Goal: Task Accomplishment & Management: Manage account settings

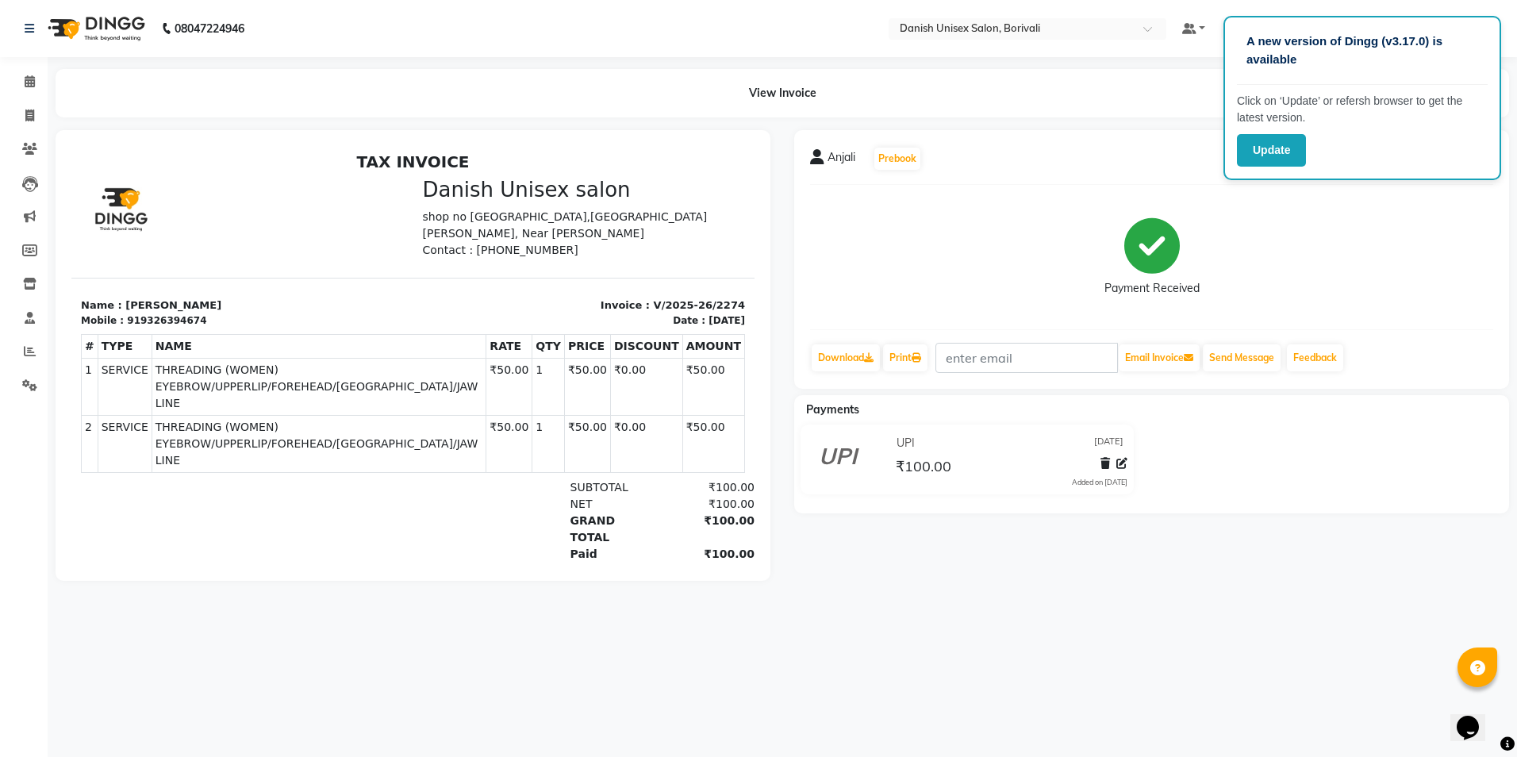
click at [1279, 222] on div "Payment Received" at bounding box center [1151, 257] width 683 height 119
click at [39, 112] on span at bounding box center [30, 116] width 28 height 18
select select "service"
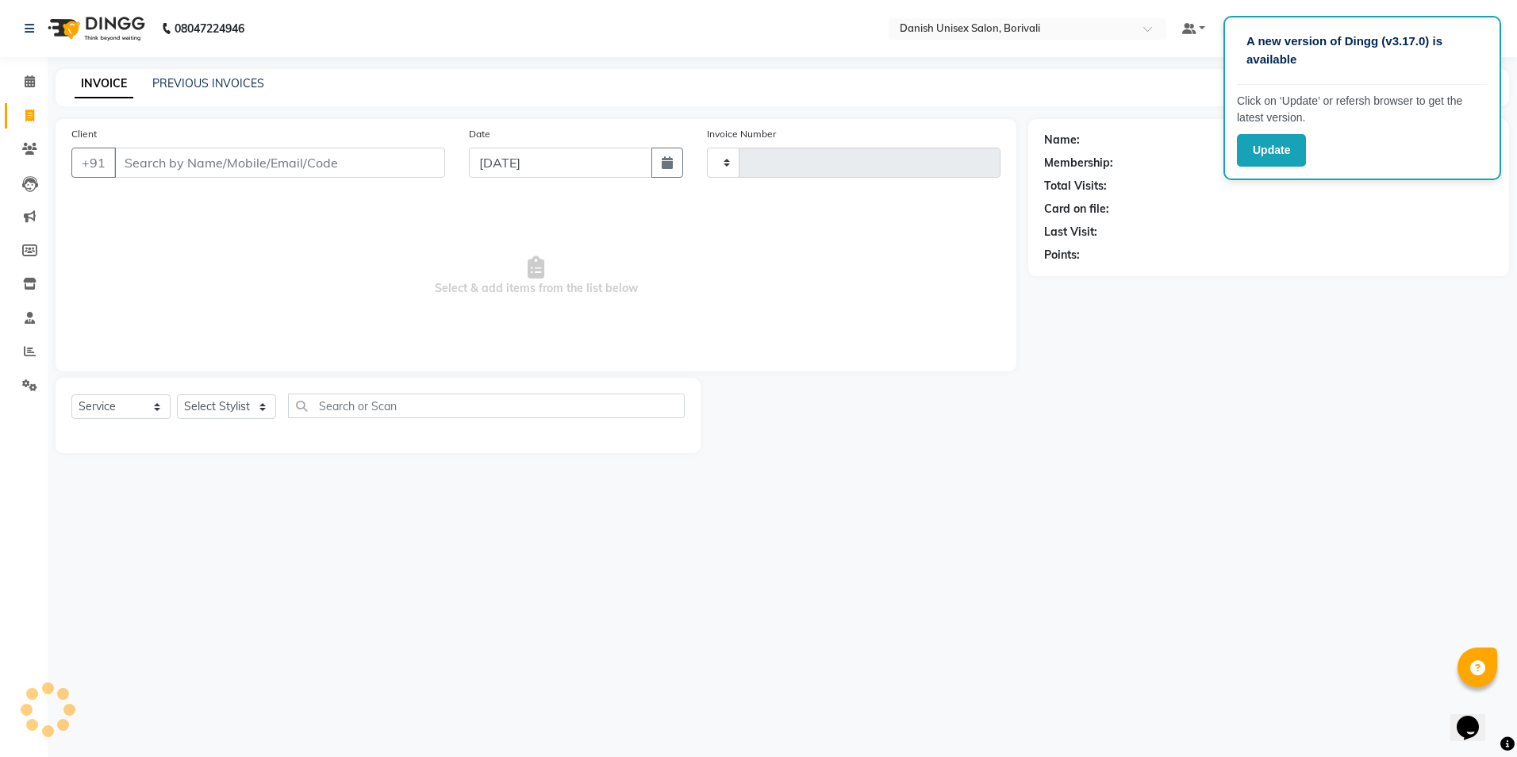
type input "2275"
select select "7068"
click at [294, 155] on input "Client" at bounding box center [279, 163] width 331 height 30
type input "7768889671"
click at [414, 156] on span "Add Client" at bounding box center [404, 163] width 63 height 16
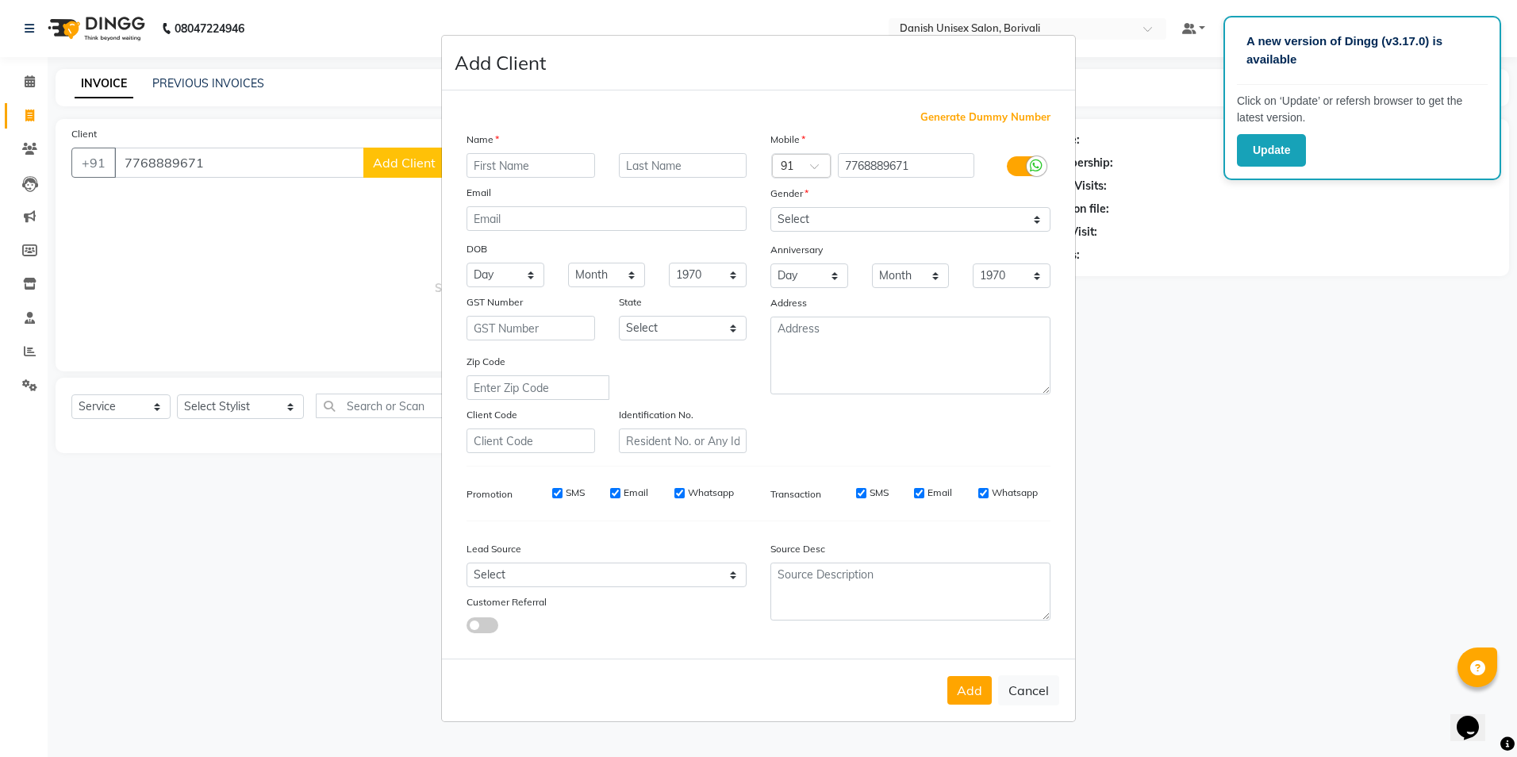
click at [518, 166] on input "text" at bounding box center [531, 165] width 129 height 25
type input "[PERSON_NAME]"
click at [831, 217] on select "Select [DEMOGRAPHIC_DATA] [DEMOGRAPHIC_DATA] Other Prefer Not To Say" at bounding box center [910, 219] width 280 height 25
select select "[DEMOGRAPHIC_DATA]"
click at [770, 207] on select "Select [DEMOGRAPHIC_DATA] [DEMOGRAPHIC_DATA] Other Prefer Not To Say" at bounding box center [910, 219] width 280 height 25
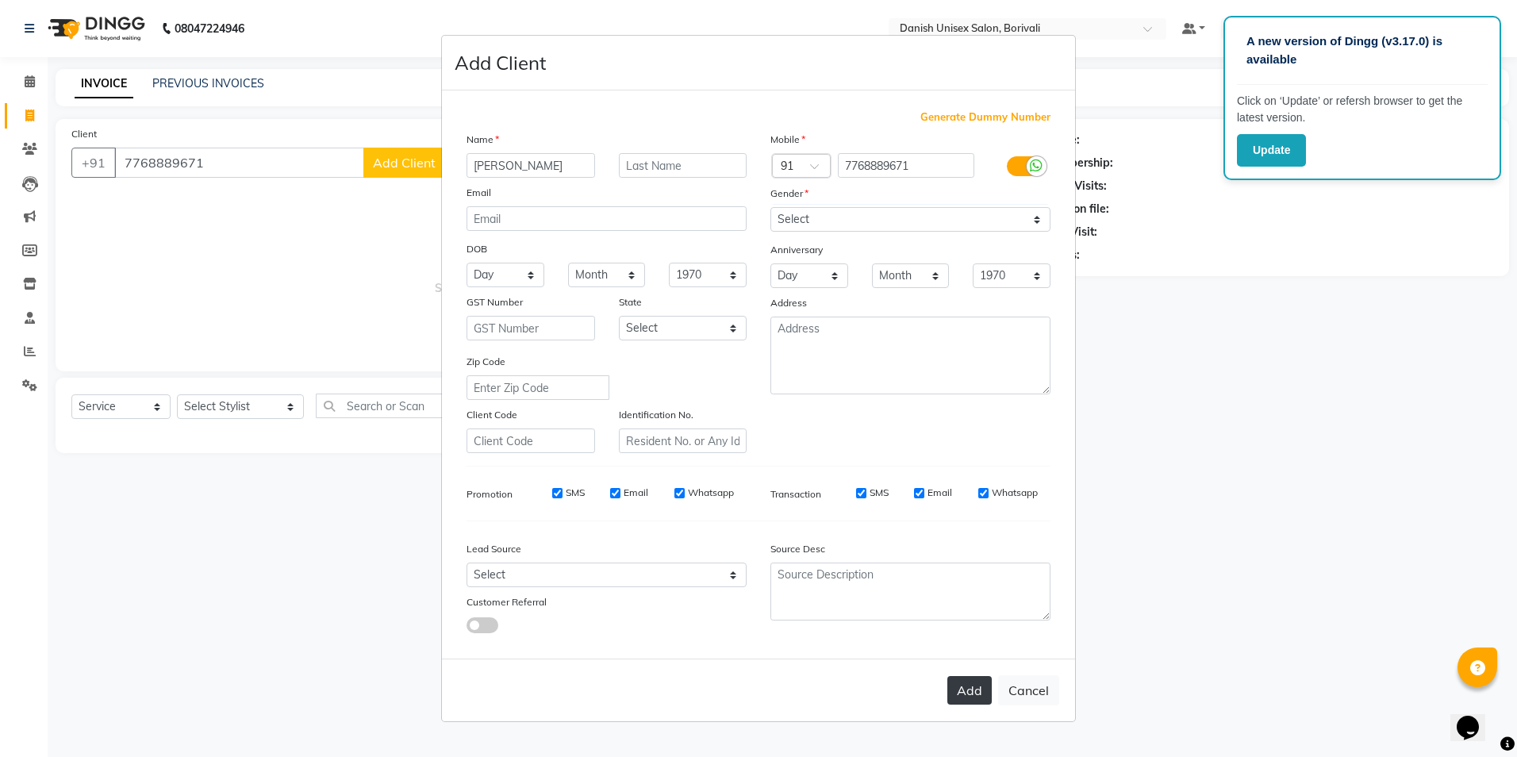
click at [954, 697] on button "Add" at bounding box center [969, 690] width 44 height 29
select select
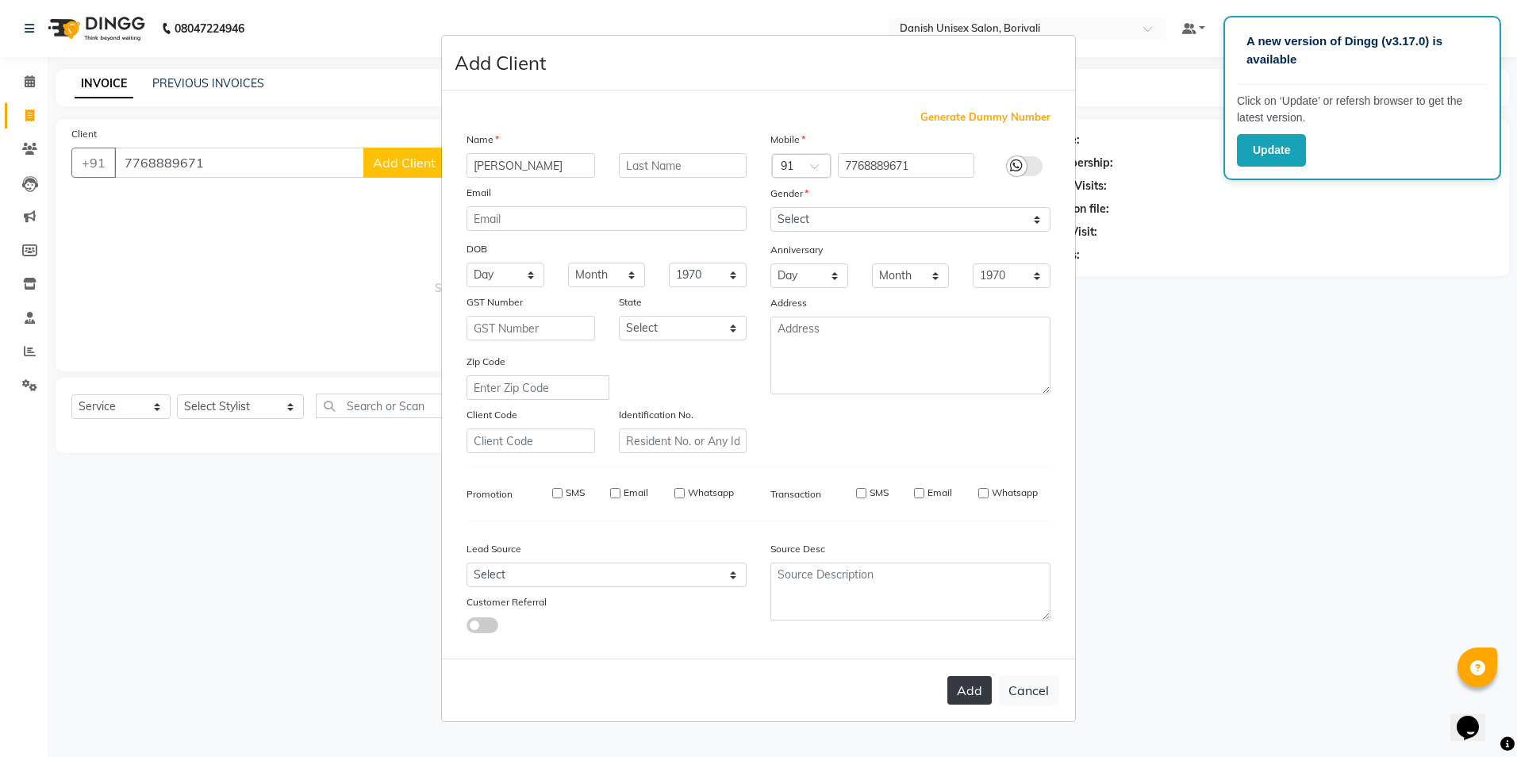
select select
checkbox input "false"
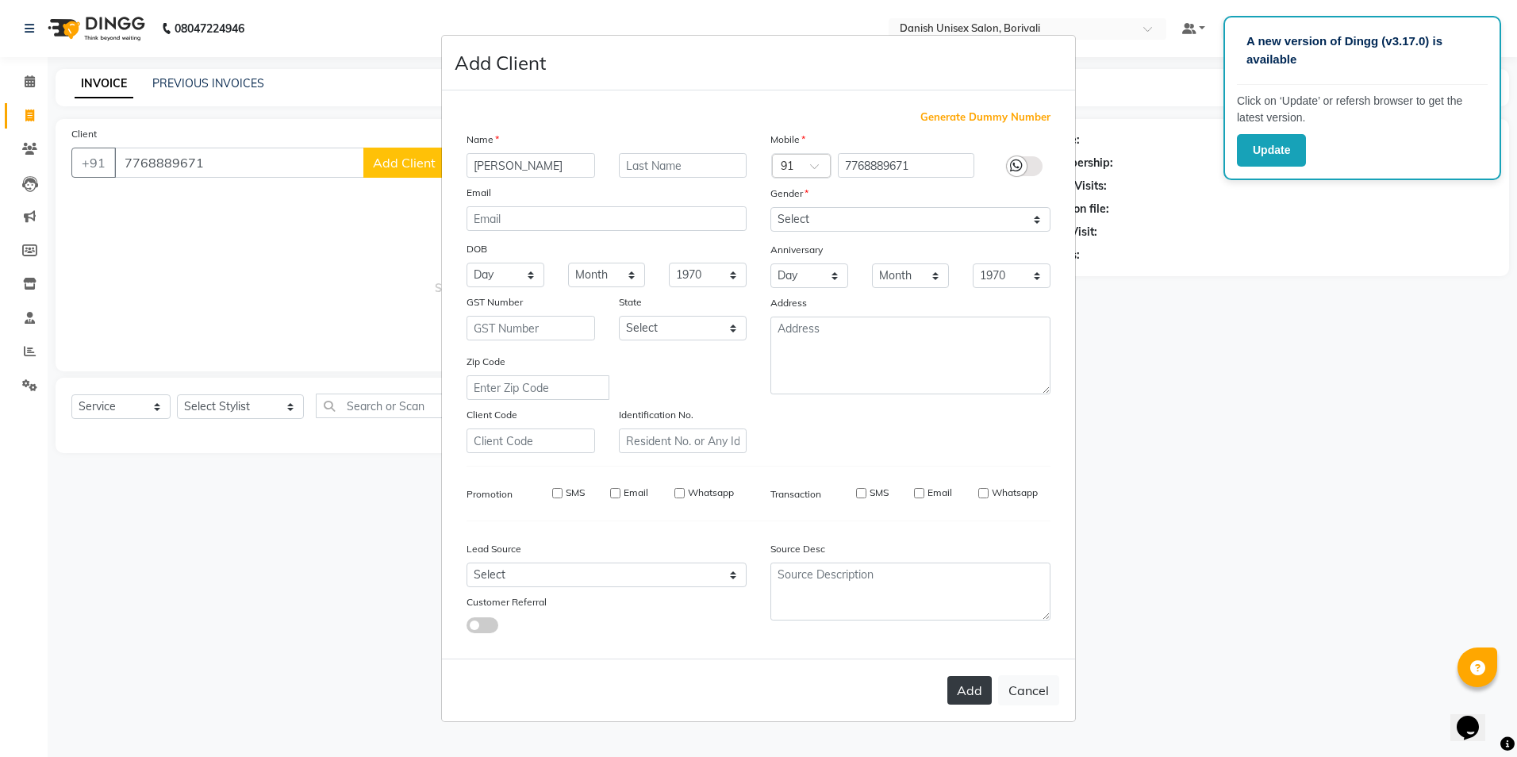
checkbox input "false"
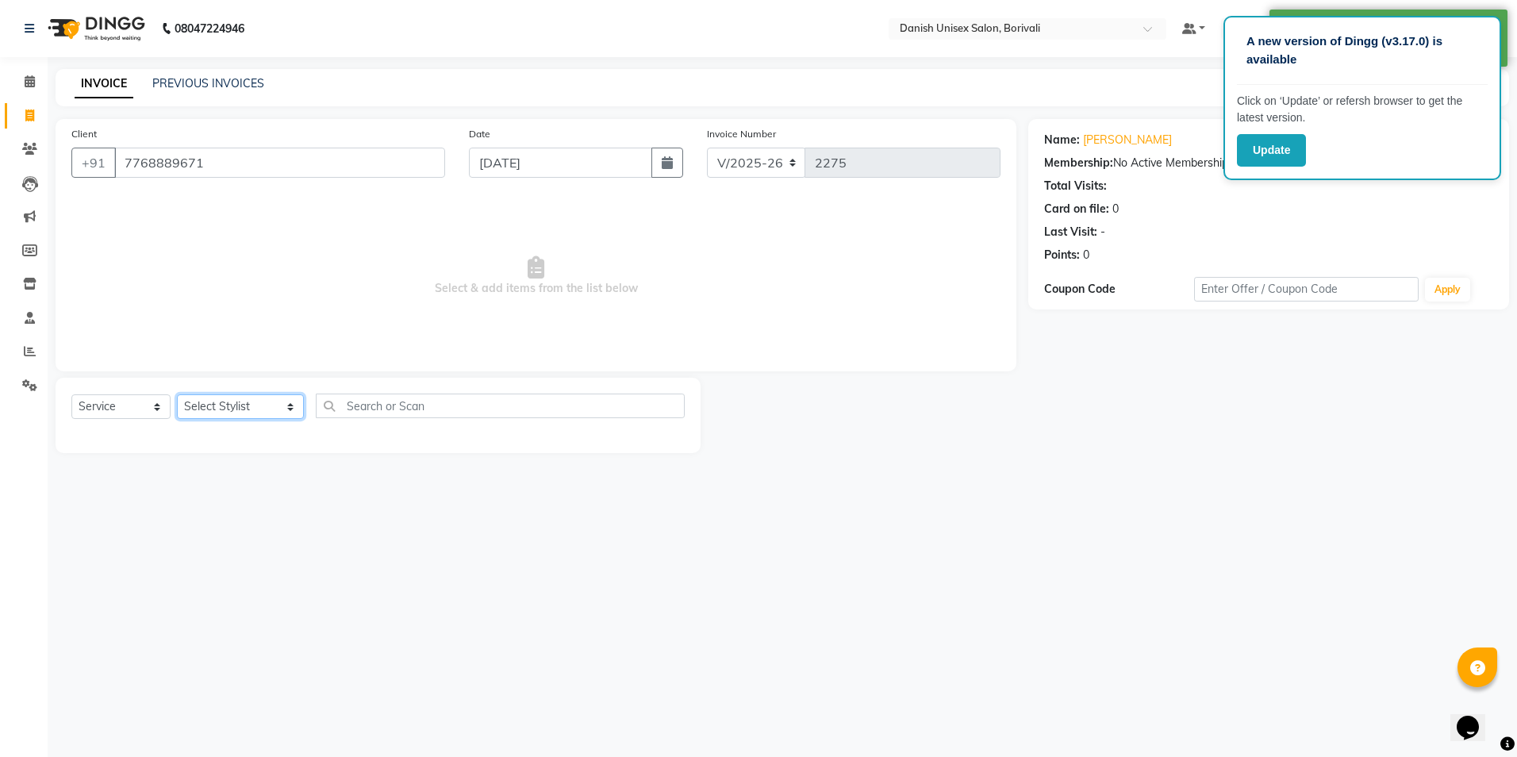
click at [225, 410] on select "Select Stylist [PERSON_NAME] Bheem [PERSON_NAME] Danish Unisex Salon, [PERSON_N…" at bounding box center [240, 406] width 127 height 25
select select "86284"
click at [177, 394] on select "Select Stylist [PERSON_NAME] Bheem [PERSON_NAME] Danish Unisex Salon, [PERSON_N…" at bounding box center [240, 406] width 127 height 25
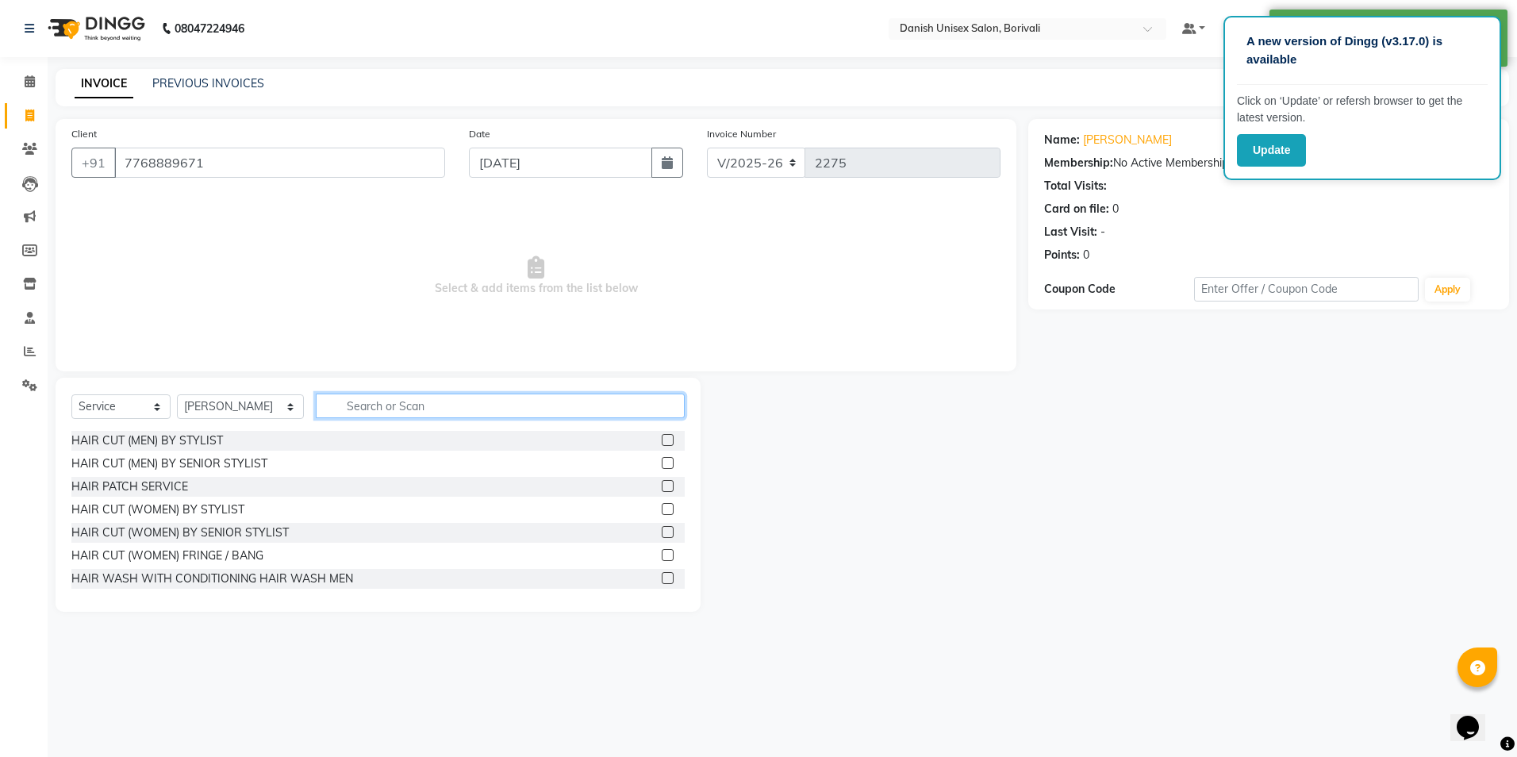
click at [465, 407] on input "text" at bounding box center [500, 406] width 369 height 25
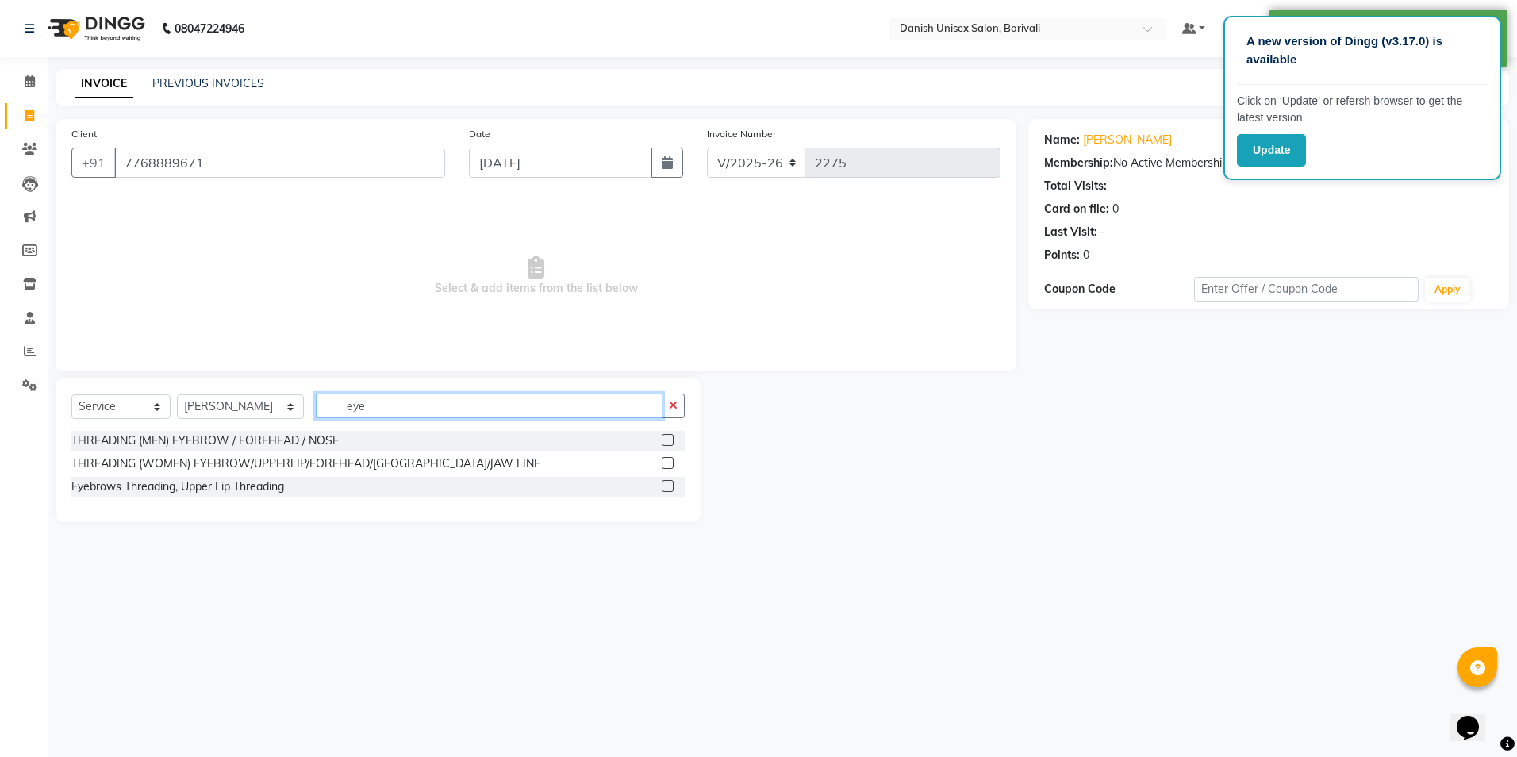
type input "eye"
click at [666, 468] on label at bounding box center [668, 463] width 12 height 12
click at [666, 468] on input "checkbox" at bounding box center [667, 464] width 10 height 10
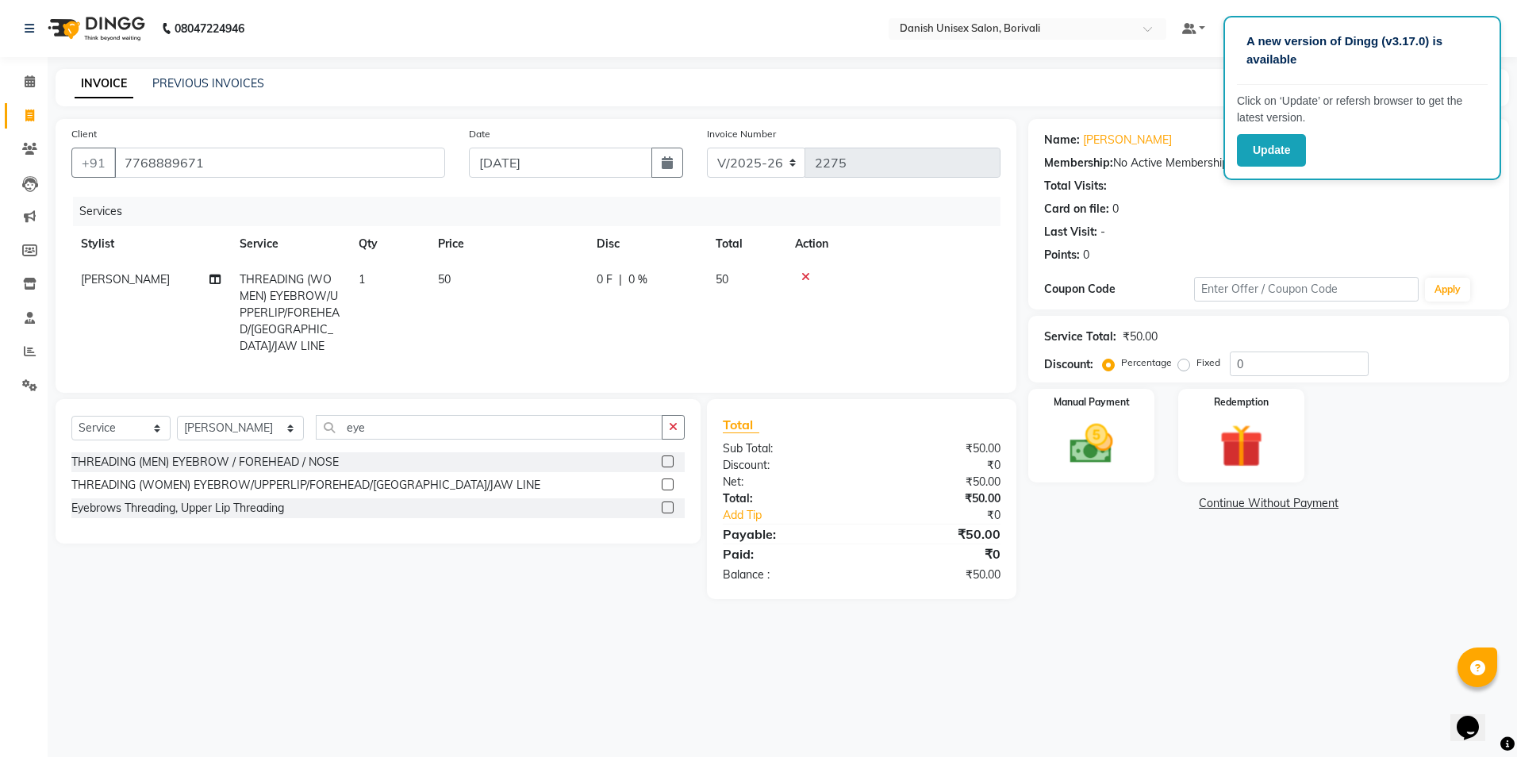
click at [666, 483] on label at bounding box center [668, 484] width 12 height 12
click at [666, 483] on input "checkbox" at bounding box center [667, 485] width 10 height 10
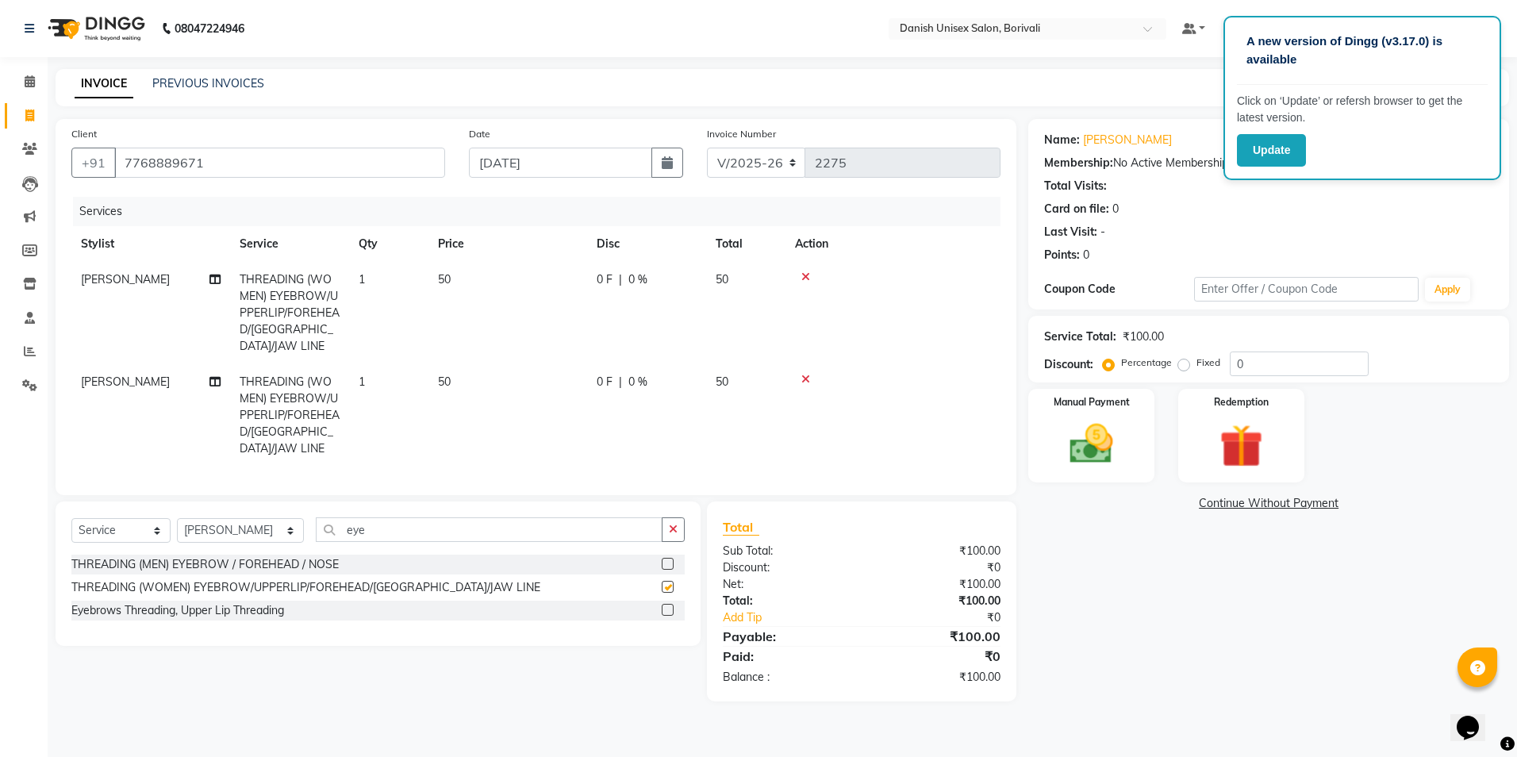
checkbox input "false"
click at [1071, 440] on img at bounding box center [1091, 444] width 74 height 52
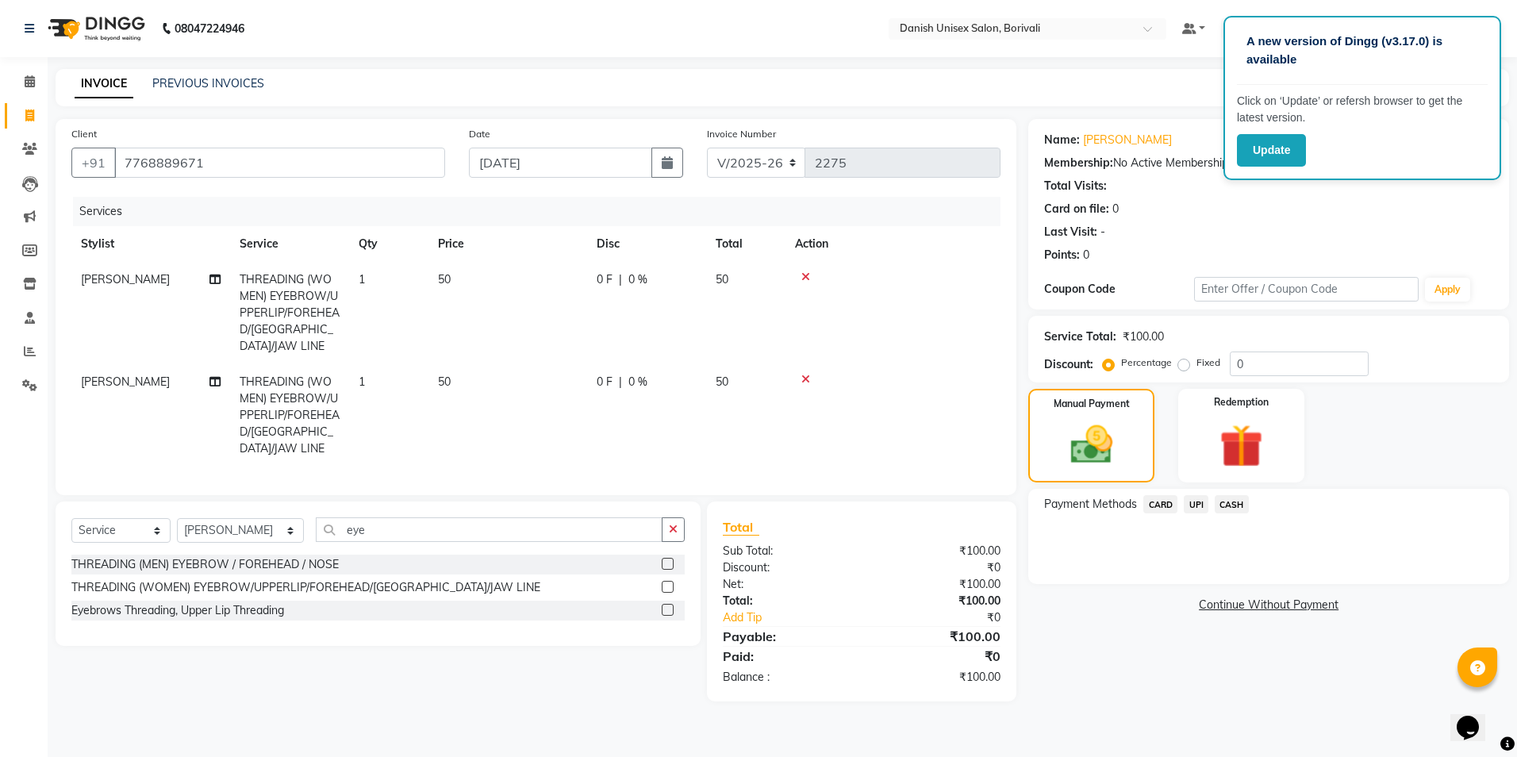
click at [1203, 503] on span "UPI" at bounding box center [1196, 504] width 25 height 18
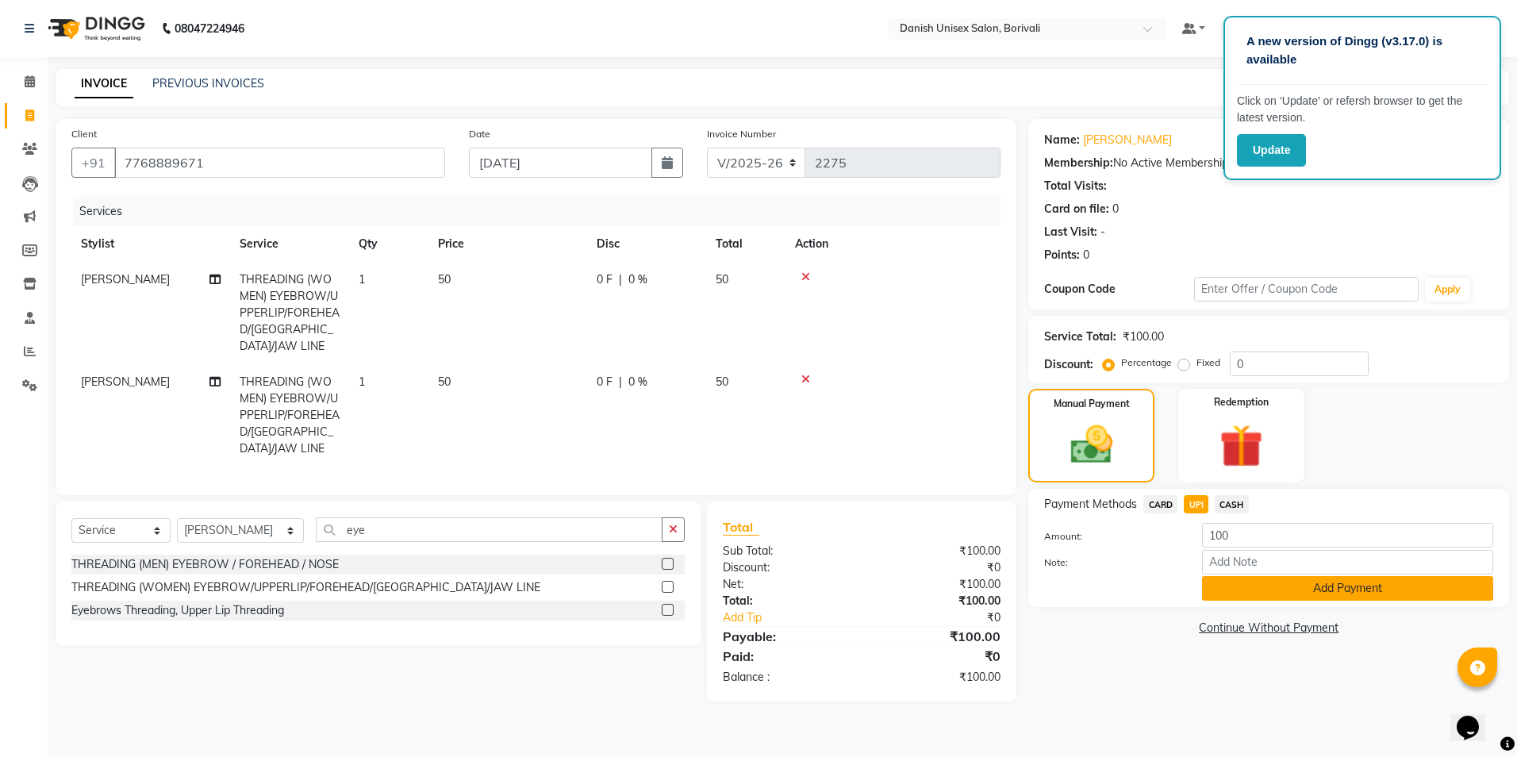
click at [1247, 587] on button "Add Payment" at bounding box center [1347, 588] width 291 height 25
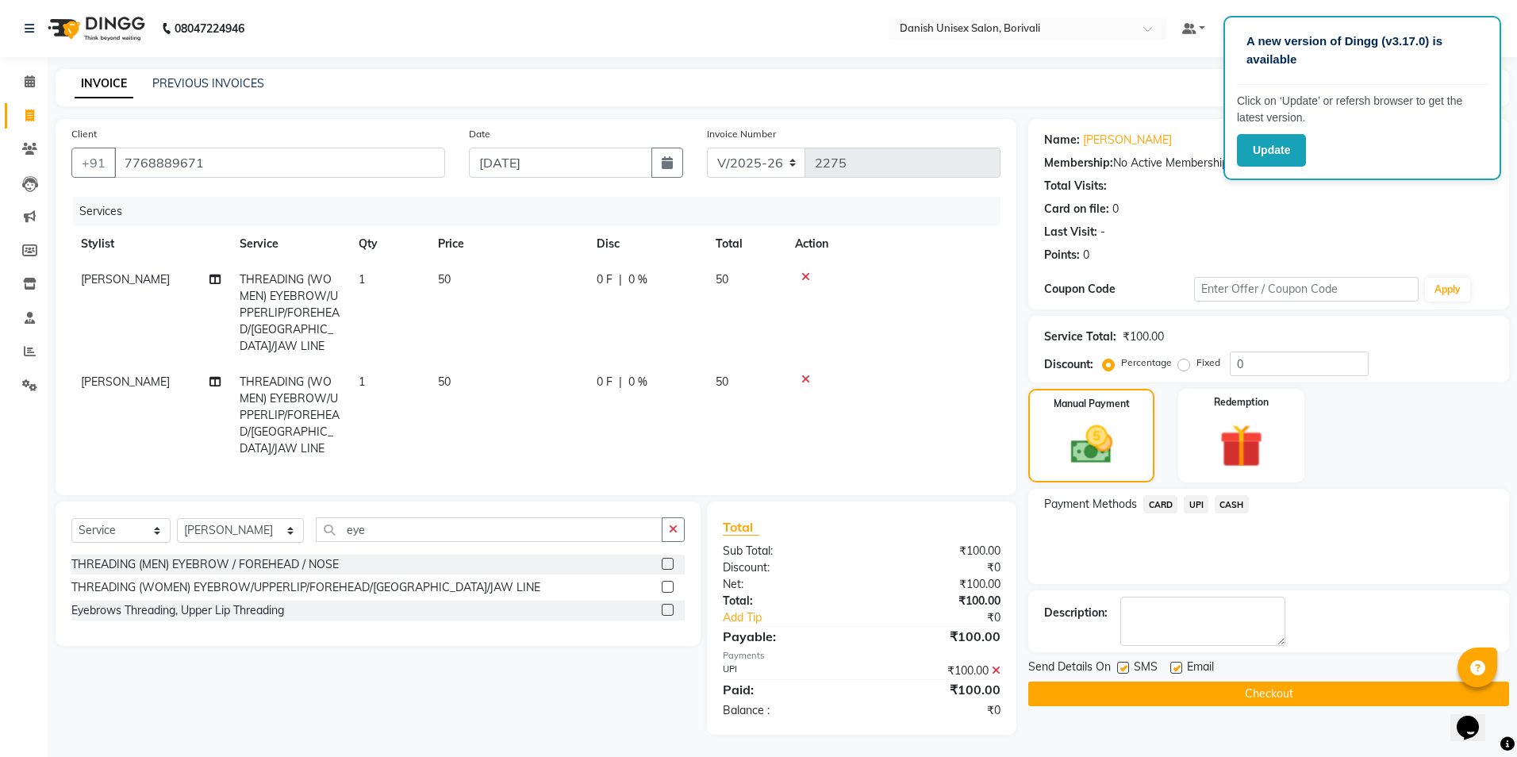
click at [1232, 686] on button "Checkout" at bounding box center [1268, 694] width 481 height 25
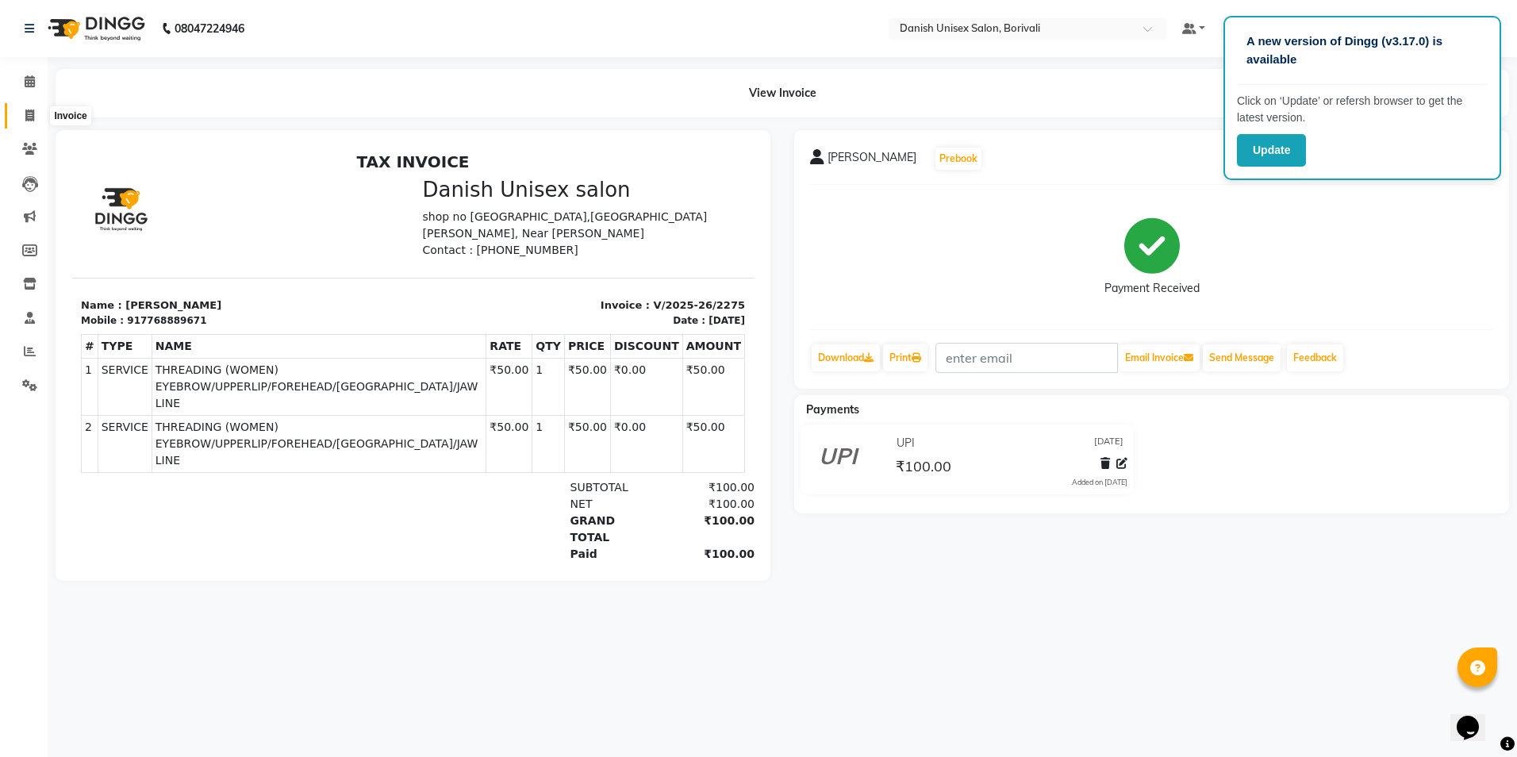
drag, startPoint x: 18, startPoint y: 119, endPoint x: 32, endPoint y: 121, distance: 13.7
click at [18, 119] on span at bounding box center [30, 116] width 28 height 18
select select "service"
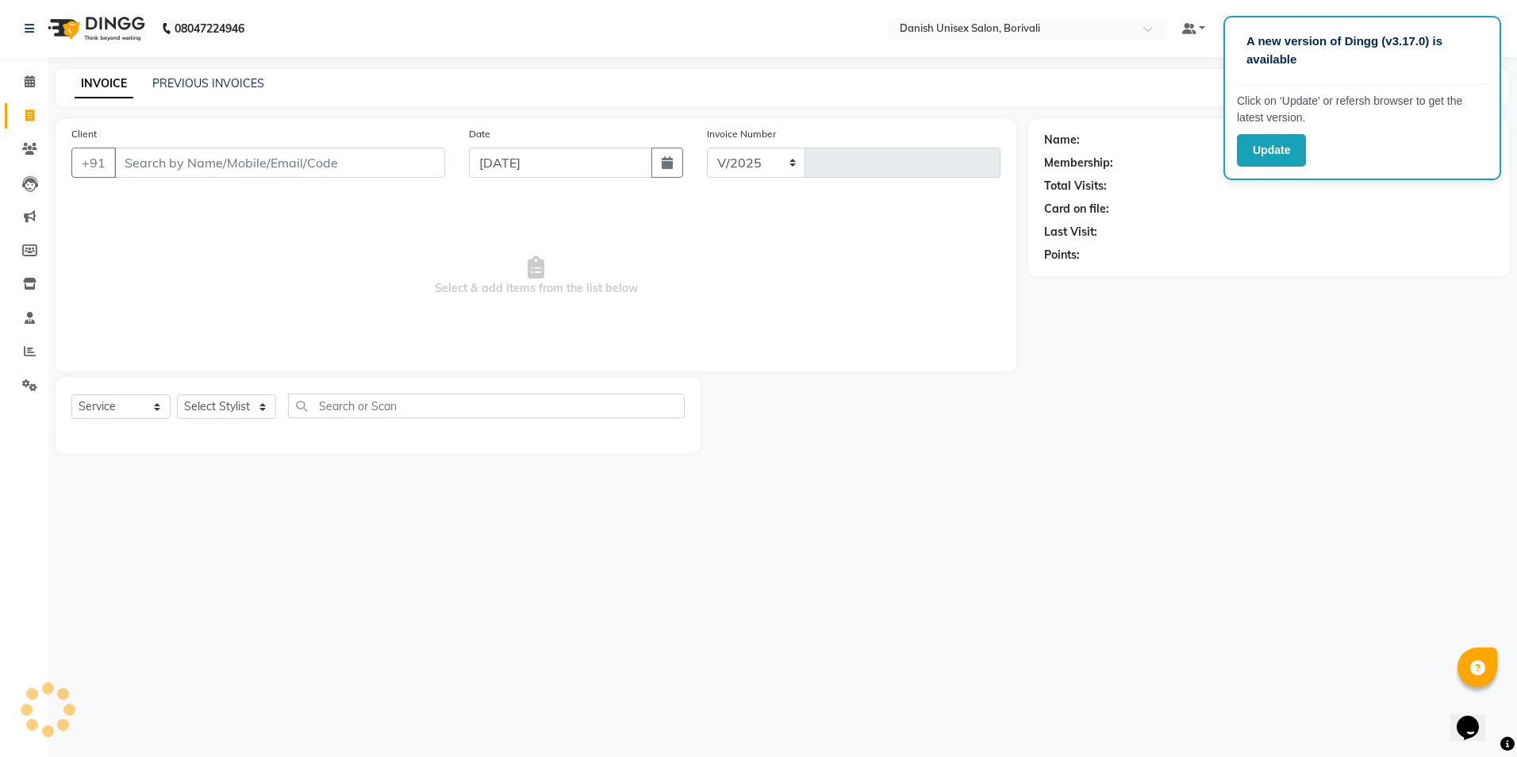
select select "7068"
type input "2276"
click at [151, 154] on input "Client" at bounding box center [279, 163] width 331 height 30
click at [213, 411] on select "Select Stylist [PERSON_NAME] Bheem [PERSON_NAME] Danish Unisex Salon, [PERSON_N…" at bounding box center [240, 406] width 127 height 25
select select "58927"
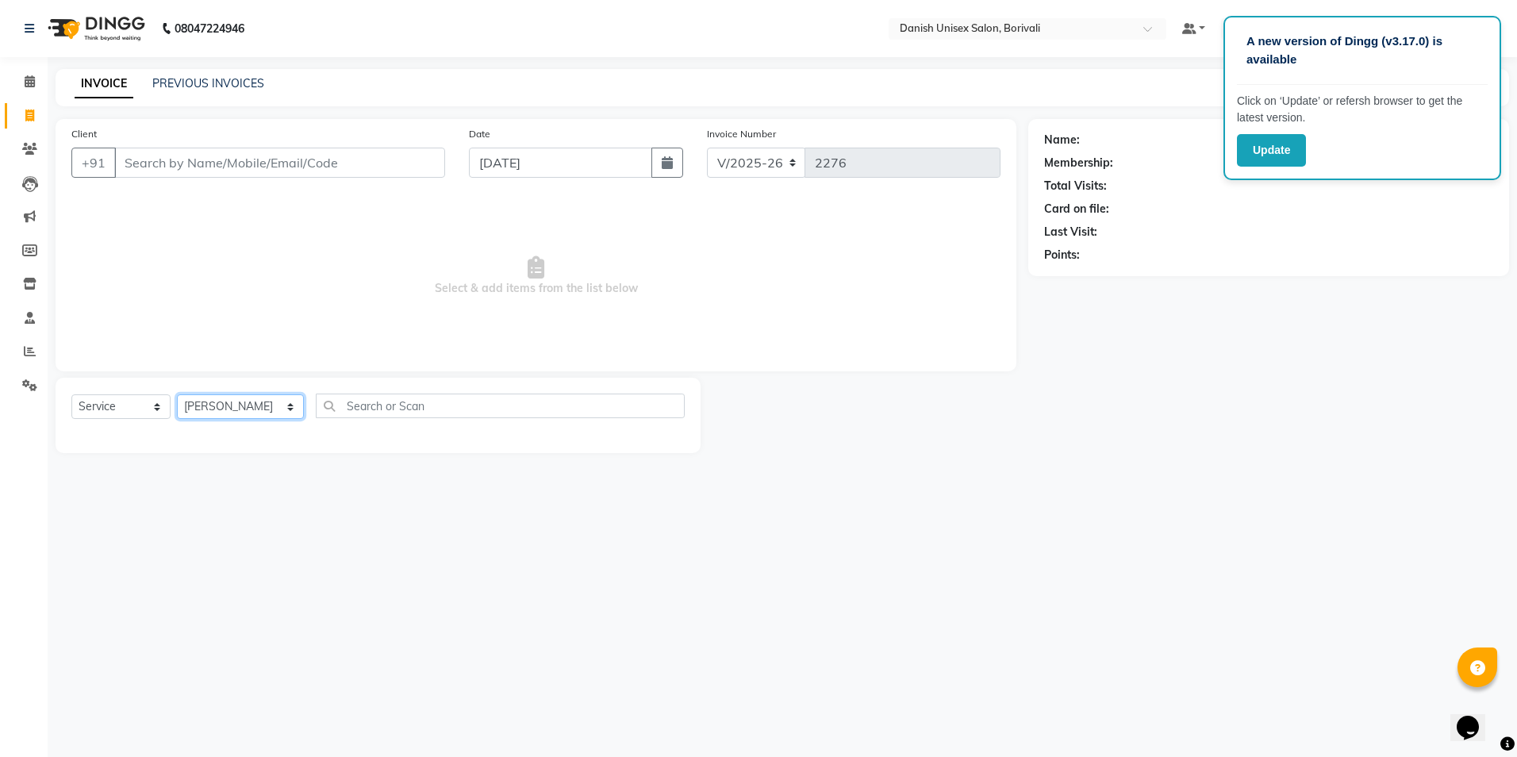
click at [177, 394] on select "Select Stylist [PERSON_NAME] Bheem [PERSON_NAME] Danish Unisex Salon, [PERSON_N…" at bounding box center [240, 406] width 127 height 25
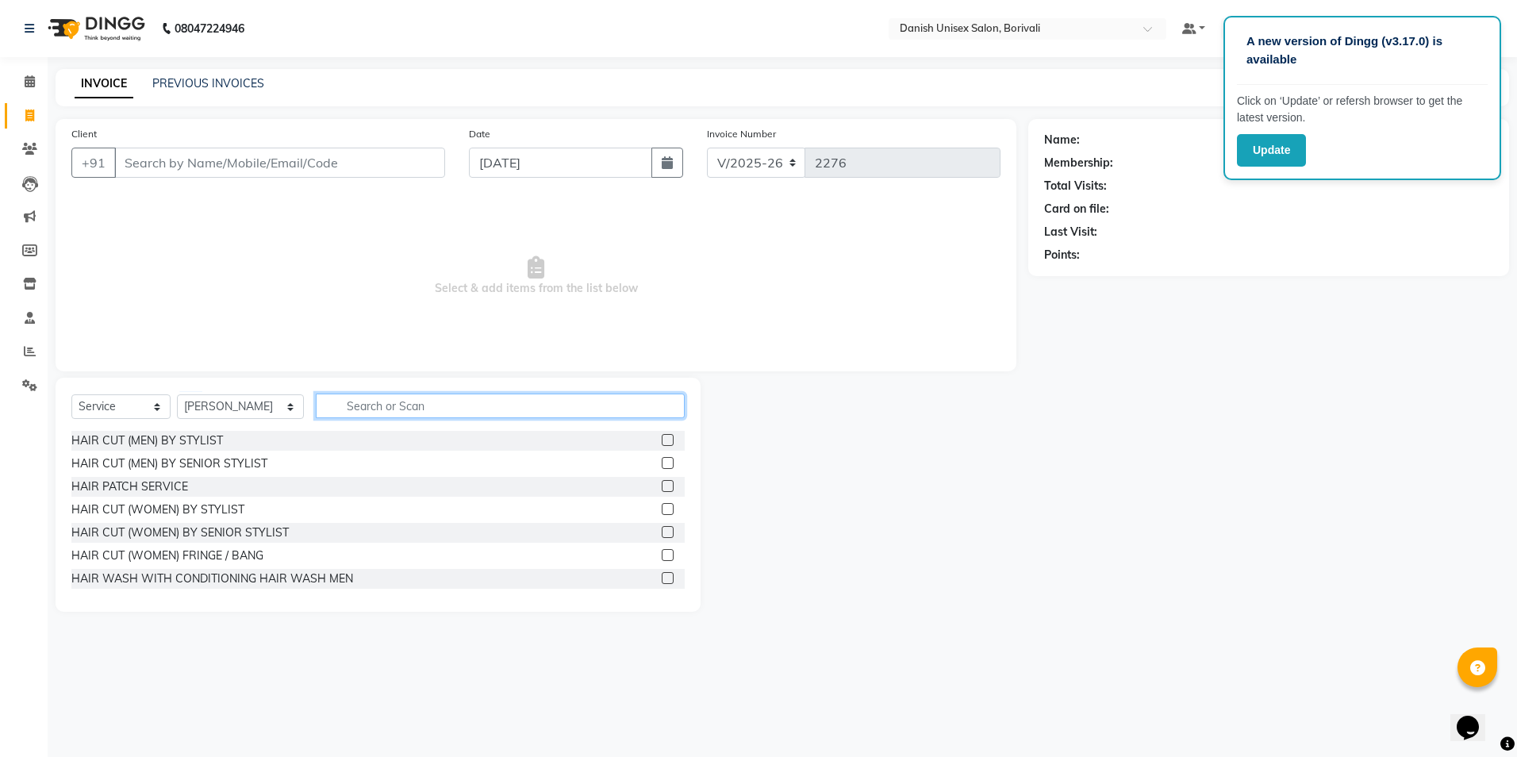
click at [394, 404] on input "text" at bounding box center [500, 406] width 369 height 25
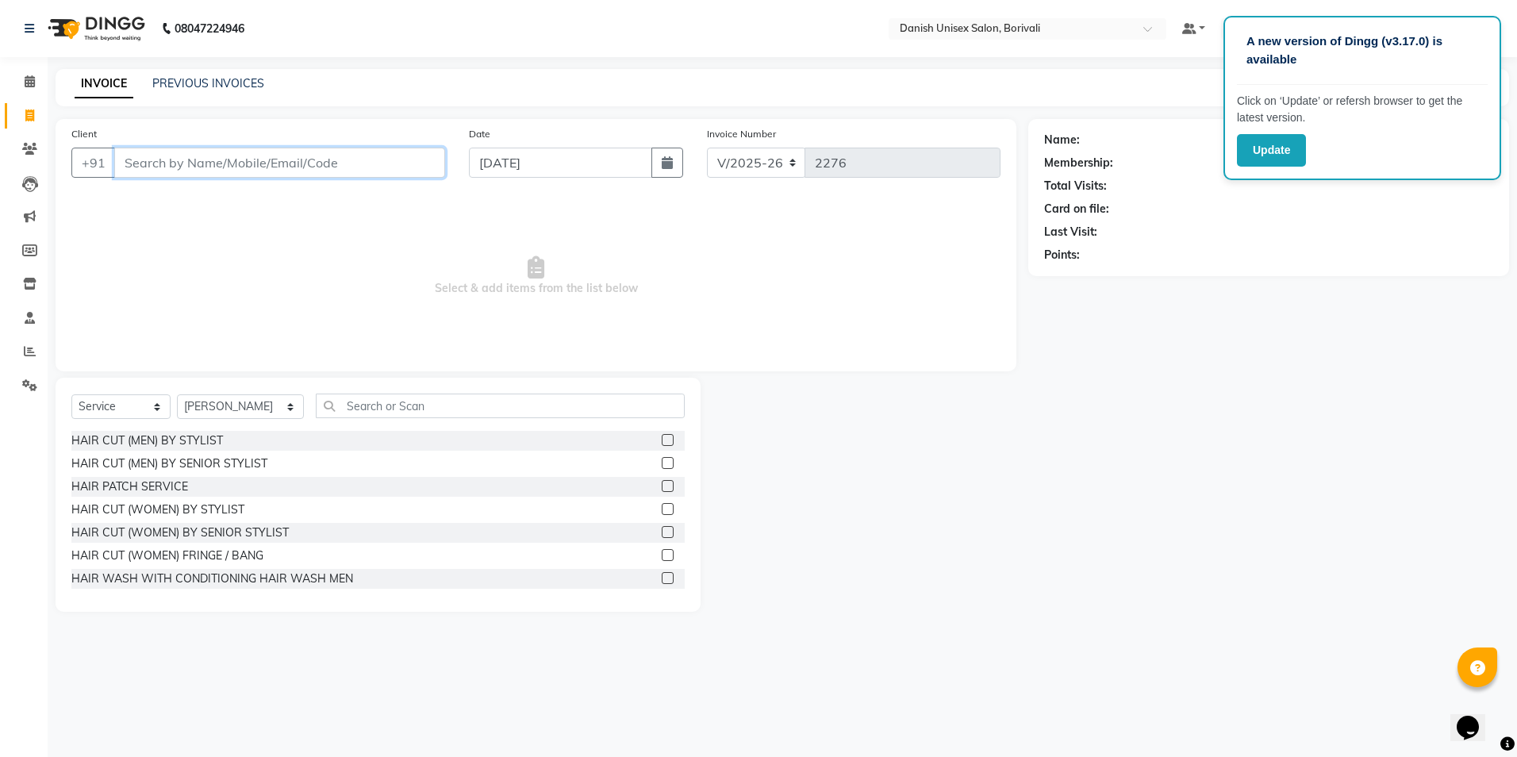
click at [259, 168] on input "Client" at bounding box center [279, 163] width 331 height 30
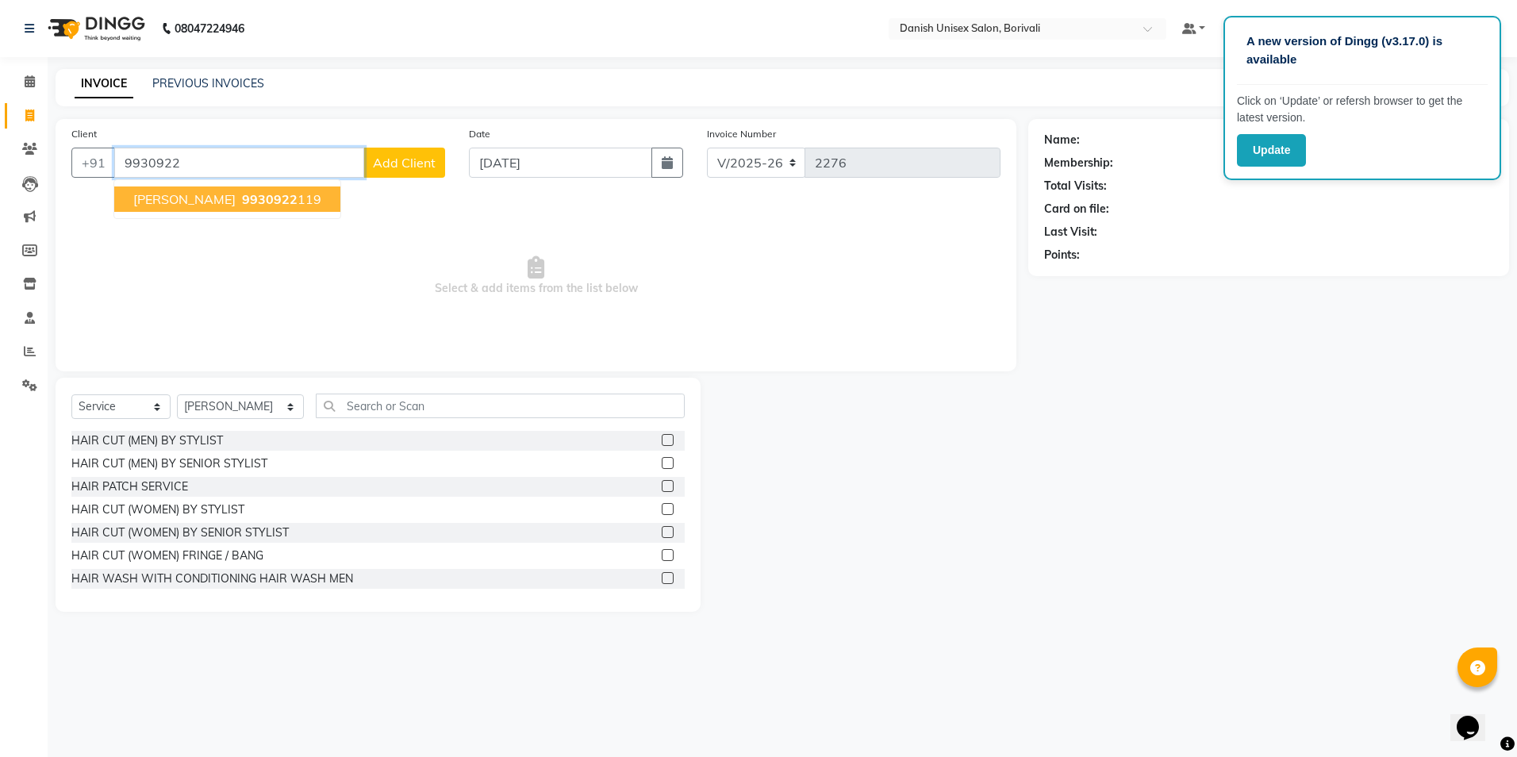
click at [242, 200] on span "9930922" at bounding box center [270, 199] width 56 height 16
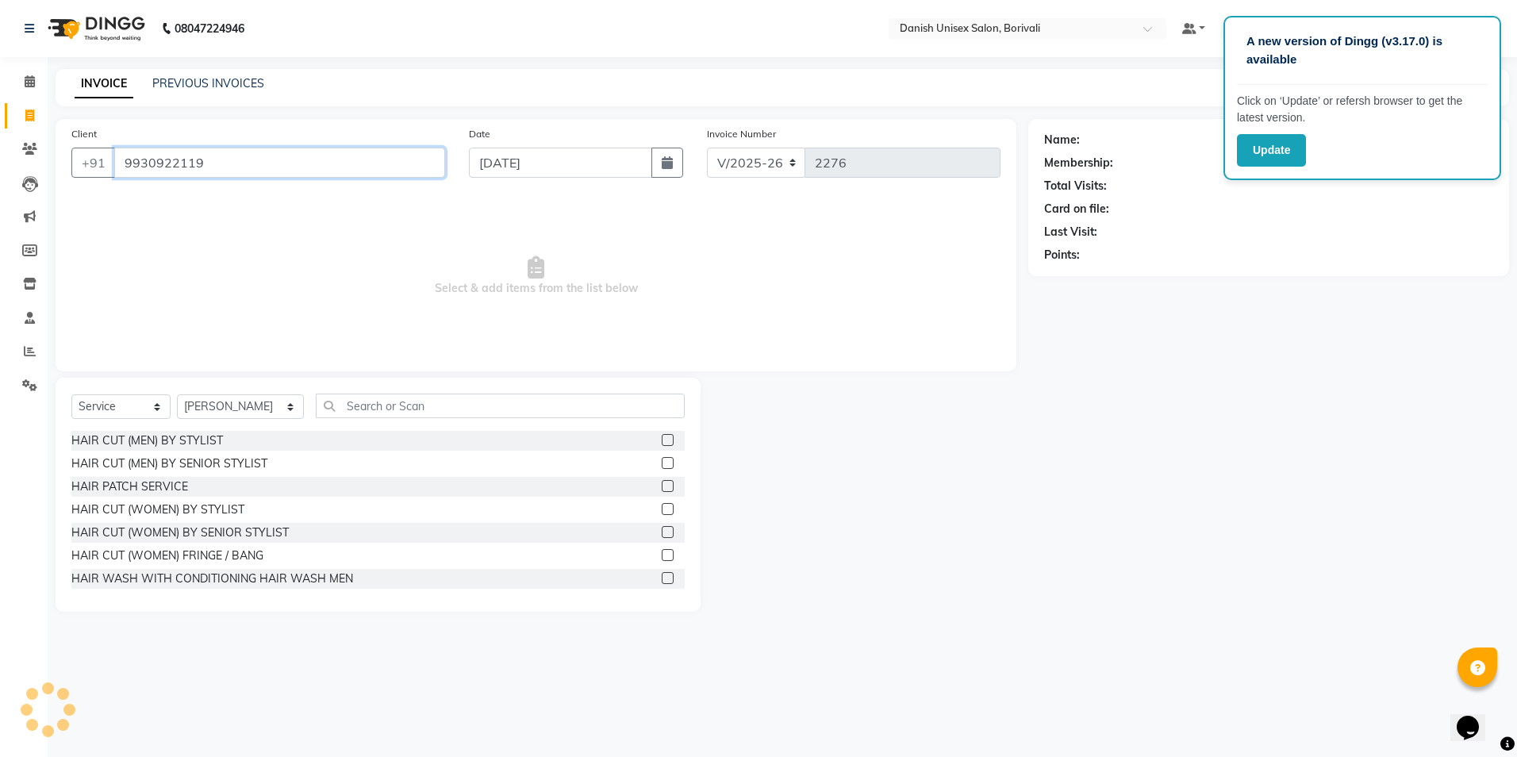
type input "9930922119"
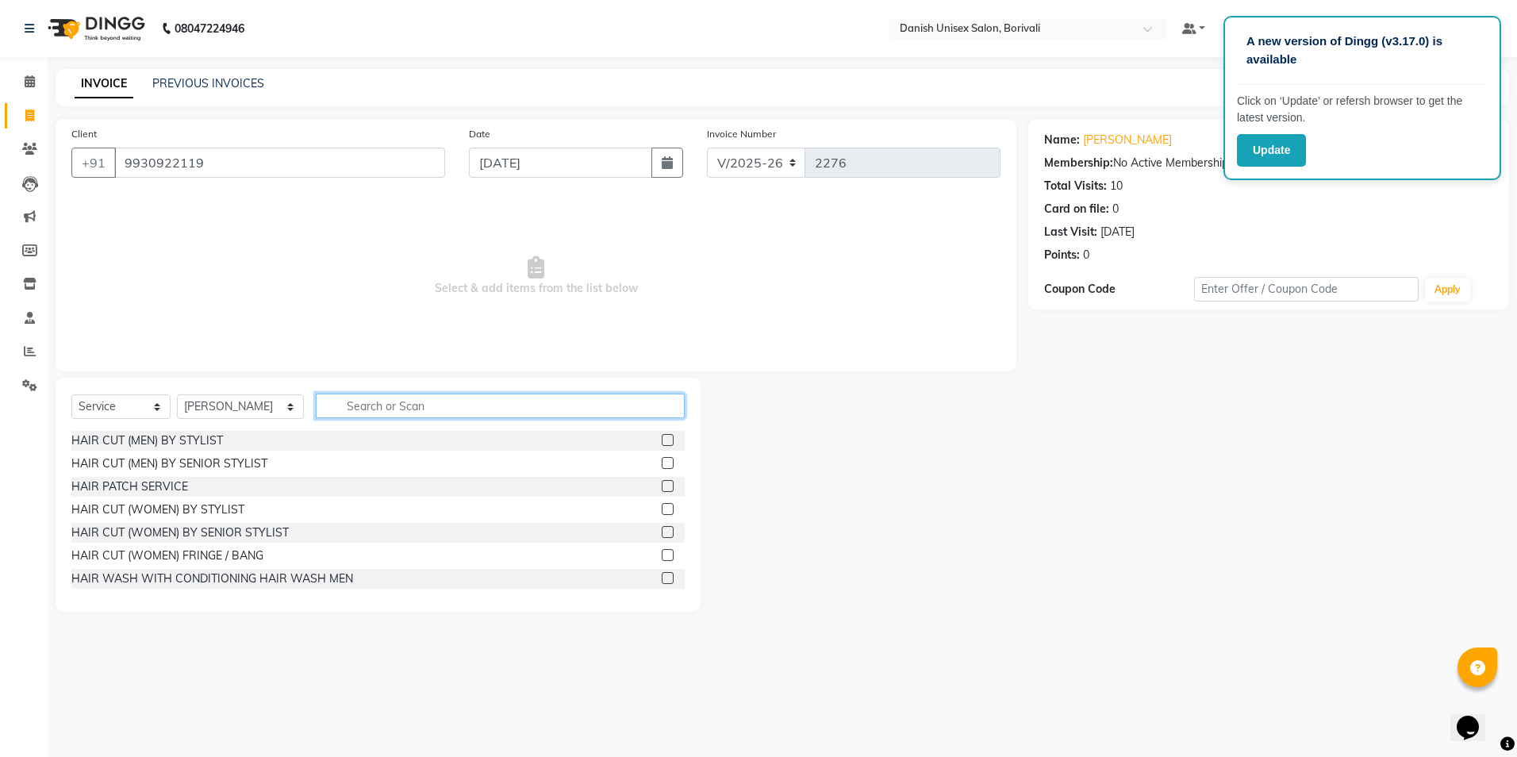
click at [425, 413] on input "text" at bounding box center [500, 406] width 369 height 25
type input "w"
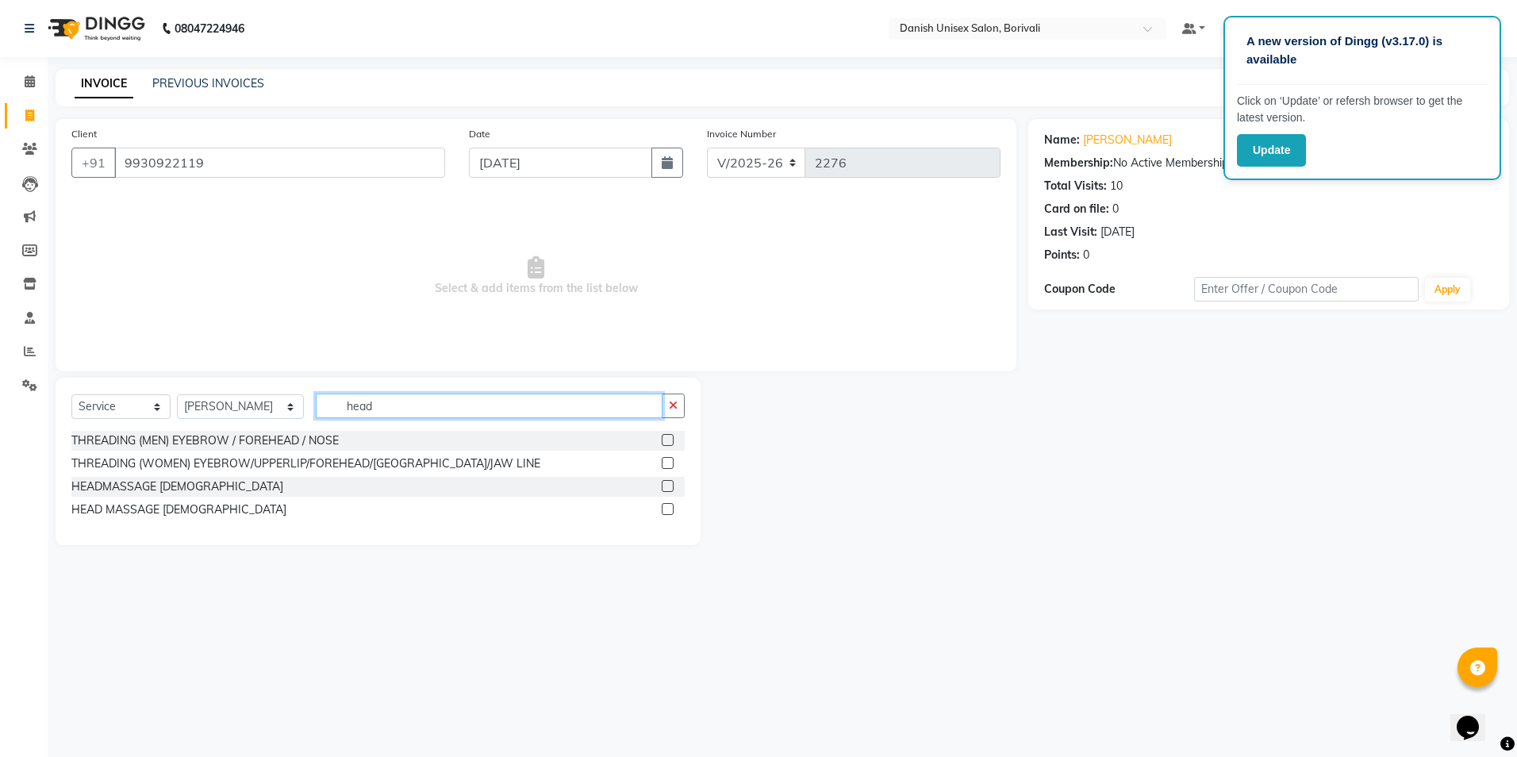
type input "head"
click at [678, 511] on div at bounding box center [673, 510] width 23 height 20
click at [665, 511] on label at bounding box center [668, 509] width 12 height 12
click at [665, 511] on input "checkbox" at bounding box center [667, 510] width 10 height 10
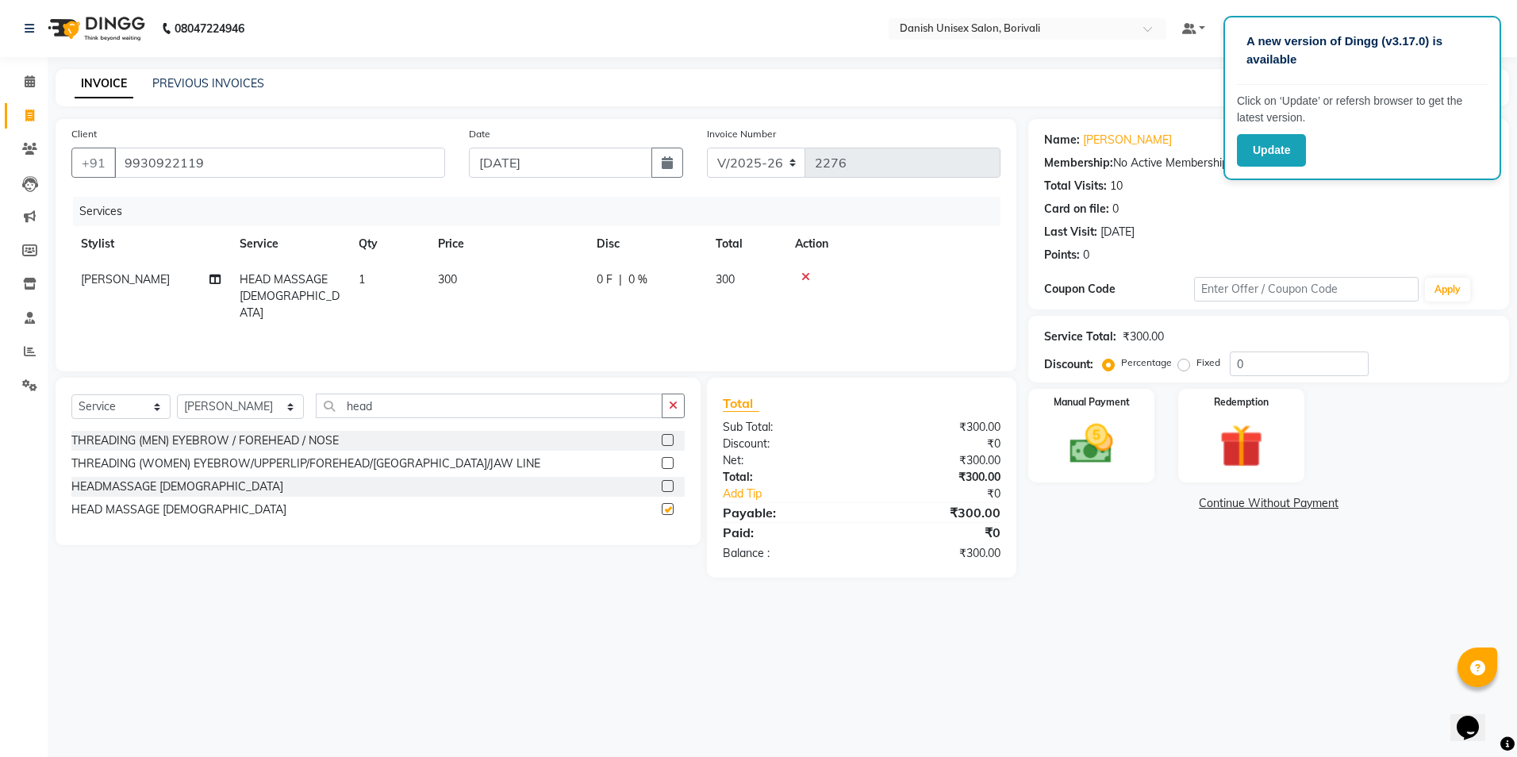
checkbox input "false"
click at [409, 401] on input "head" at bounding box center [489, 406] width 347 height 25
click at [803, 272] on icon at bounding box center [805, 276] width 9 height 11
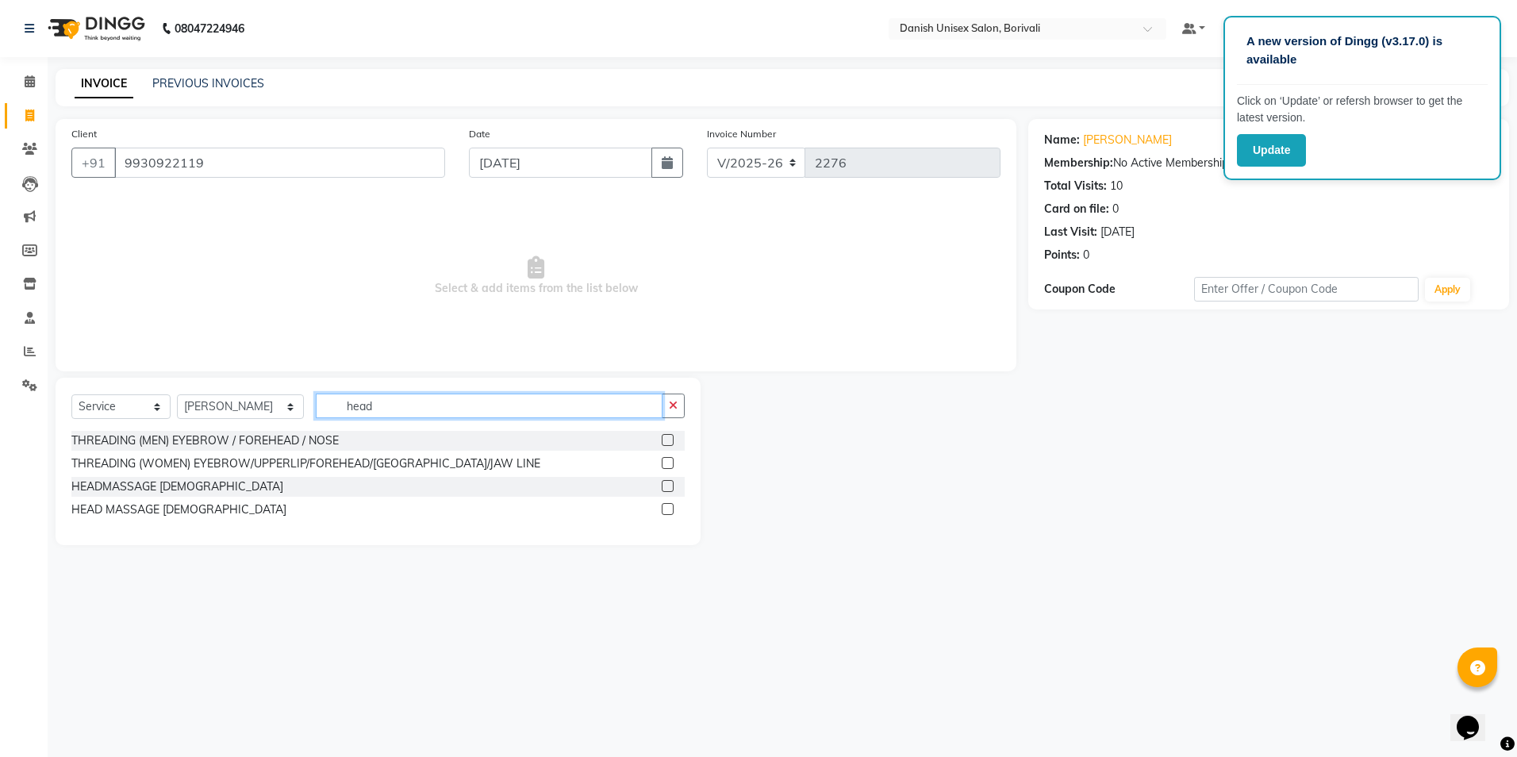
click at [382, 413] on input "head" at bounding box center [489, 406] width 347 height 25
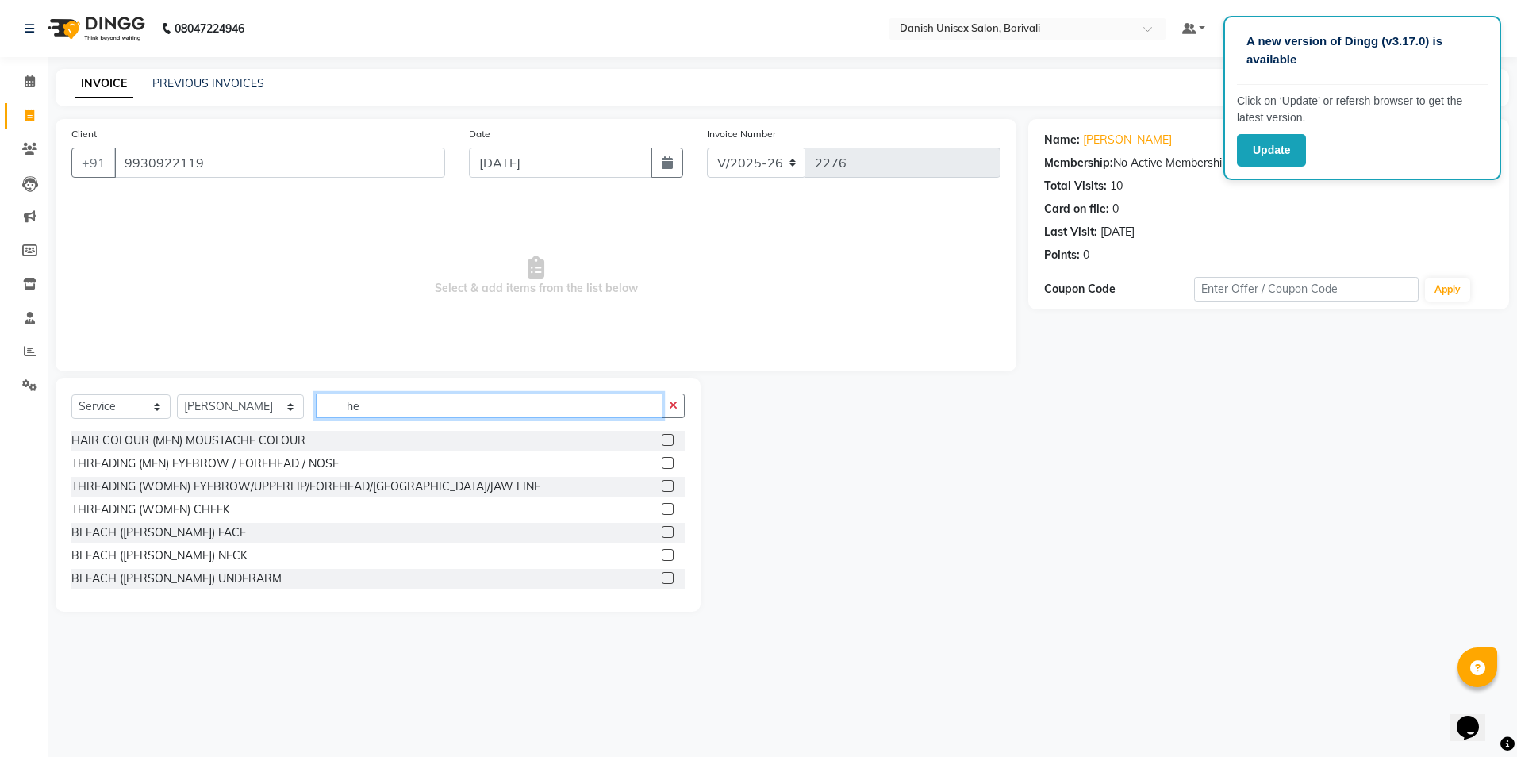
type input "h"
type input "spa"
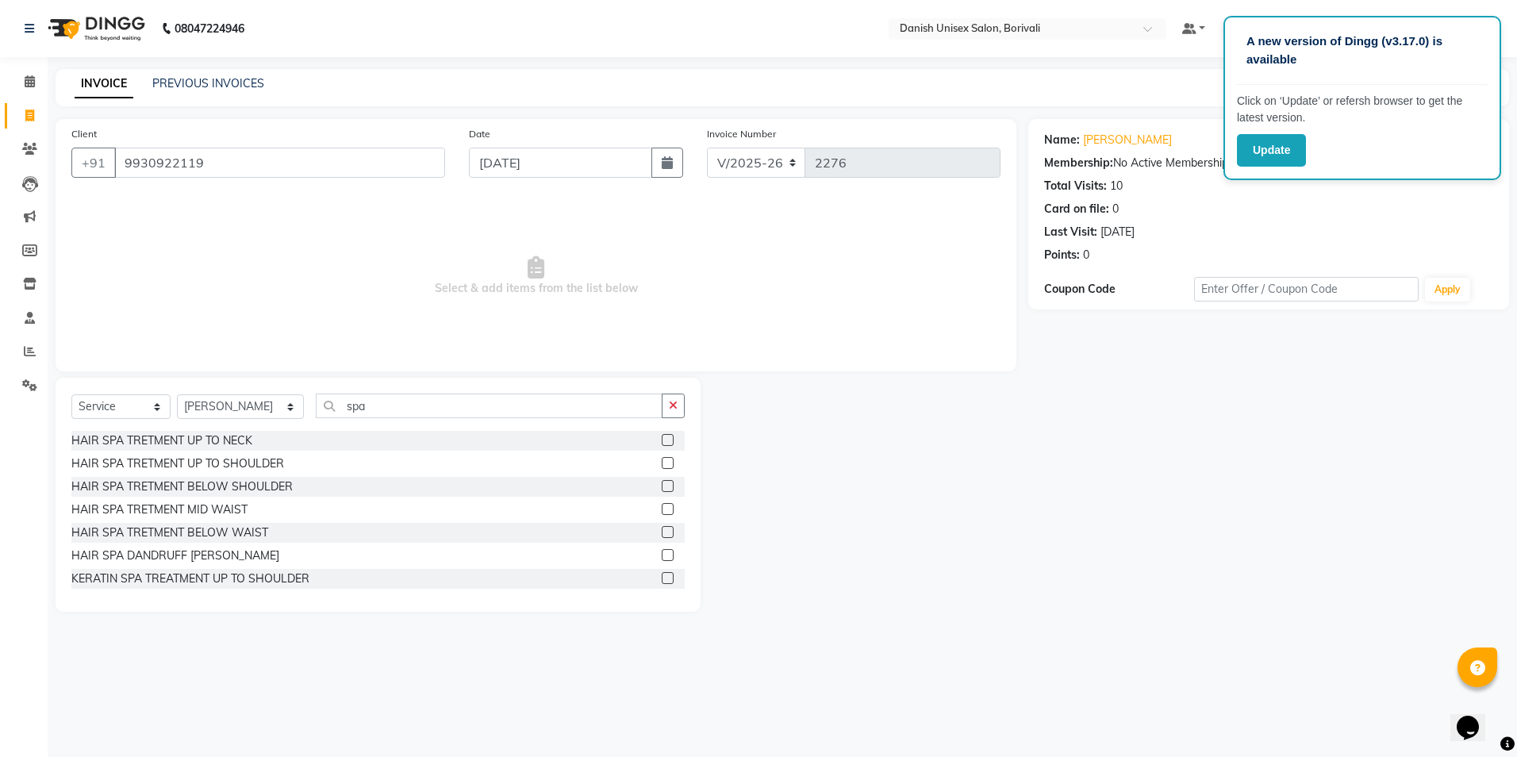
click at [662, 491] on label at bounding box center [668, 486] width 12 height 12
click at [662, 491] on input "checkbox" at bounding box center [667, 487] width 10 height 10
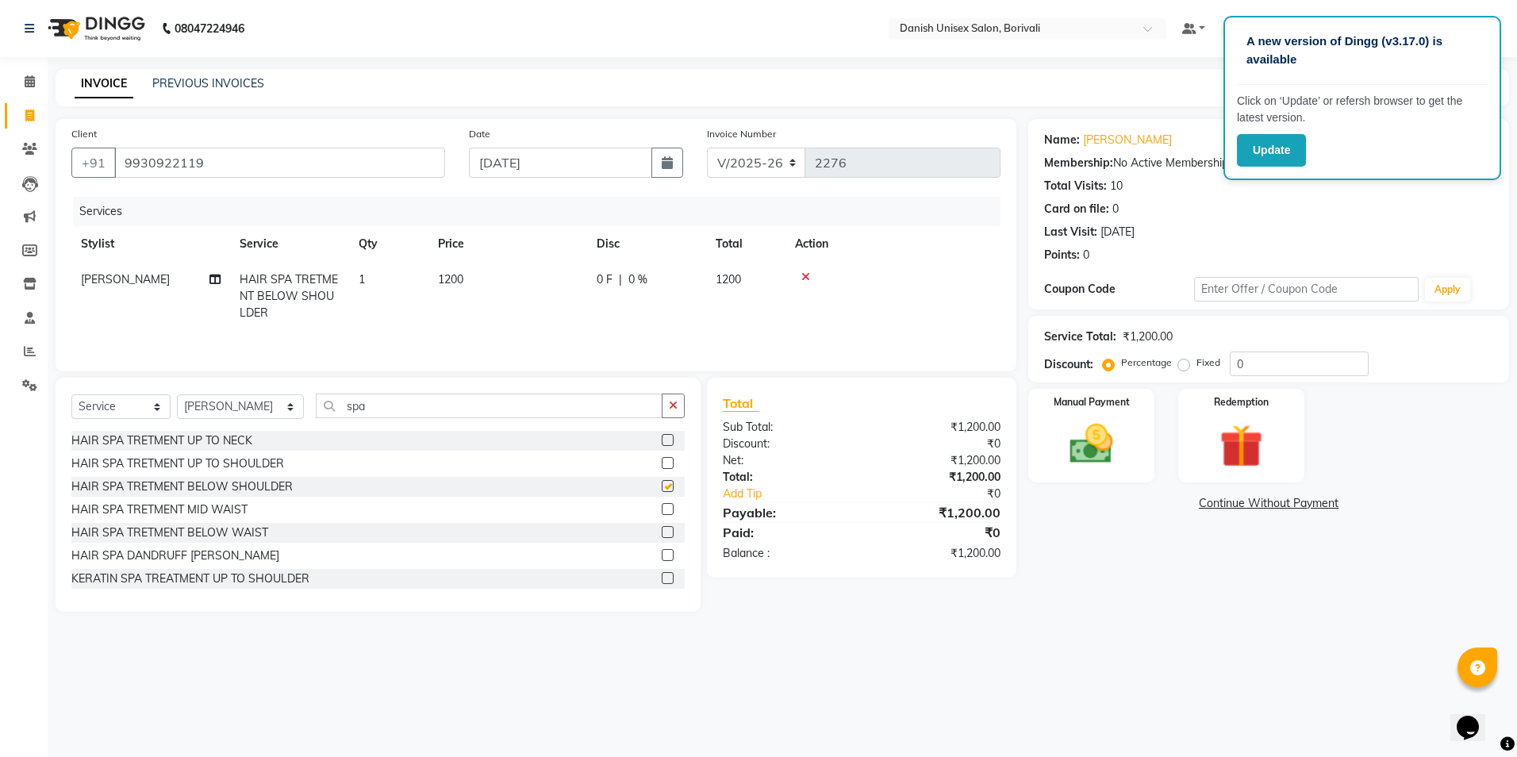
checkbox input "false"
click at [662, 509] on label at bounding box center [668, 509] width 12 height 12
click at [662, 509] on input "checkbox" at bounding box center [667, 510] width 10 height 10
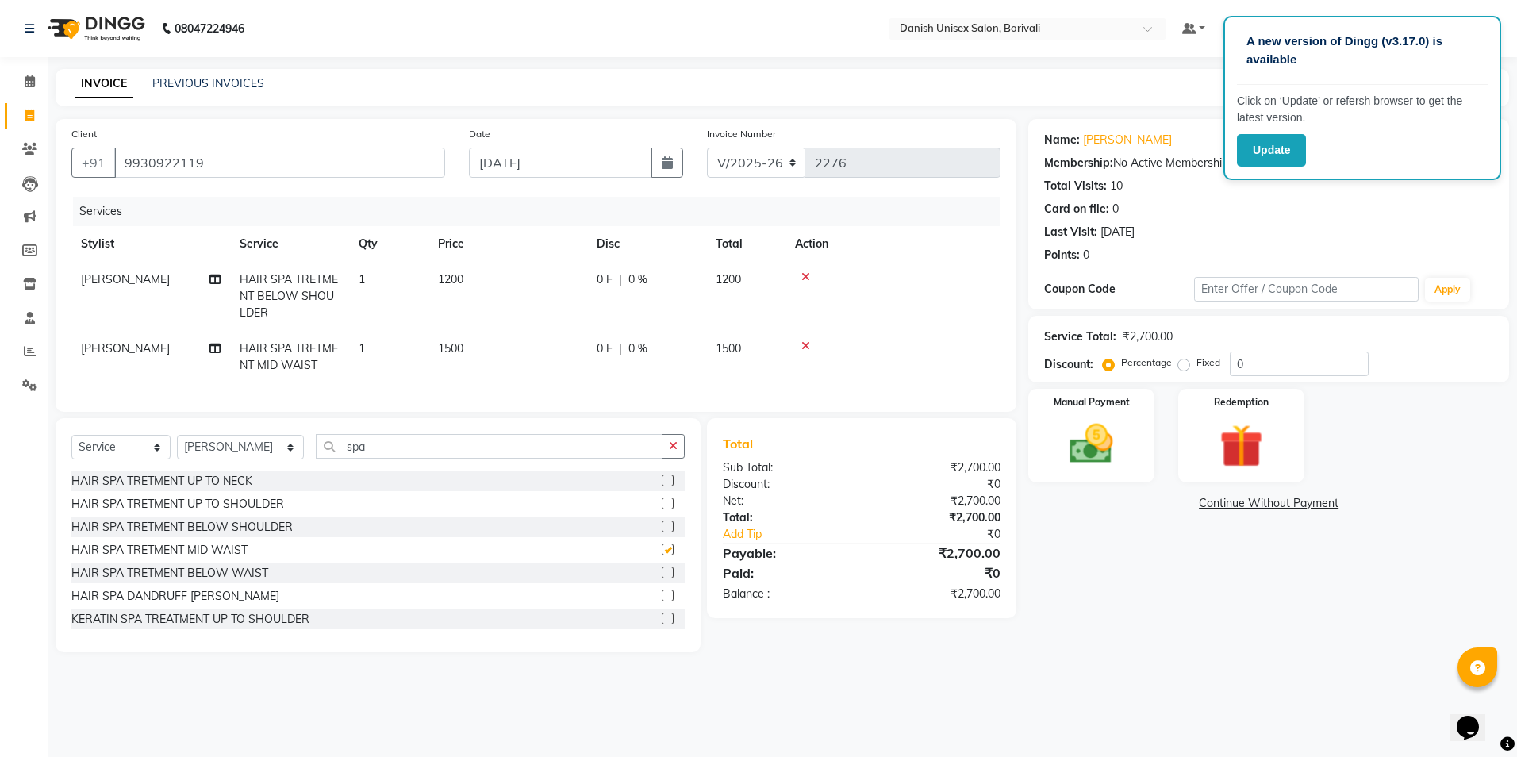
checkbox input "false"
click at [802, 272] on icon at bounding box center [805, 276] width 9 height 11
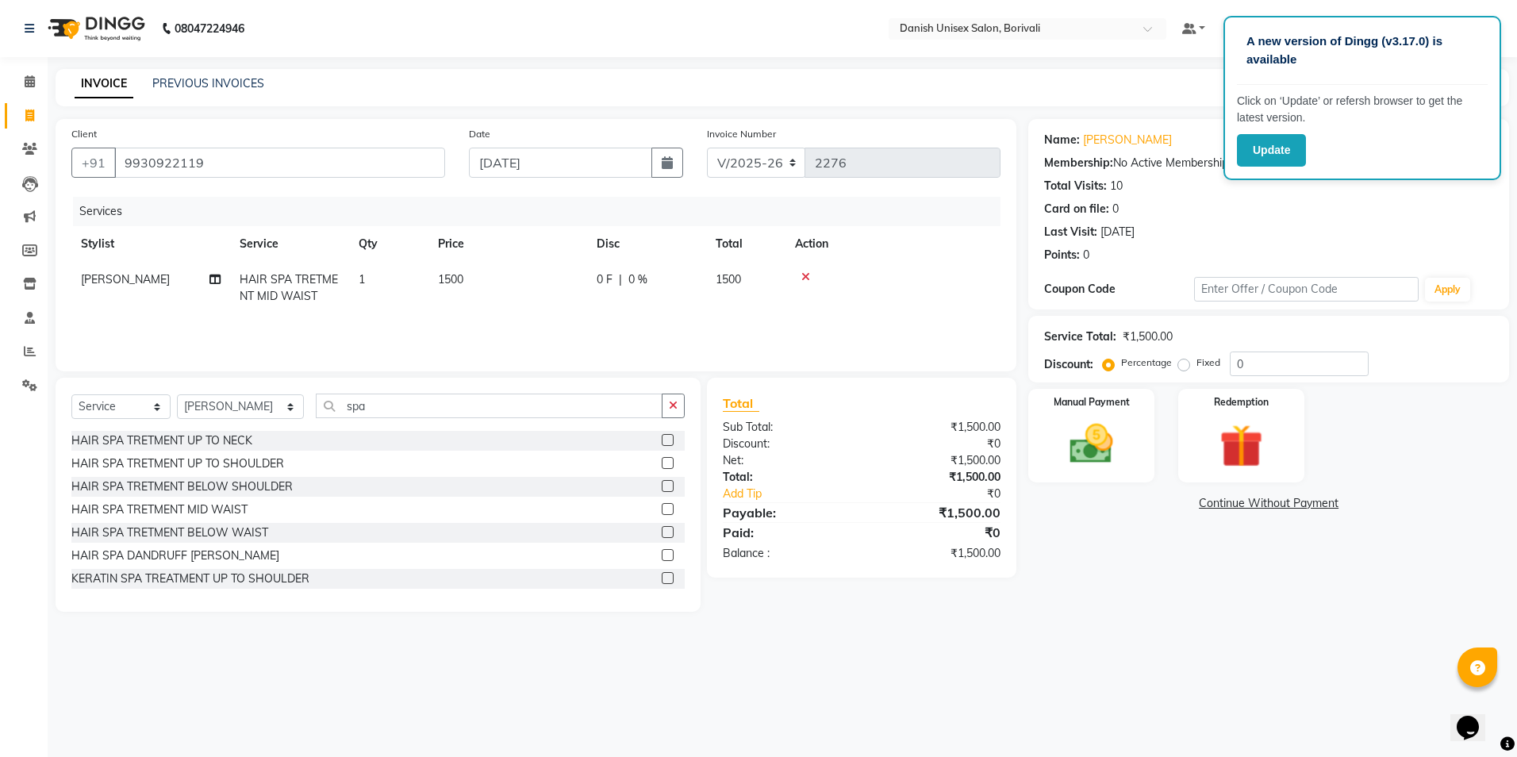
click at [227, 283] on td "[PERSON_NAME] Split Commission" at bounding box center [150, 288] width 159 height 52
select select "58927"
click at [345, 290] on span "HAIR SPA TRETMENT MID WAIST" at bounding box center [310, 293] width 113 height 31
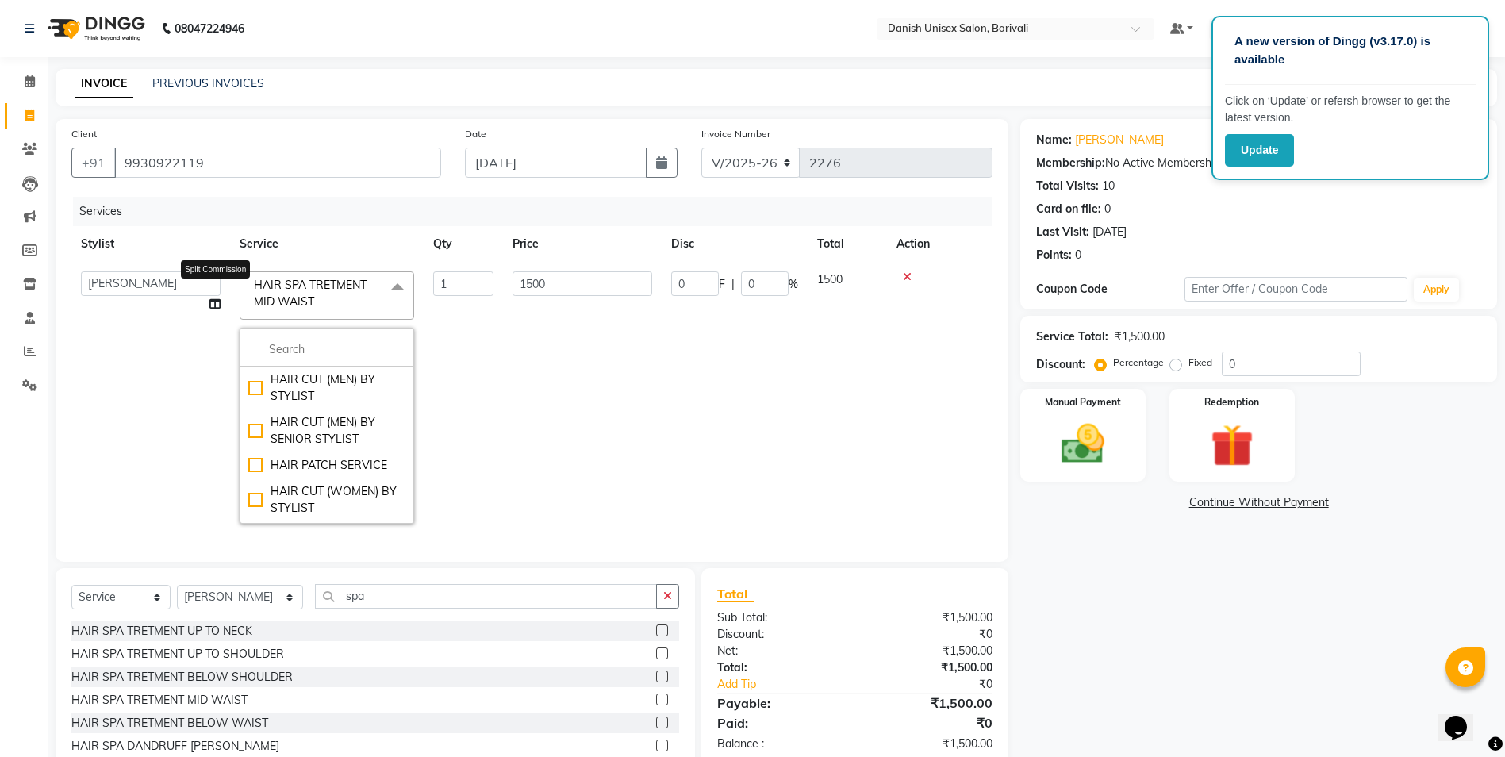
click at [212, 306] on icon at bounding box center [214, 303] width 11 height 11
select select "58927"
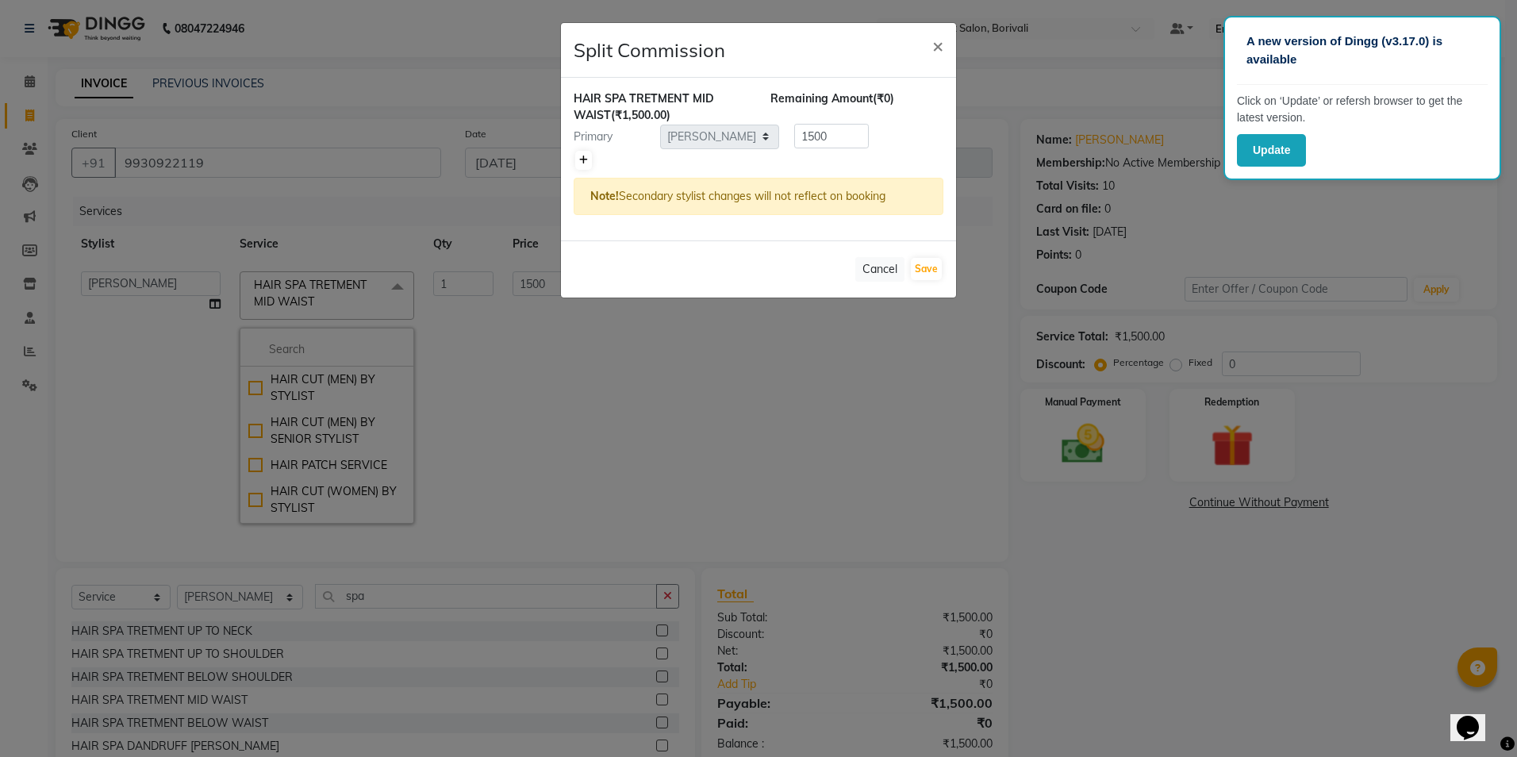
click at [575, 159] on link at bounding box center [583, 160] width 17 height 19
type input "750"
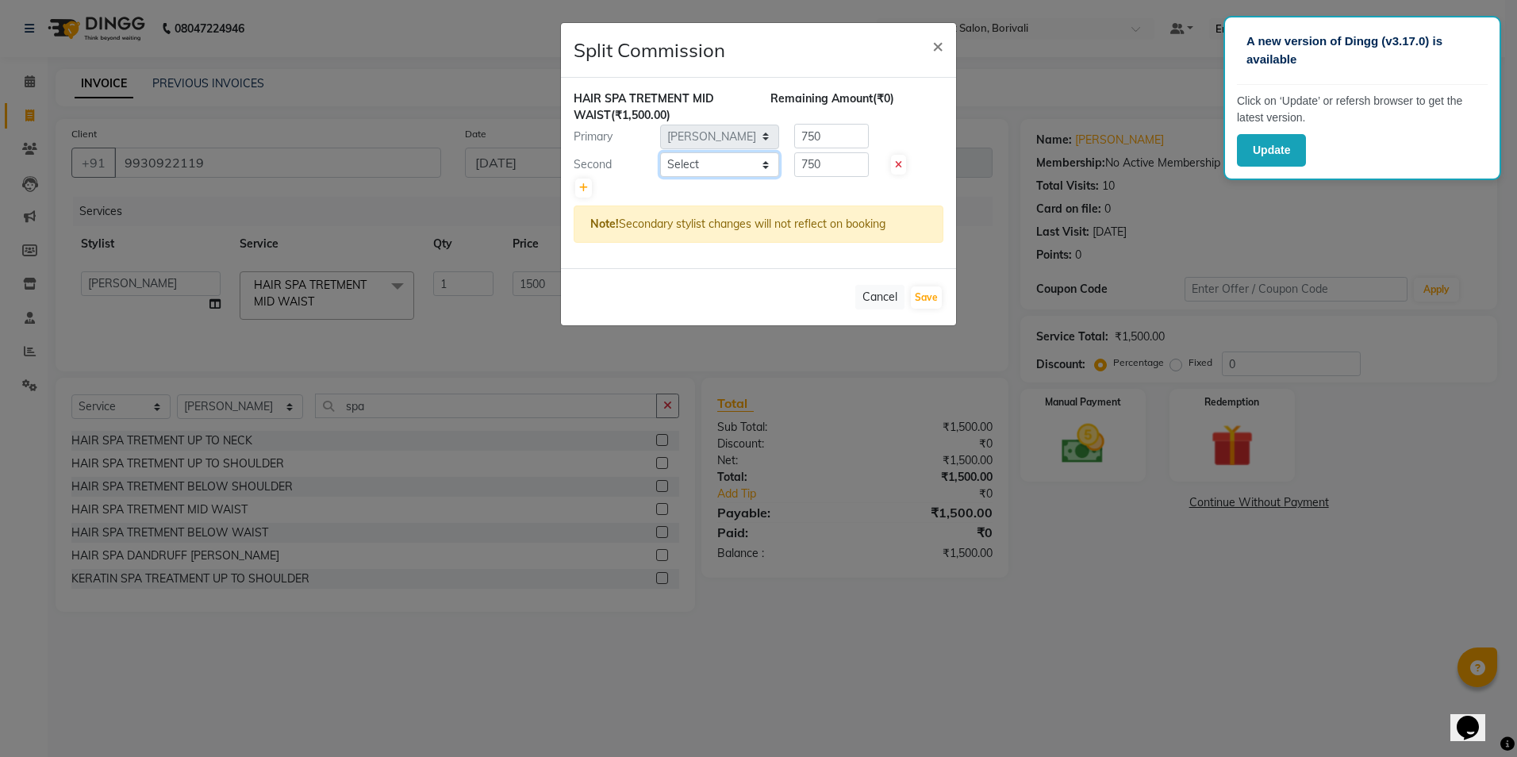
click at [693, 167] on select "Select [PERSON_NAME] Bheem [PERSON_NAME] Danish Unisex Salon, [PERSON_NAME] [PE…" at bounding box center [719, 164] width 119 height 25
select select "59611"
click at [660, 152] on select "Select [PERSON_NAME] Bheem [PERSON_NAME] Danish Unisex Salon, [PERSON_NAME] [PE…" at bounding box center [719, 164] width 119 height 25
click at [927, 288] on button "Save" at bounding box center [926, 297] width 31 height 22
select select "Select"
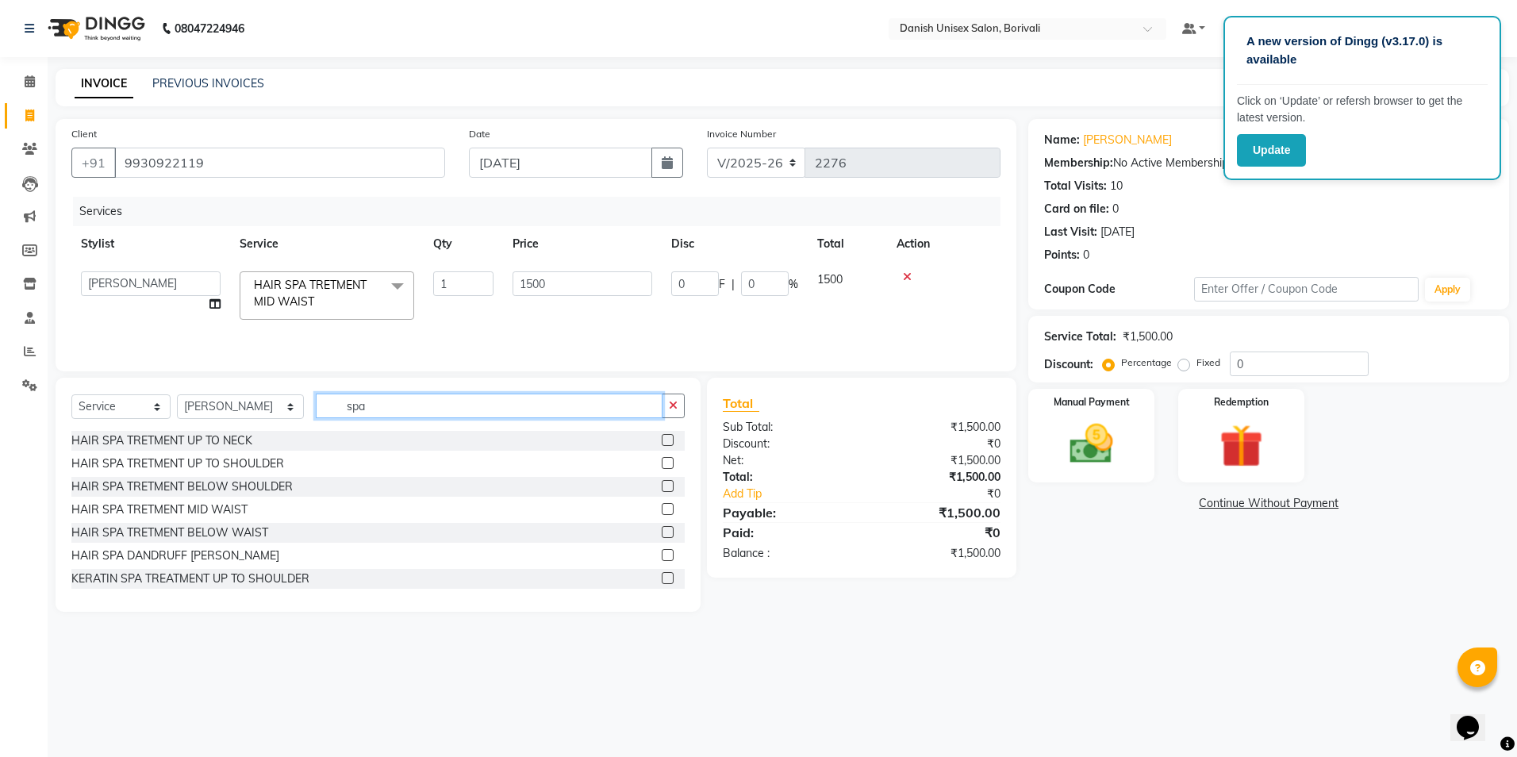
click at [376, 400] on input "spa" at bounding box center [489, 406] width 347 height 25
type input "s"
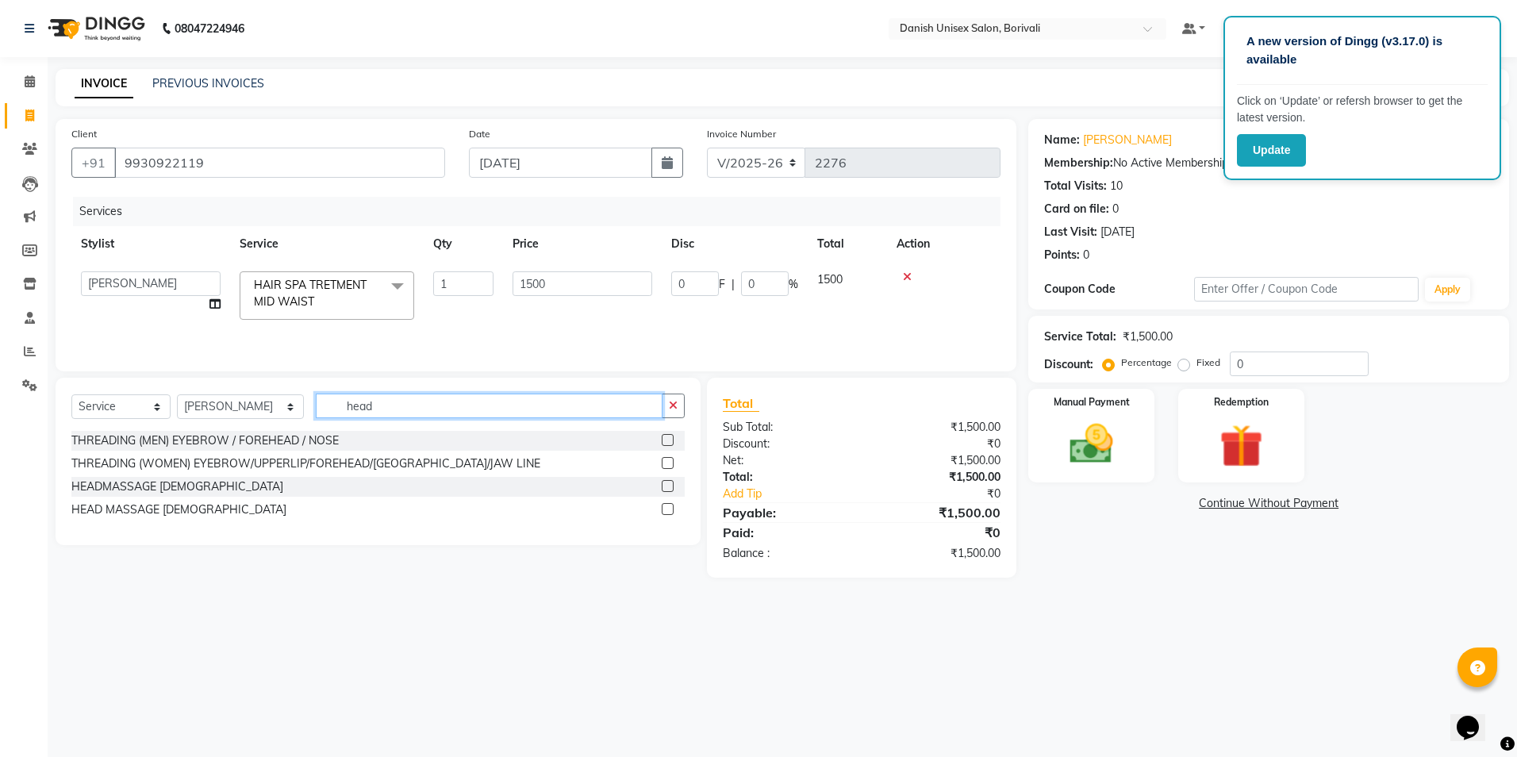
type input "head"
click at [670, 509] on label at bounding box center [668, 509] width 12 height 12
click at [670, 509] on input "checkbox" at bounding box center [667, 510] width 10 height 10
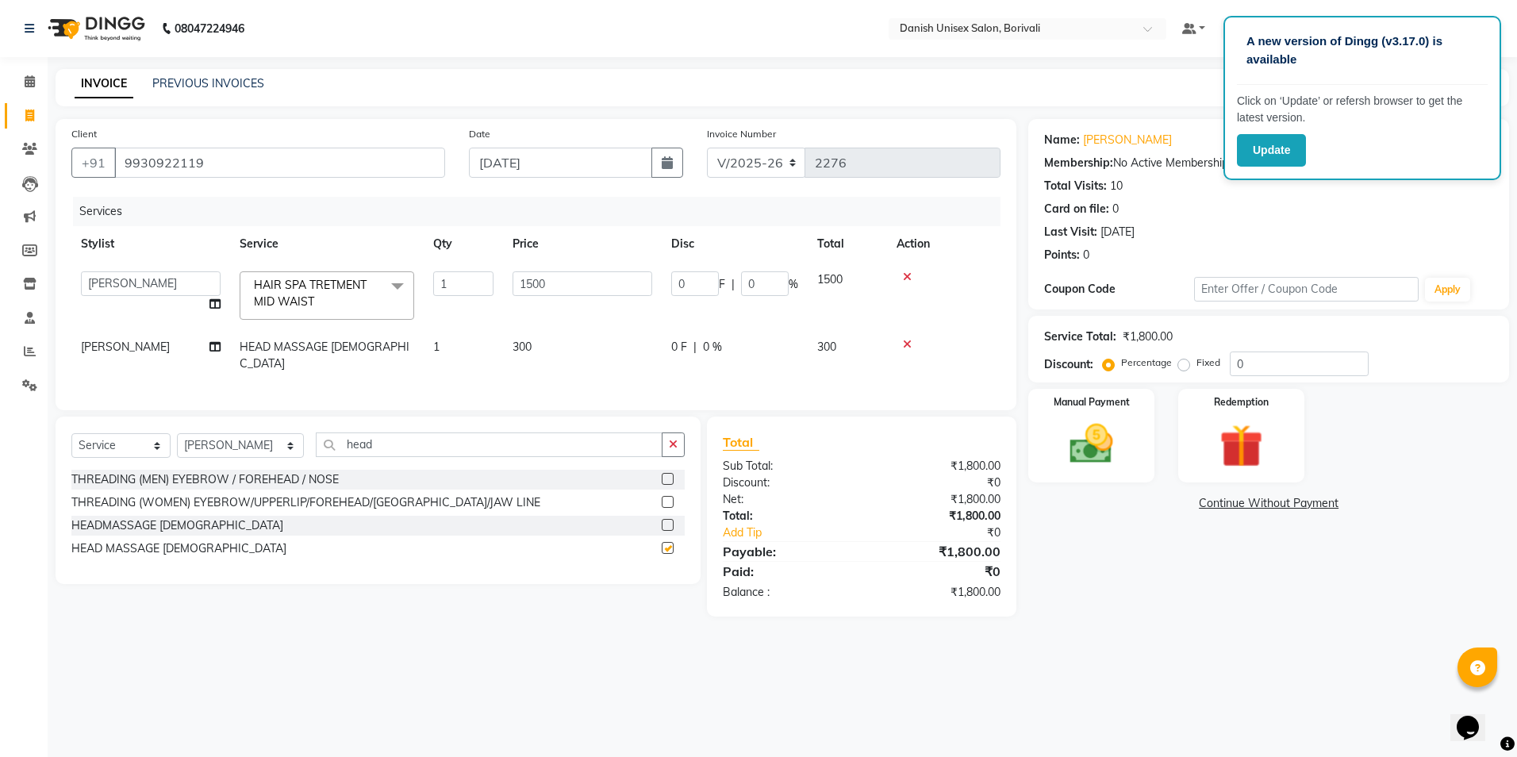
checkbox input "false"
click at [424, 436] on input "head" at bounding box center [489, 444] width 347 height 25
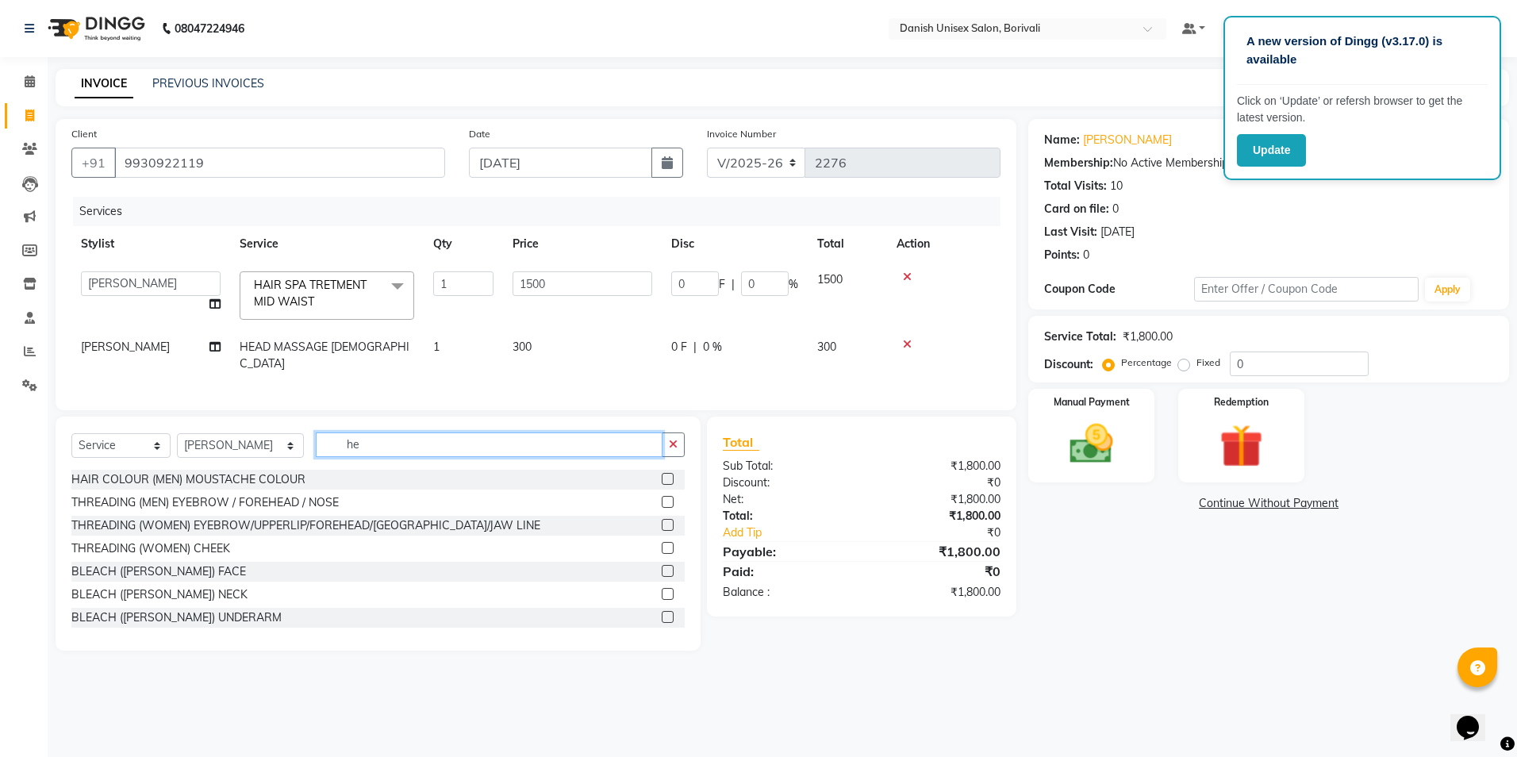
type input "h"
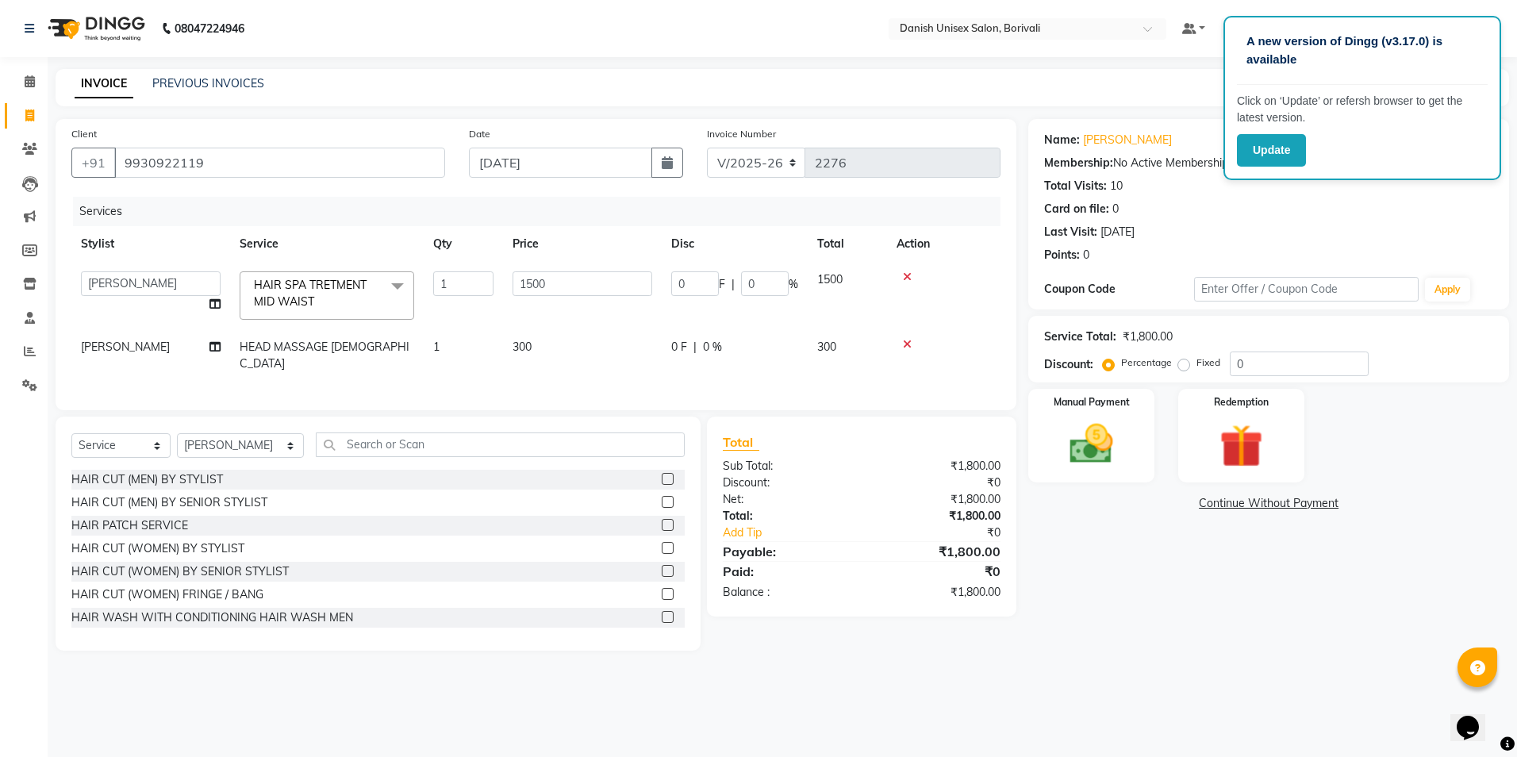
click at [662, 542] on label at bounding box center [668, 548] width 12 height 12
click at [662, 543] on input "checkbox" at bounding box center [667, 548] width 10 height 10
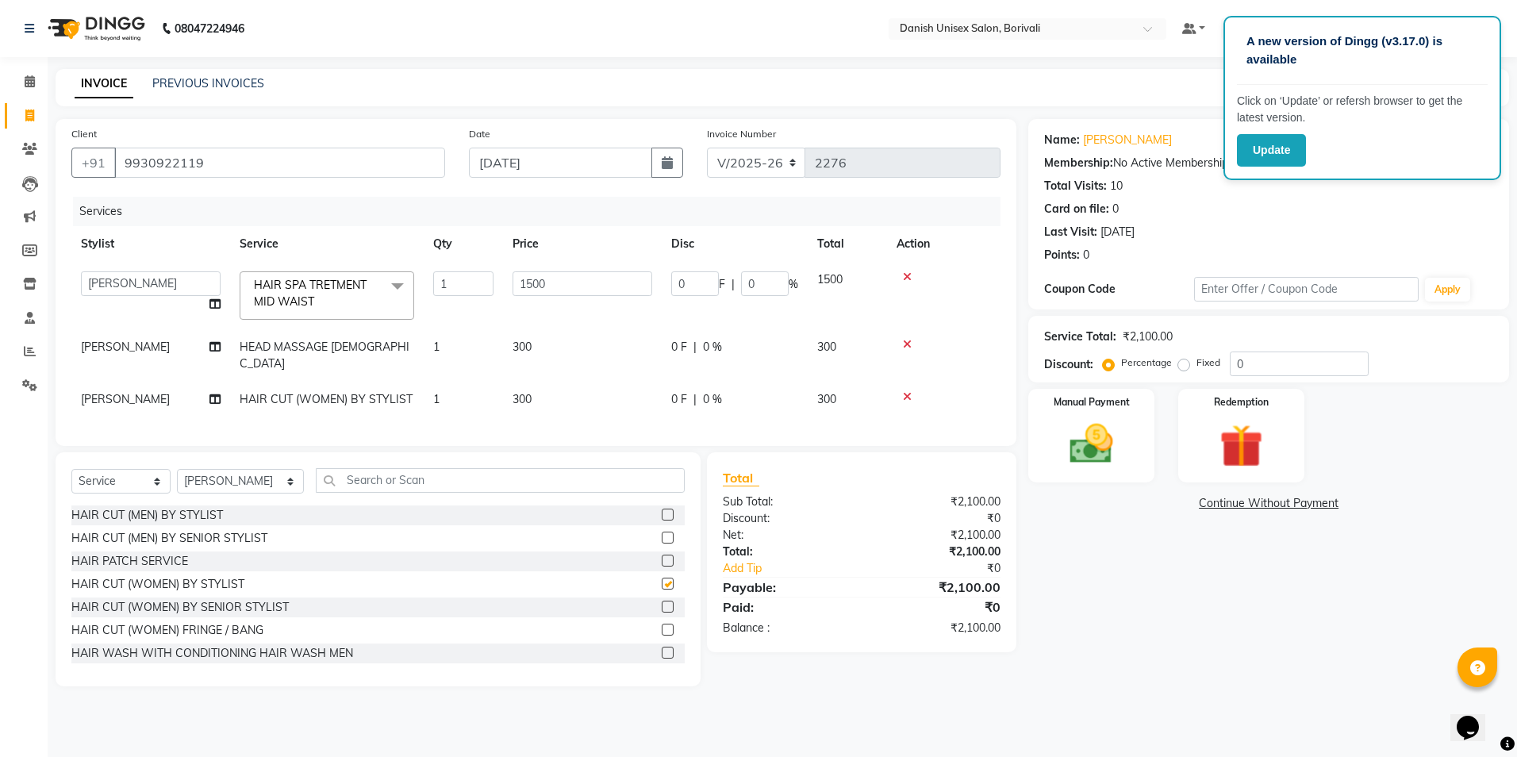
checkbox input "false"
click at [908, 391] on icon at bounding box center [907, 396] width 9 height 11
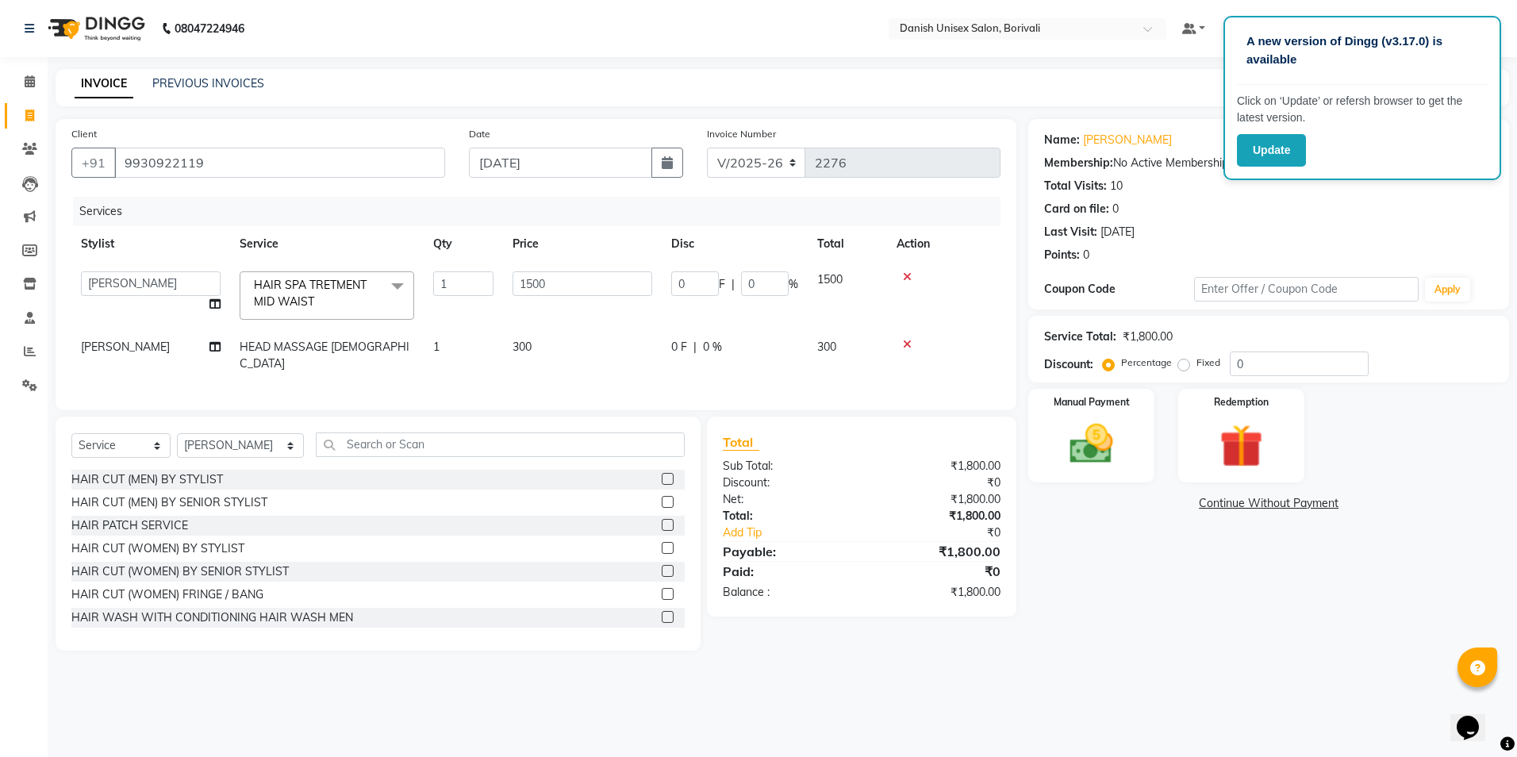
click at [662, 475] on label at bounding box center [668, 479] width 12 height 12
click at [662, 475] on input "checkbox" at bounding box center [667, 479] width 10 height 10
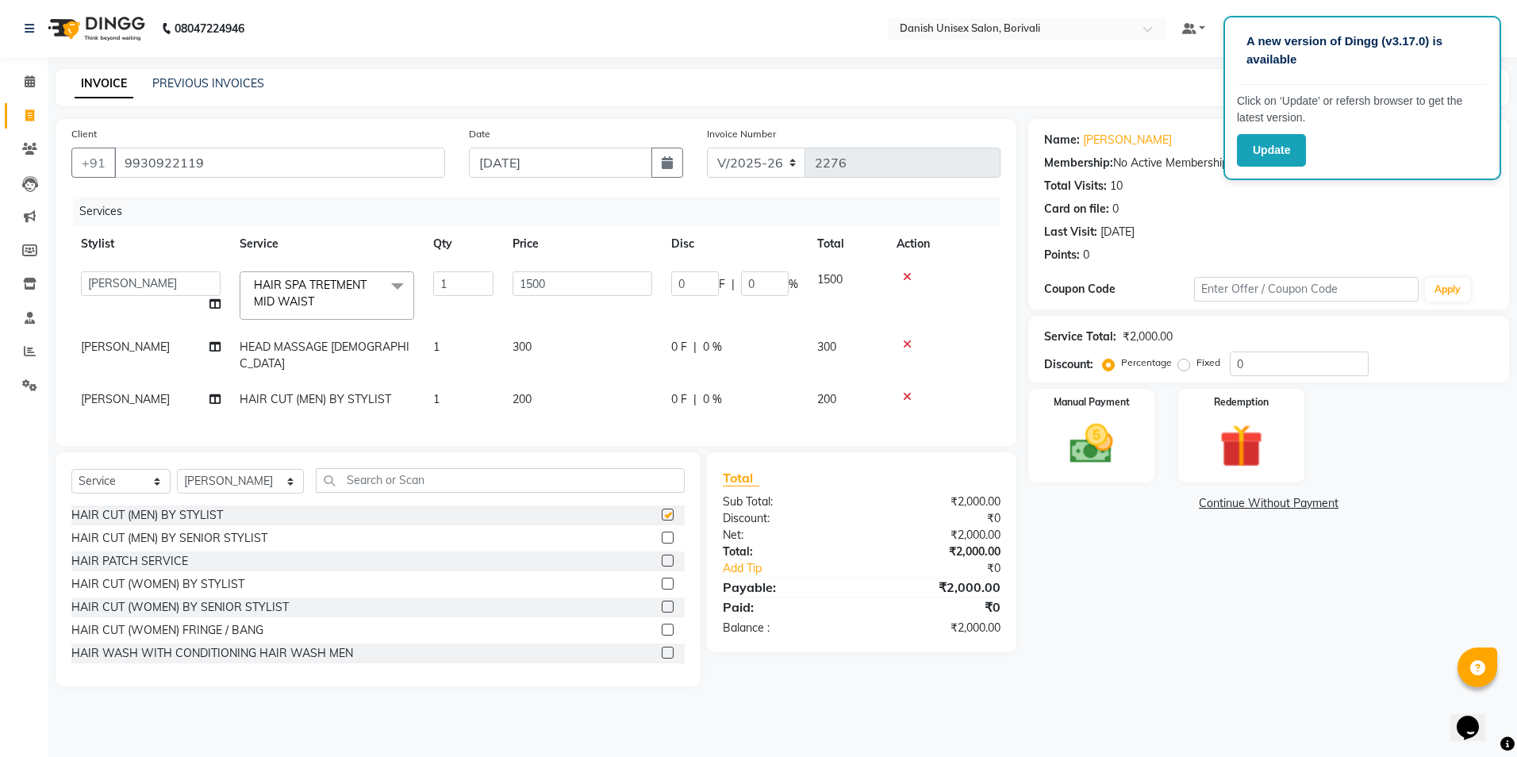
checkbox input "false"
click at [517, 473] on input "text" at bounding box center [500, 480] width 369 height 25
click at [1115, 421] on img at bounding box center [1091, 444] width 74 height 52
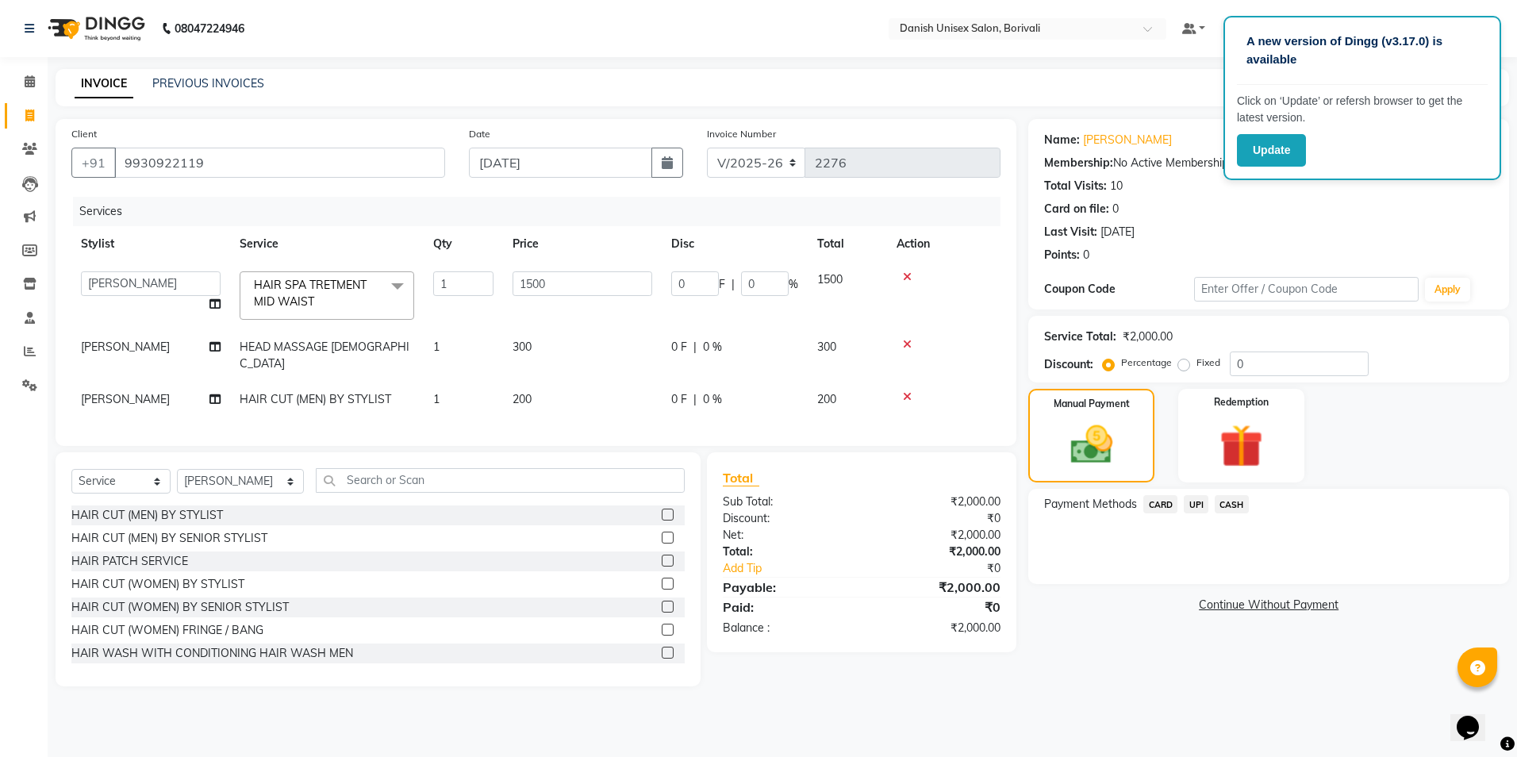
click at [1161, 502] on span "CARD" at bounding box center [1160, 504] width 34 height 18
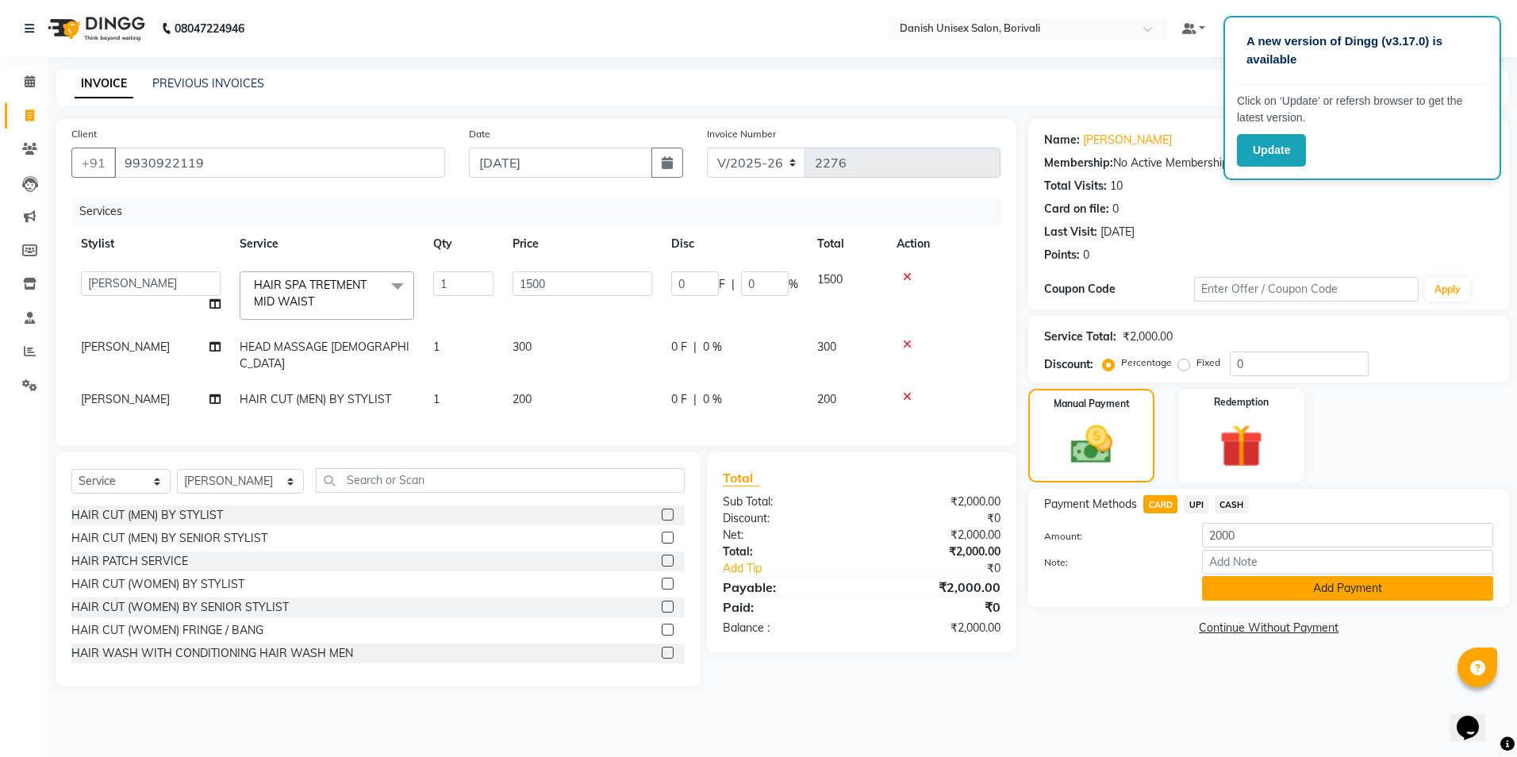
click at [1342, 597] on button "Add Payment" at bounding box center [1347, 588] width 291 height 25
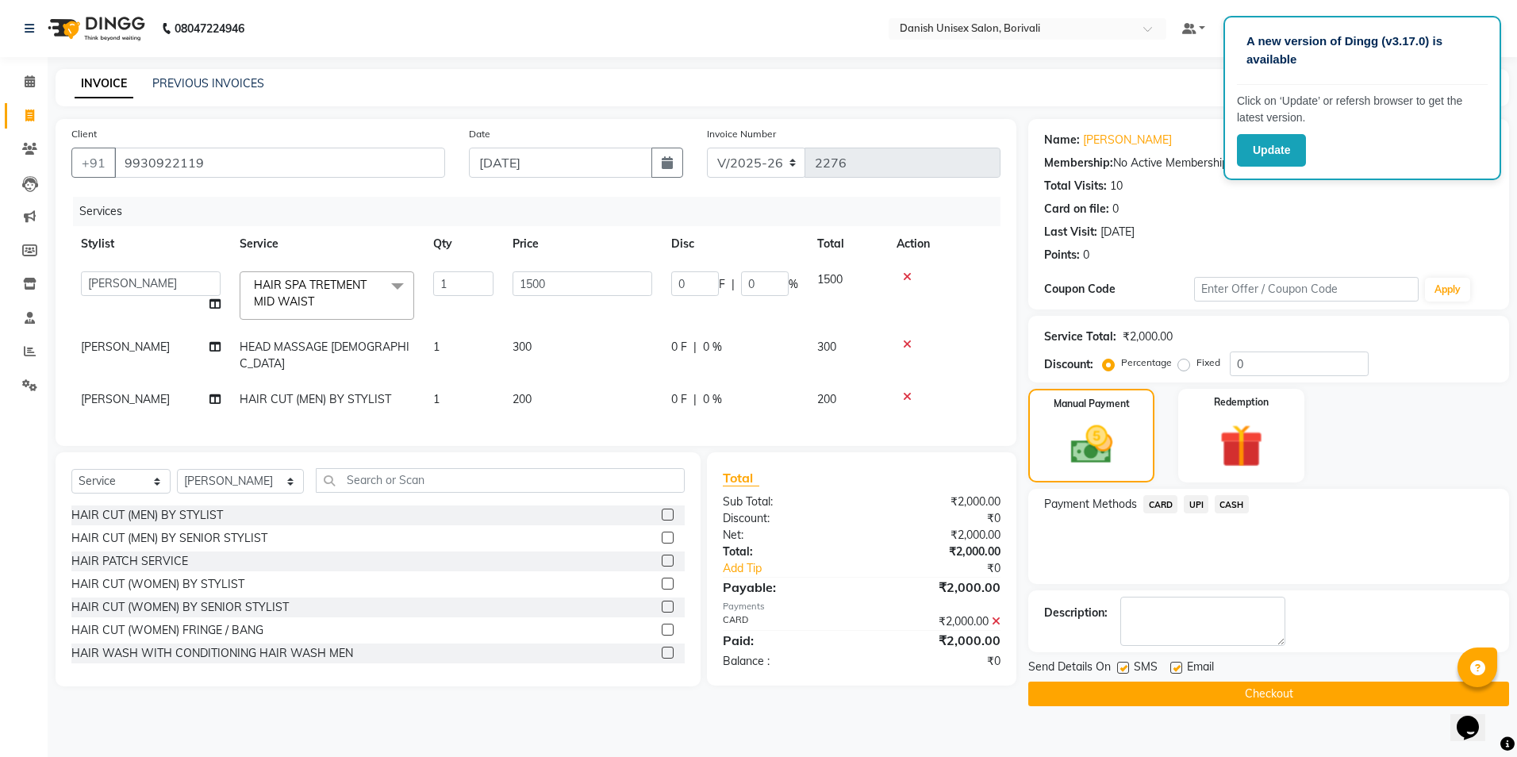
click at [1300, 676] on div "Send Details On SMS Email" at bounding box center [1268, 669] width 481 height 20
click at [1300, 689] on button "Checkout" at bounding box center [1268, 694] width 481 height 25
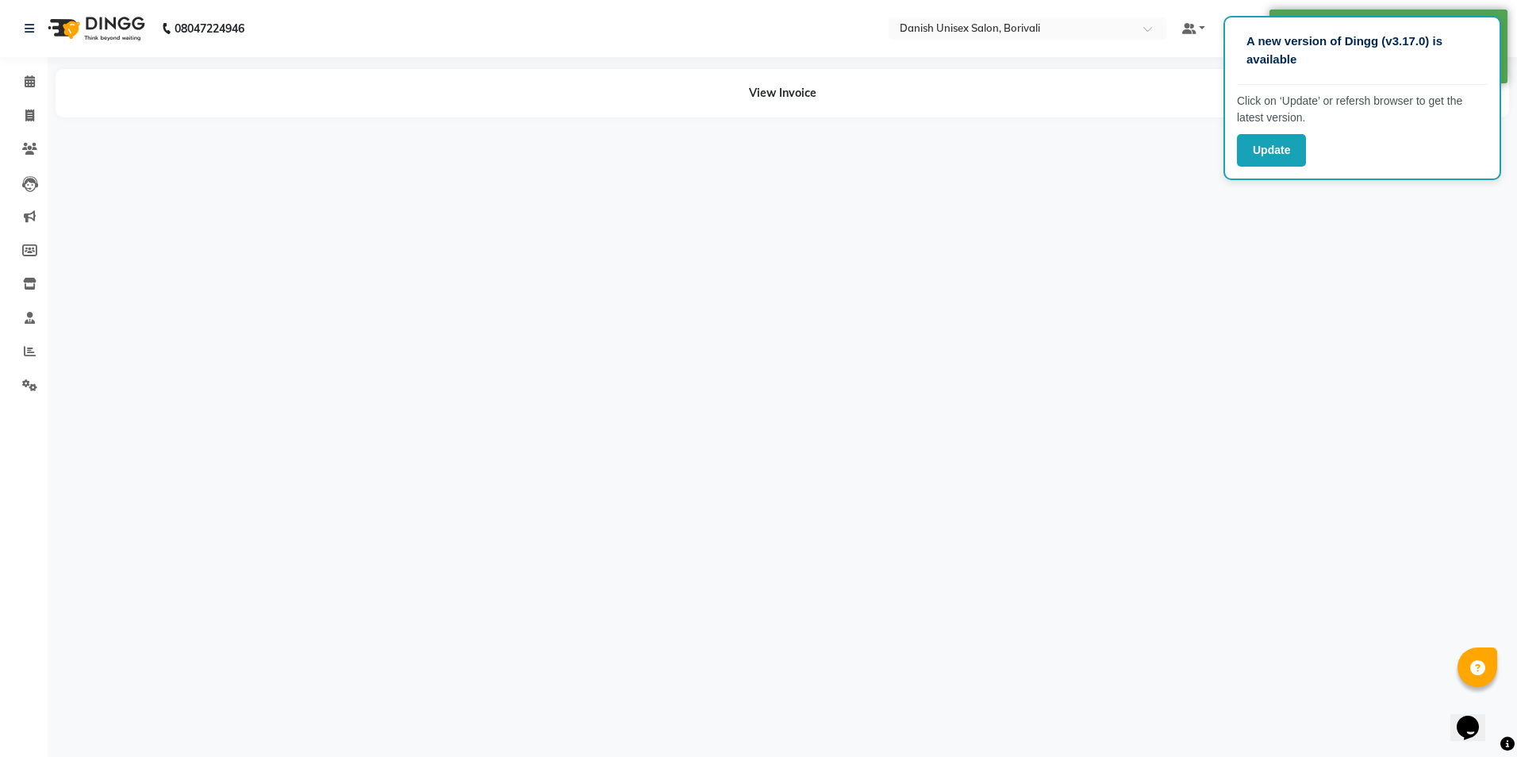
select select "58927"
select select "59611"
select select "58927"
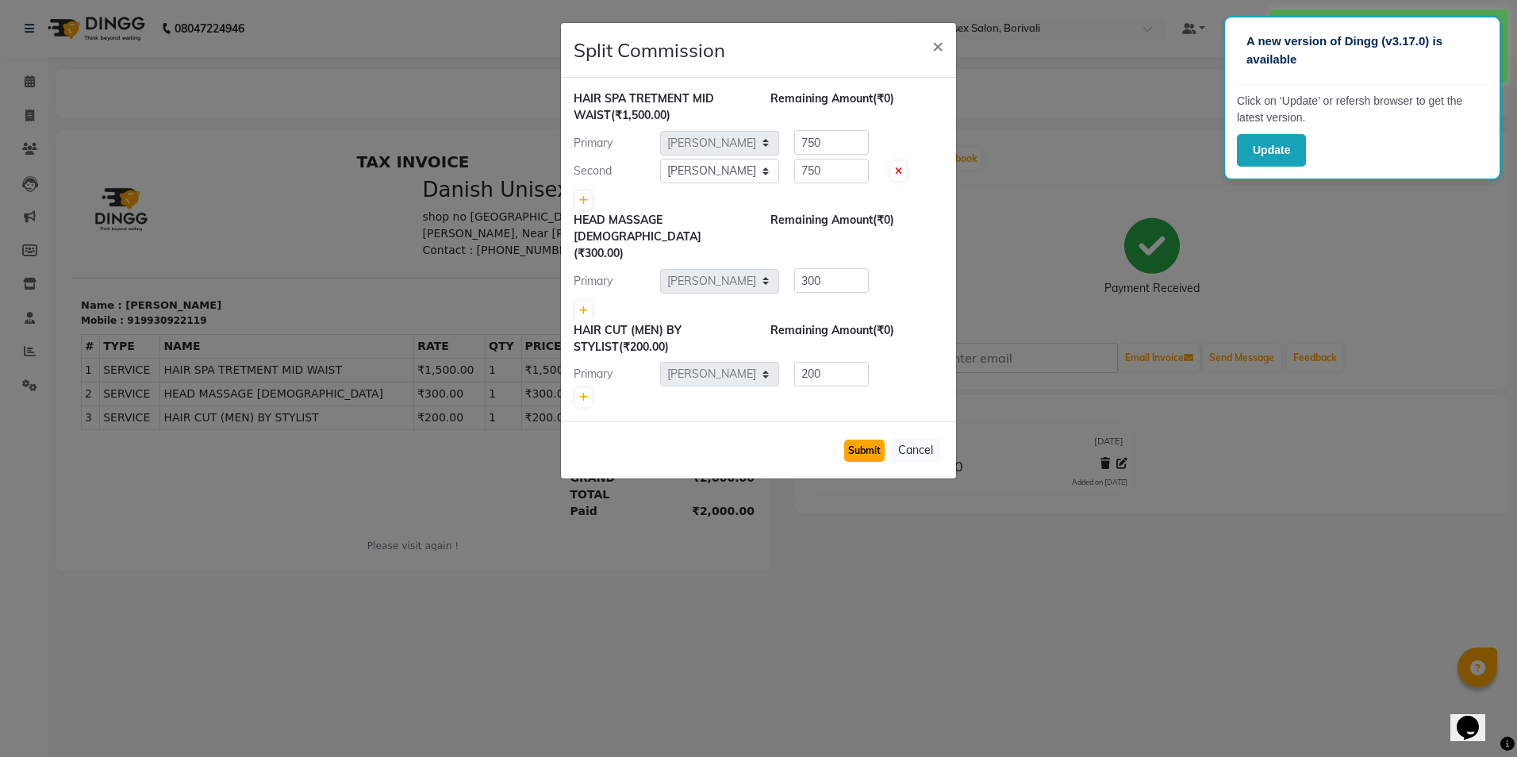
click at [870, 440] on button "Submit" at bounding box center [864, 451] width 40 height 22
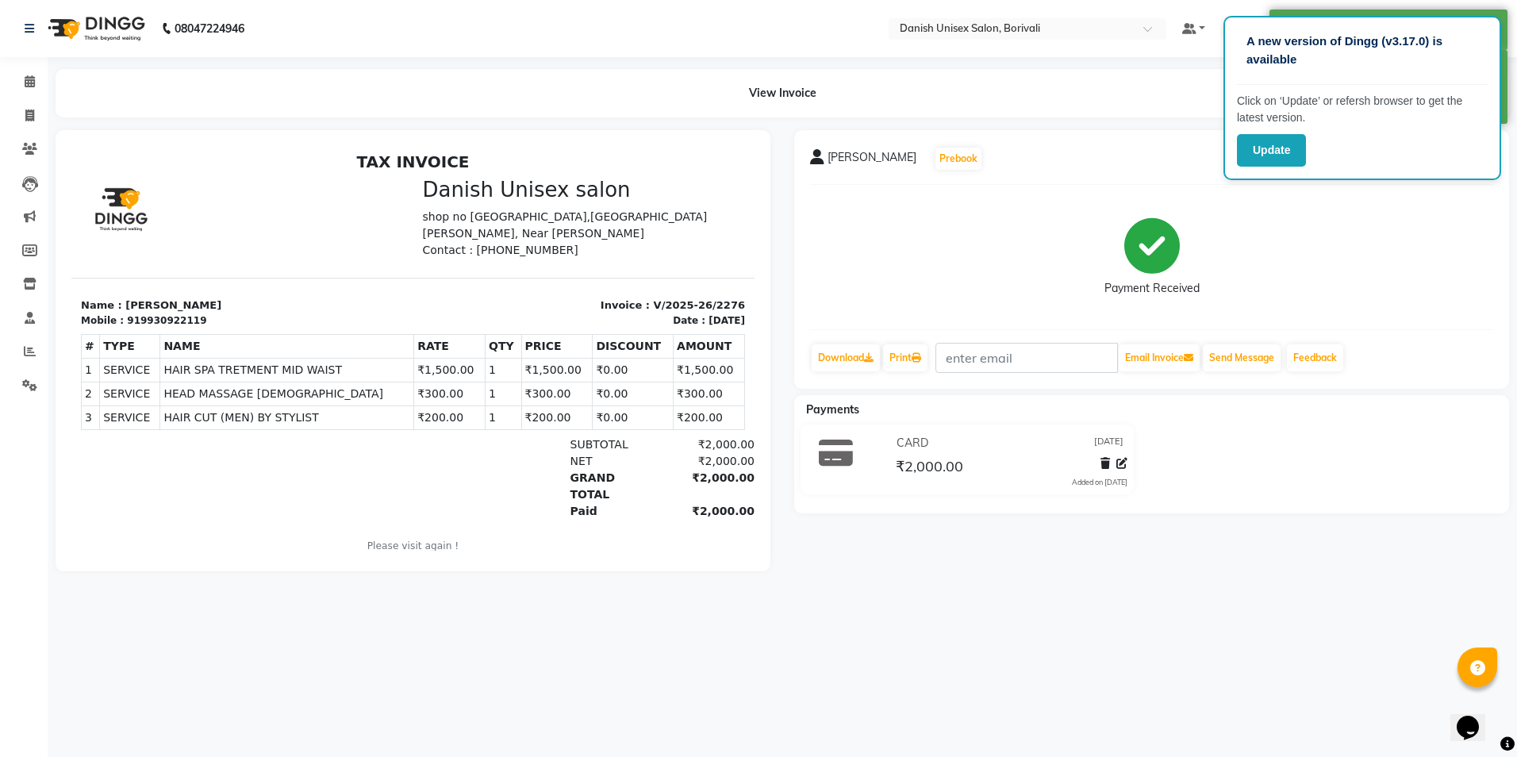
click at [1319, 184] on hr at bounding box center [1151, 184] width 683 height 1
click at [1238, 152] on button "Update" at bounding box center [1271, 150] width 69 height 33
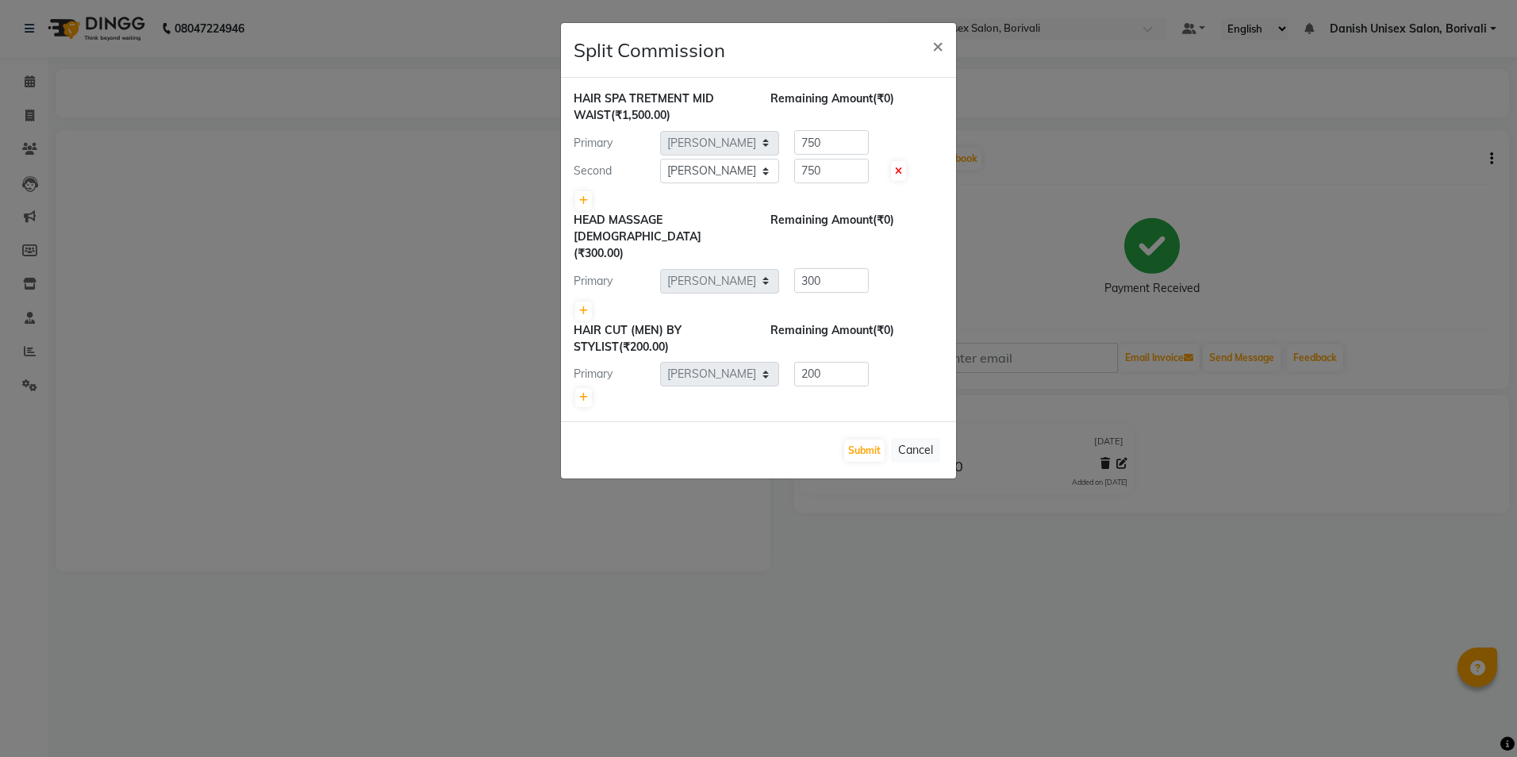
select select "58927"
select select "59611"
select select "58927"
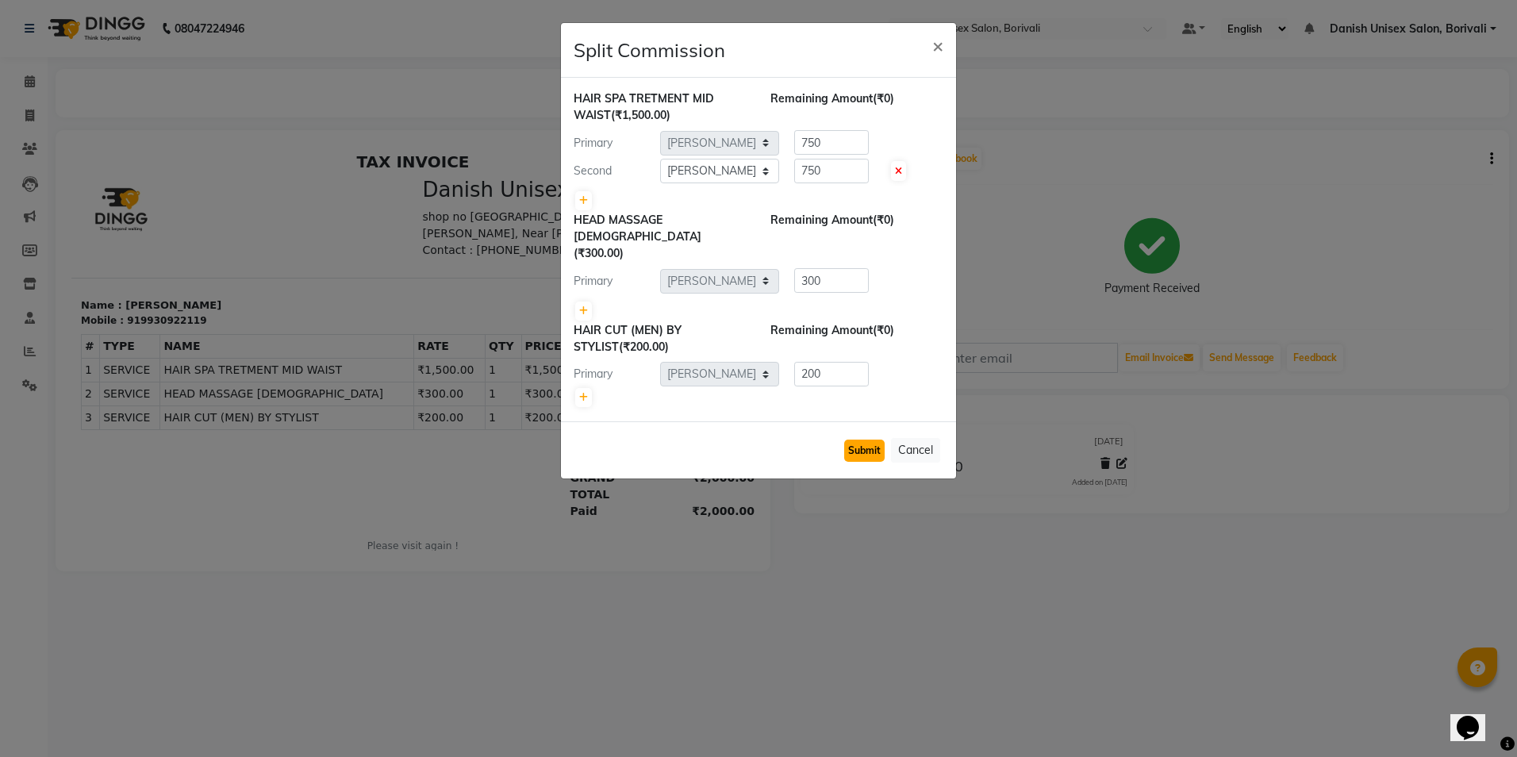
click at [870, 440] on button "Submit" at bounding box center [864, 451] width 40 height 22
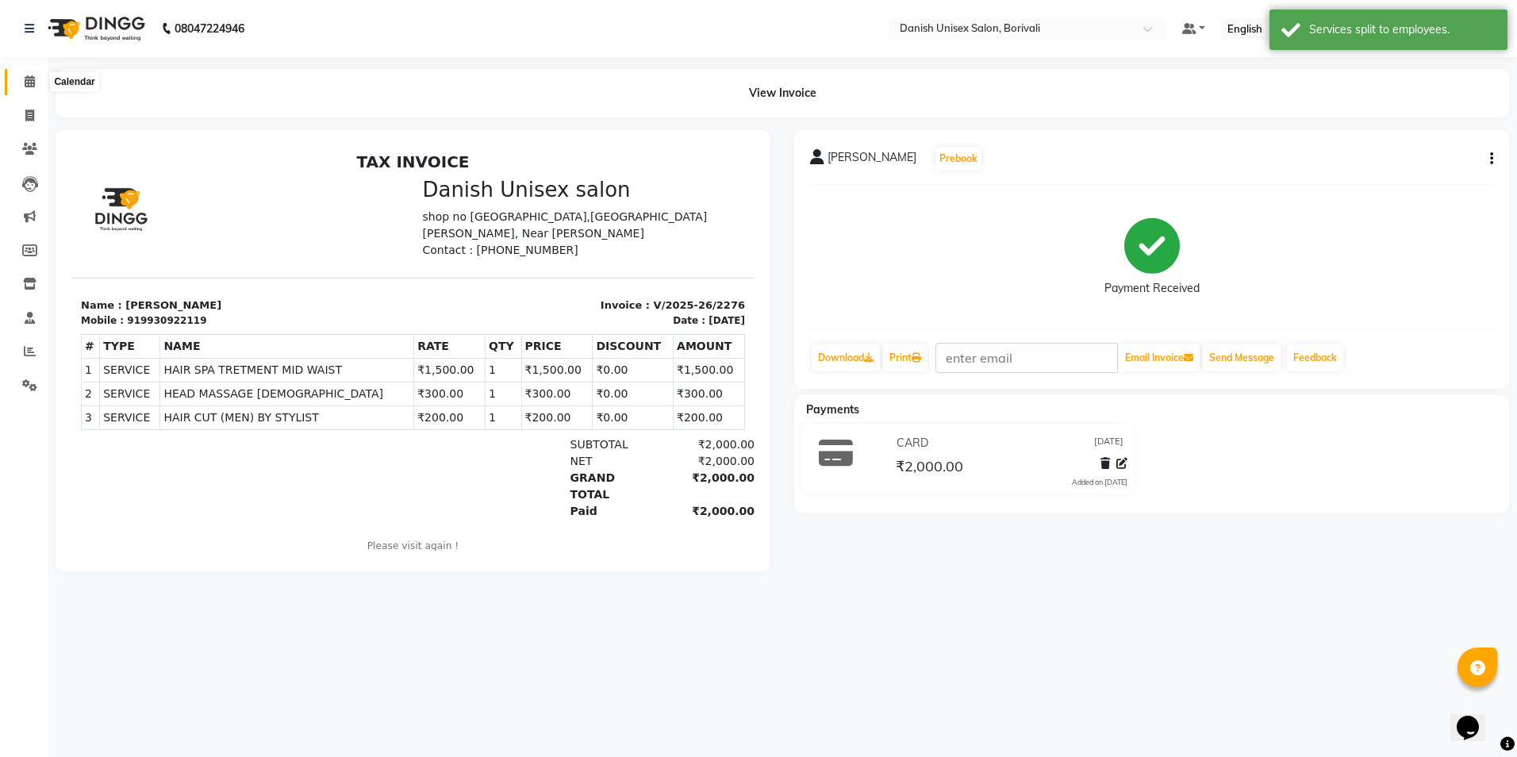
click at [28, 85] on icon at bounding box center [30, 81] width 10 height 12
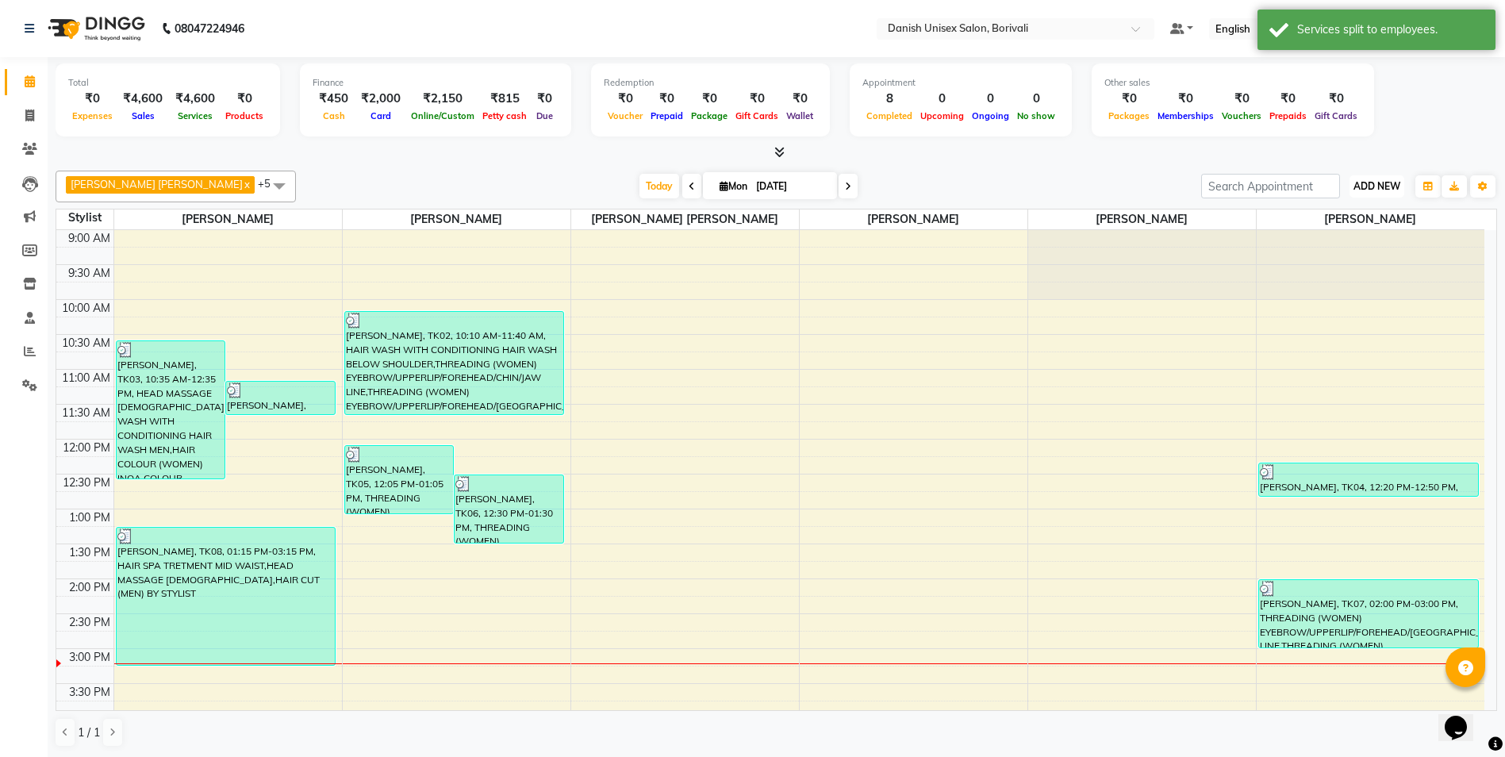
click at [1361, 190] on span "ADD NEW" at bounding box center [1376, 186] width 47 height 12
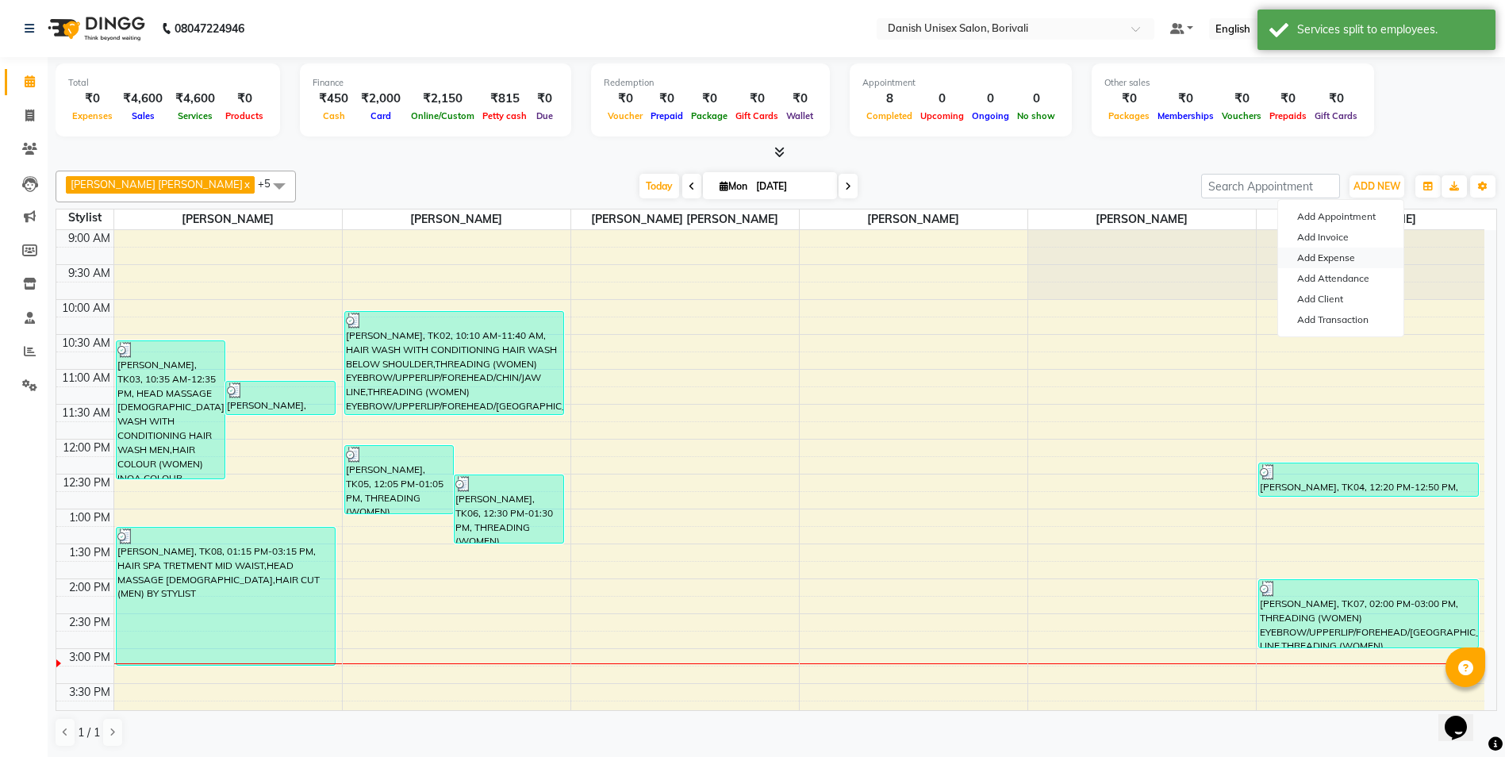
click at [1338, 261] on link "Add Expense" at bounding box center [1340, 258] width 125 height 21
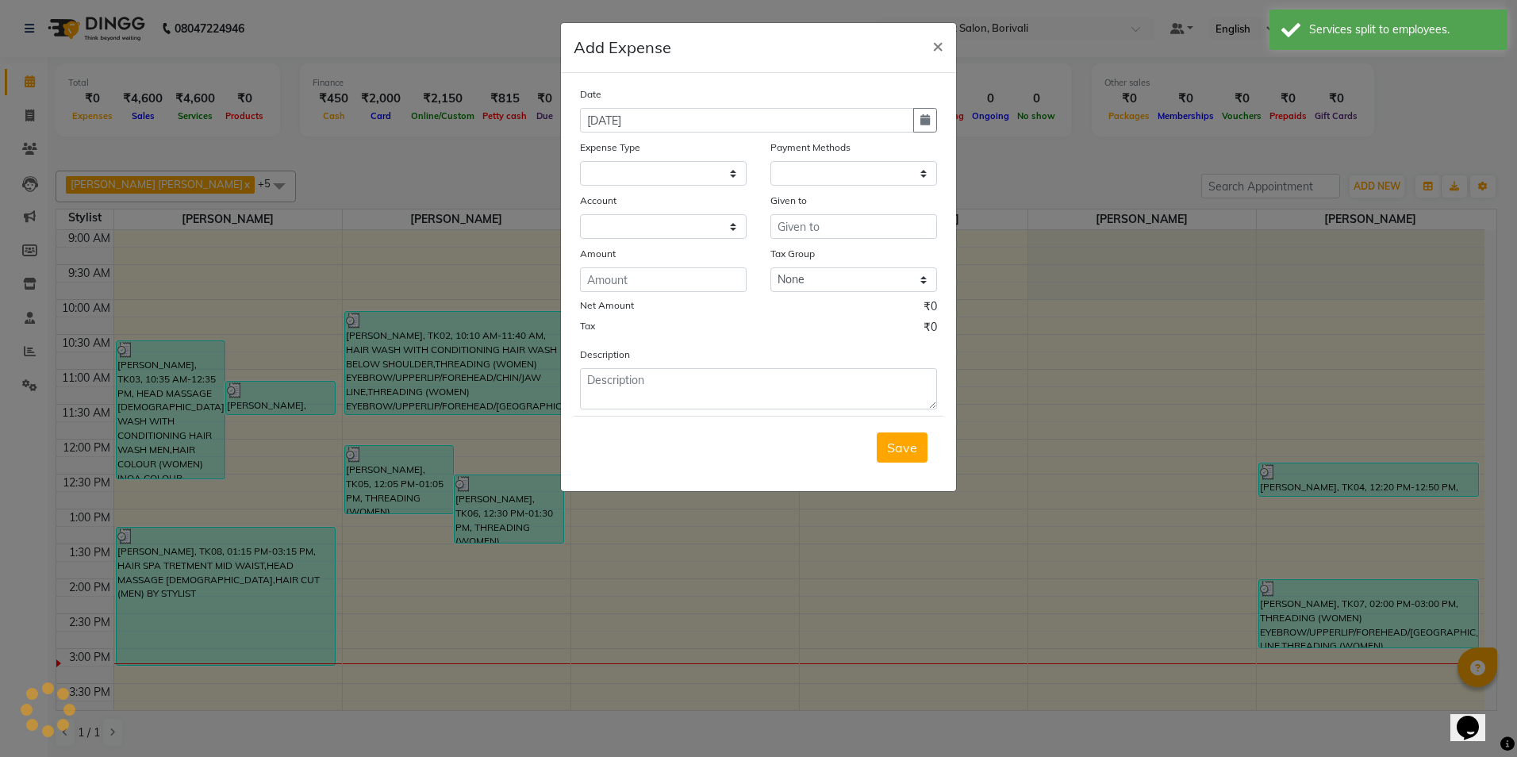
select select "1"
select select "6139"
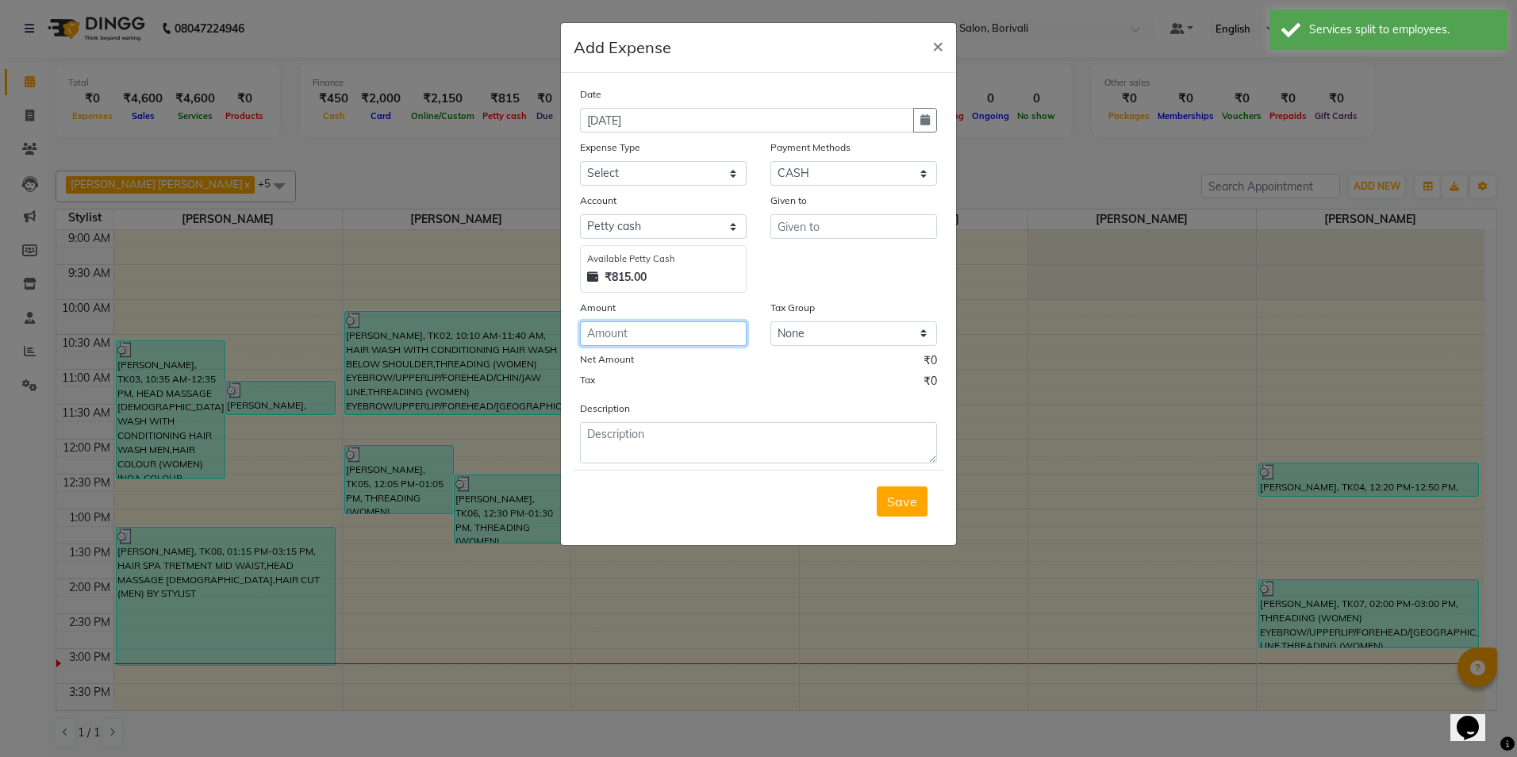
click at [597, 338] on input "number" at bounding box center [663, 333] width 167 height 25
type input "50"
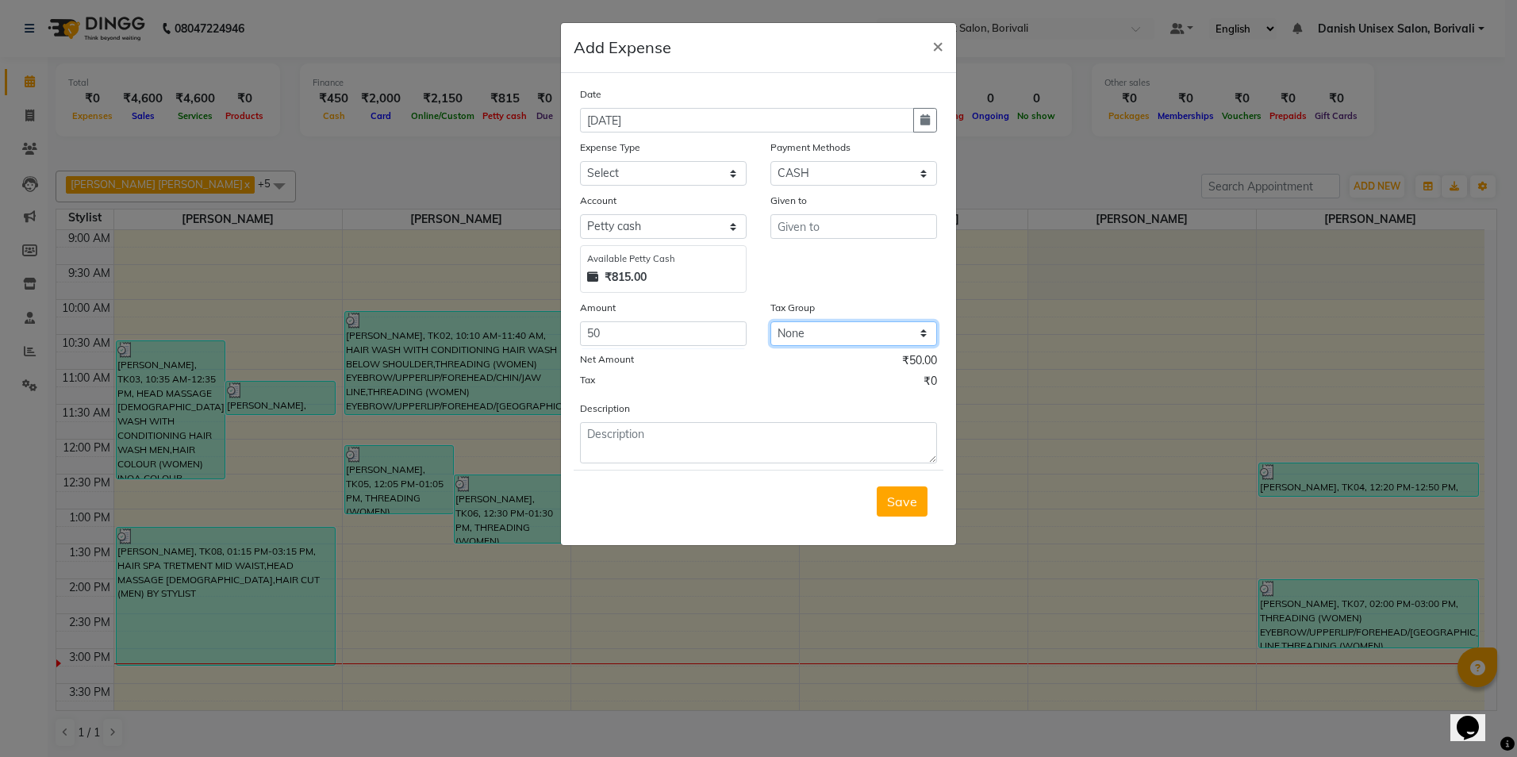
click at [826, 336] on select "None GST" at bounding box center [853, 333] width 167 height 25
click at [811, 331] on select "None GST" at bounding box center [853, 333] width 167 height 25
click at [800, 228] on input "text" at bounding box center [853, 226] width 167 height 25
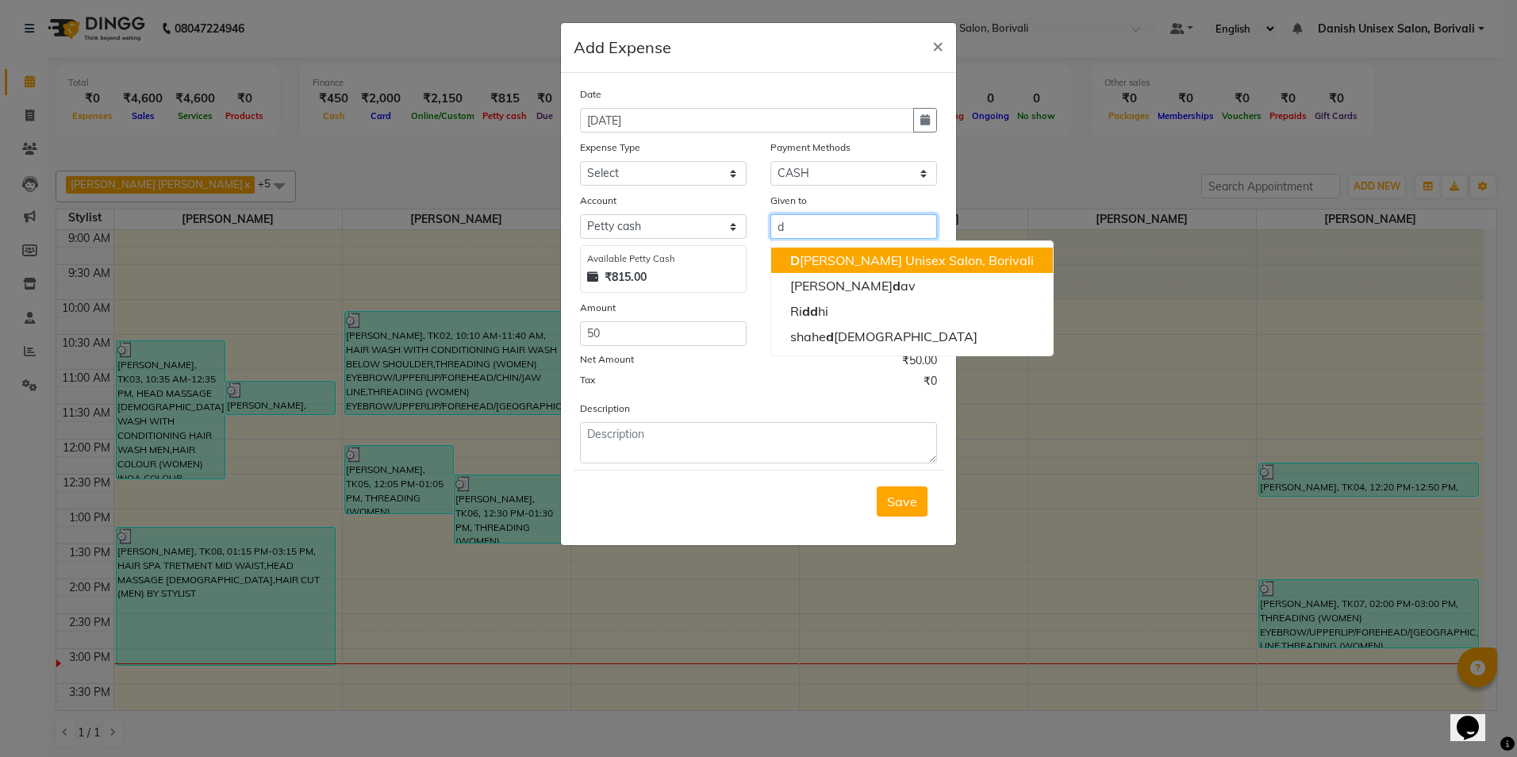
click at [812, 267] on ngb-highlight "D anish Unisex Salon, Borivali" at bounding box center [912, 260] width 244 height 16
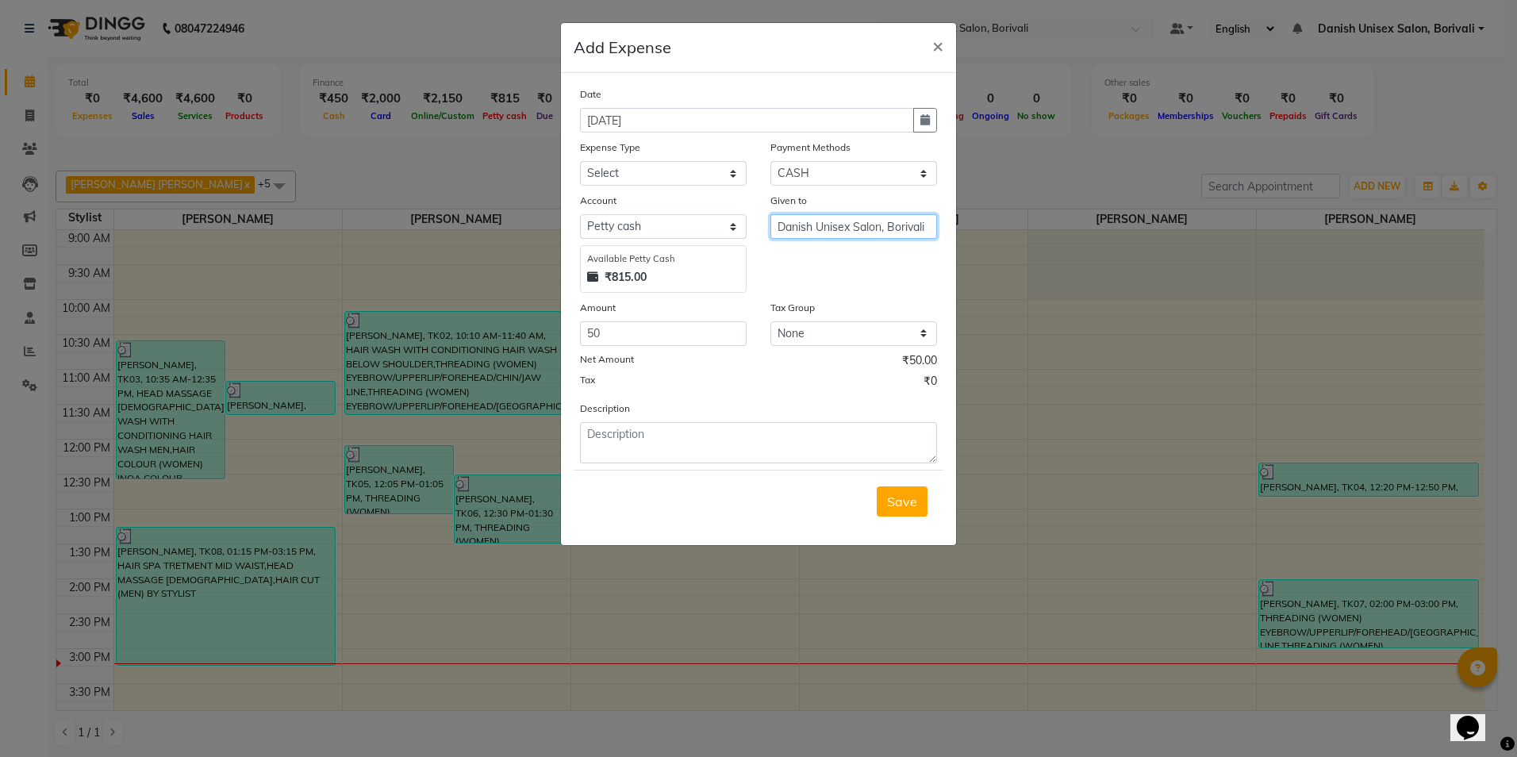
type input "Danish Unisex Salon, Borivali"
click at [668, 236] on select "Select Petty cash Default account" at bounding box center [663, 226] width 167 height 25
click at [662, 175] on select "Select Advance Salary Bank charges Car maintenance Cash transfer to bank Cash t…" at bounding box center [663, 173] width 167 height 25
select select "16"
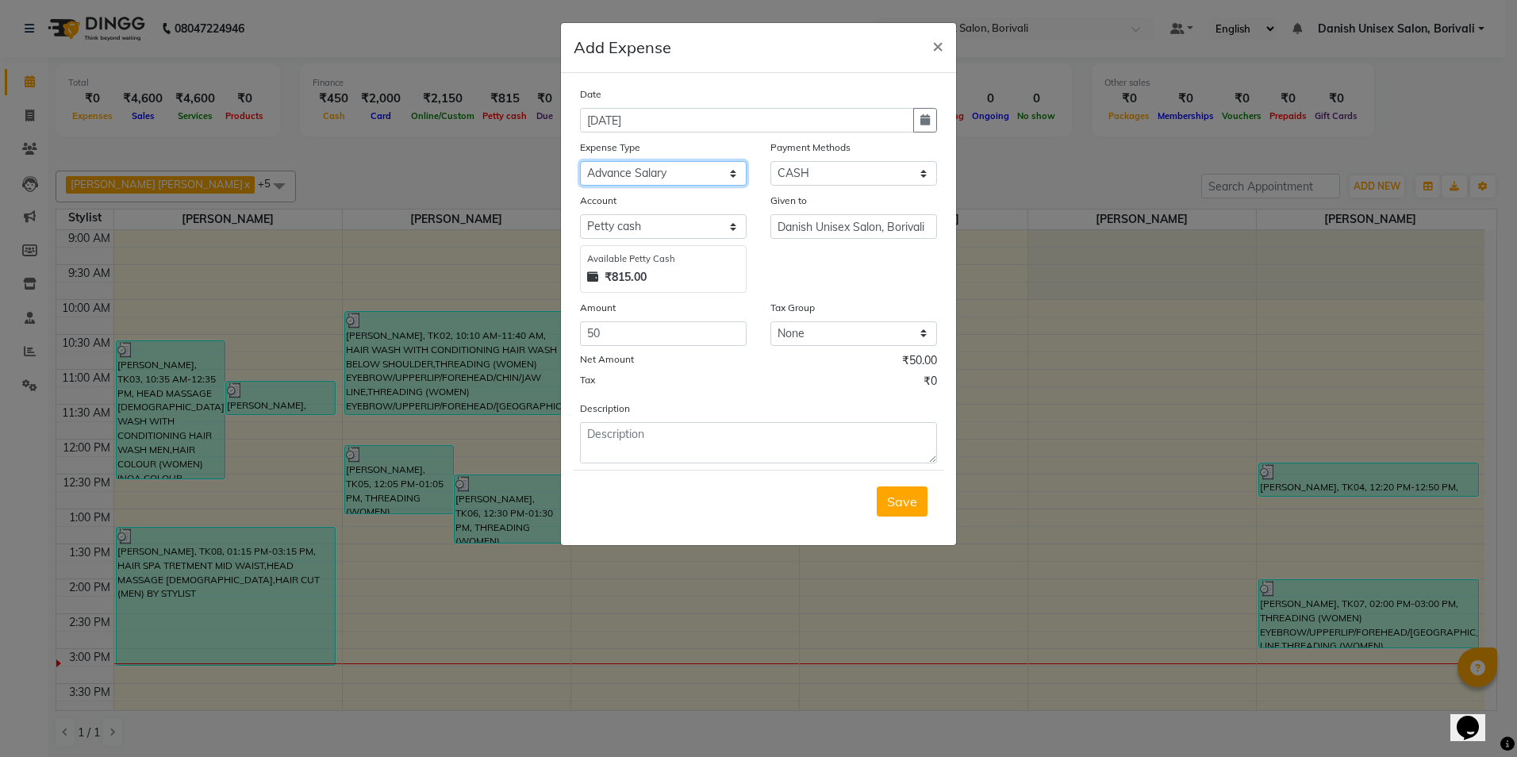
click at [580, 161] on select "Select Advance Salary Bank charges Car maintenance Cash transfer to bank Cash t…" at bounding box center [663, 173] width 167 height 25
click at [889, 513] on button "Save" at bounding box center [902, 501] width 51 height 30
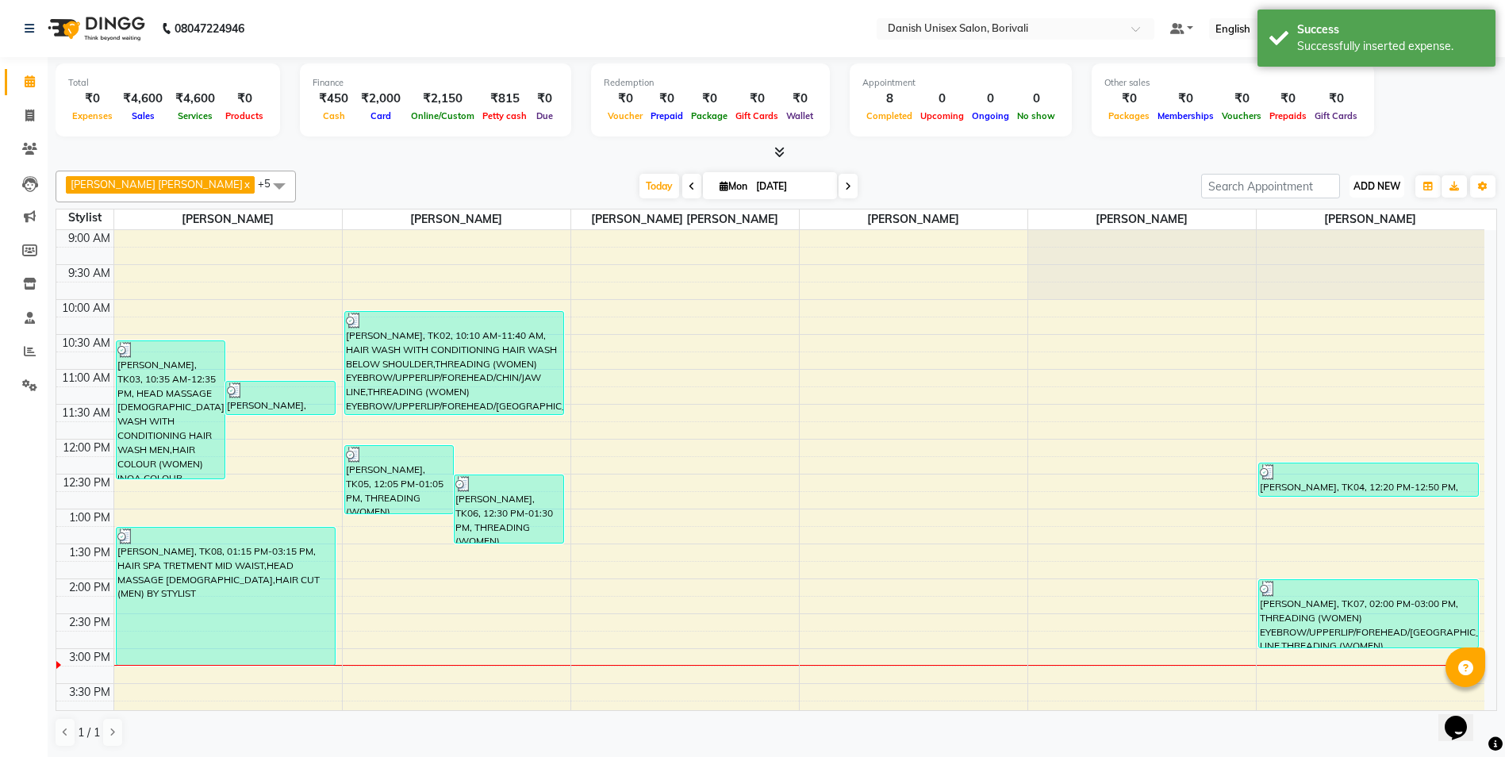
click at [1377, 186] on span "ADD NEW" at bounding box center [1376, 186] width 47 height 12
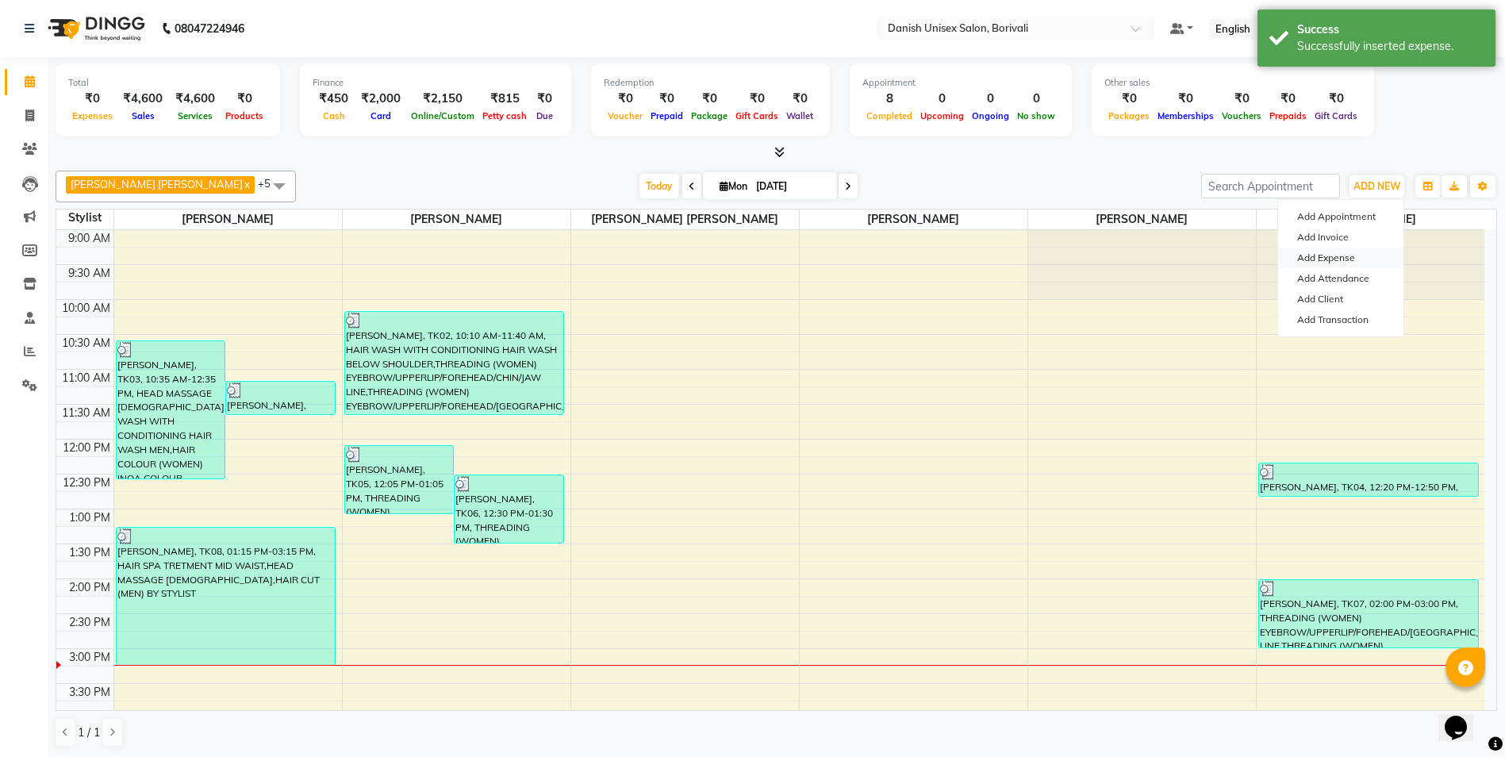
click at [1323, 263] on link "Add Expense" at bounding box center [1340, 258] width 125 height 21
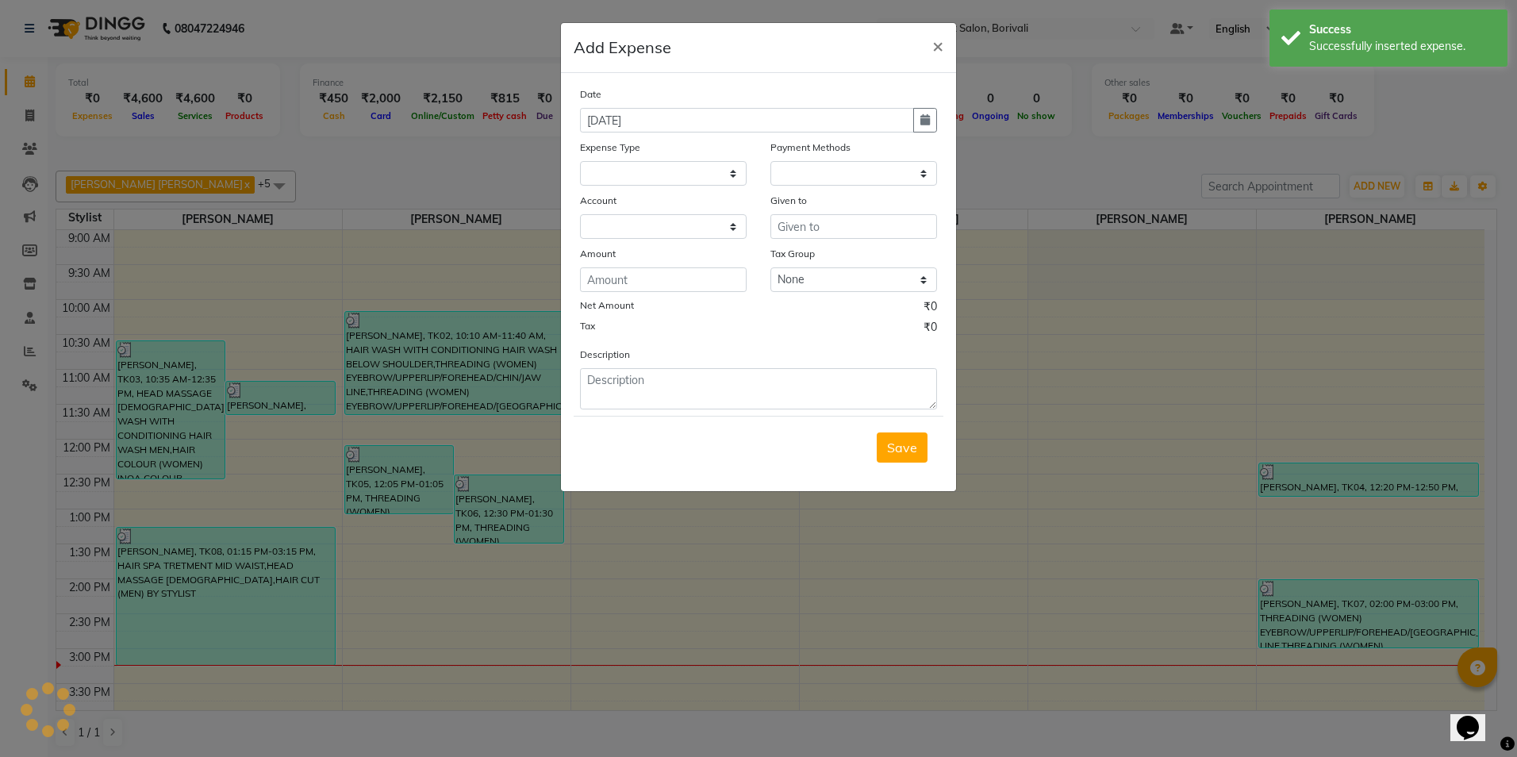
select select "1"
select select "6139"
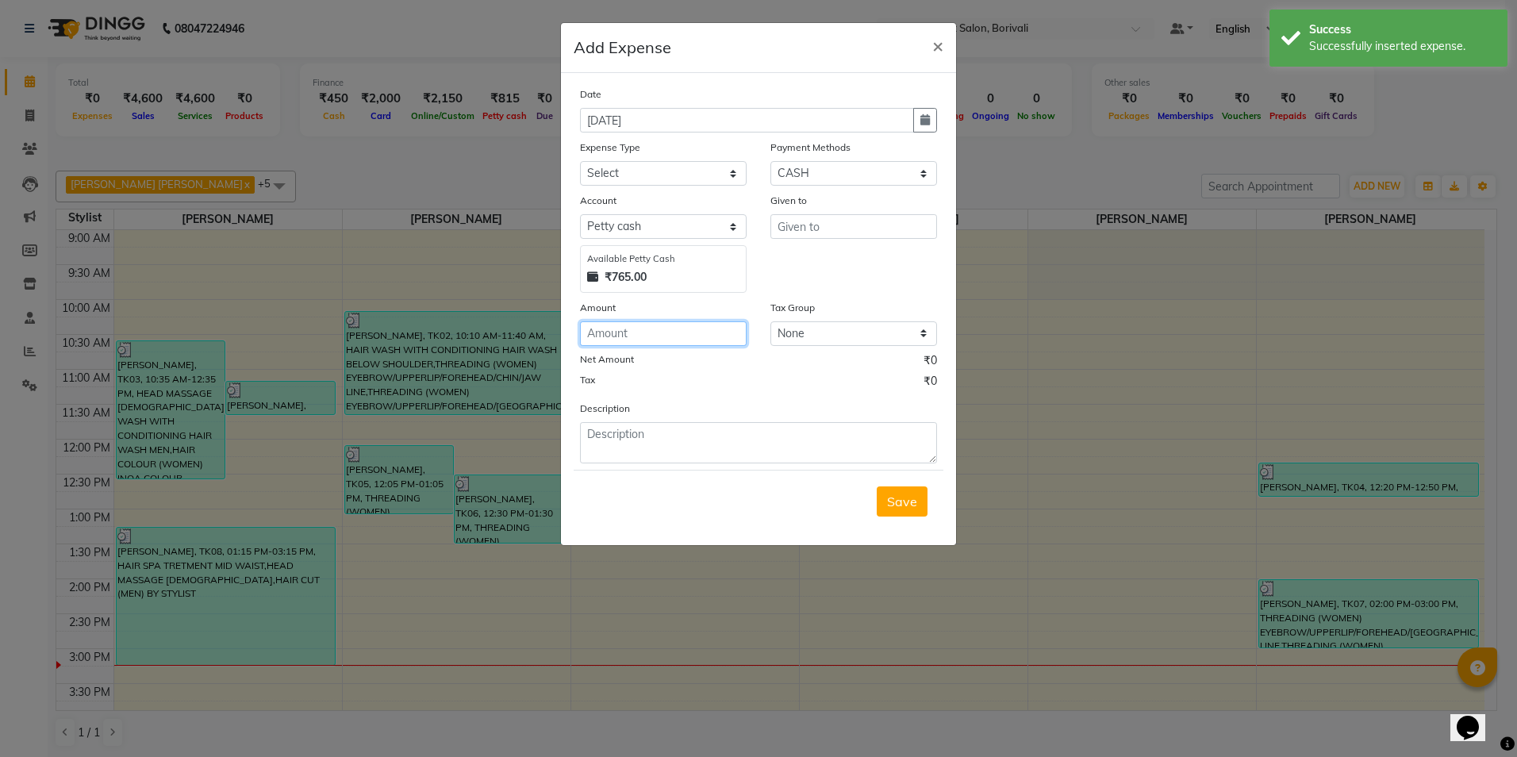
click at [640, 321] on input "number" at bounding box center [663, 333] width 167 height 25
type input "30"
click at [643, 176] on select "Select Advance Salary Bank charges Car maintenance Cash transfer to bank Cash t…" at bounding box center [663, 173] width 167 height 25
click at [580, 161] on select "Select Advance Salary Bank charges Car maintenance Cash transfer to bank Cash t…" at bounding box center [663, 173] width 167 height 25
click at [650, 171] on select "Select Advance Salary Bank charges Car maintenance Cash transfer to bank Cash t…" at bounding box center [663, 173] width 167 height 25
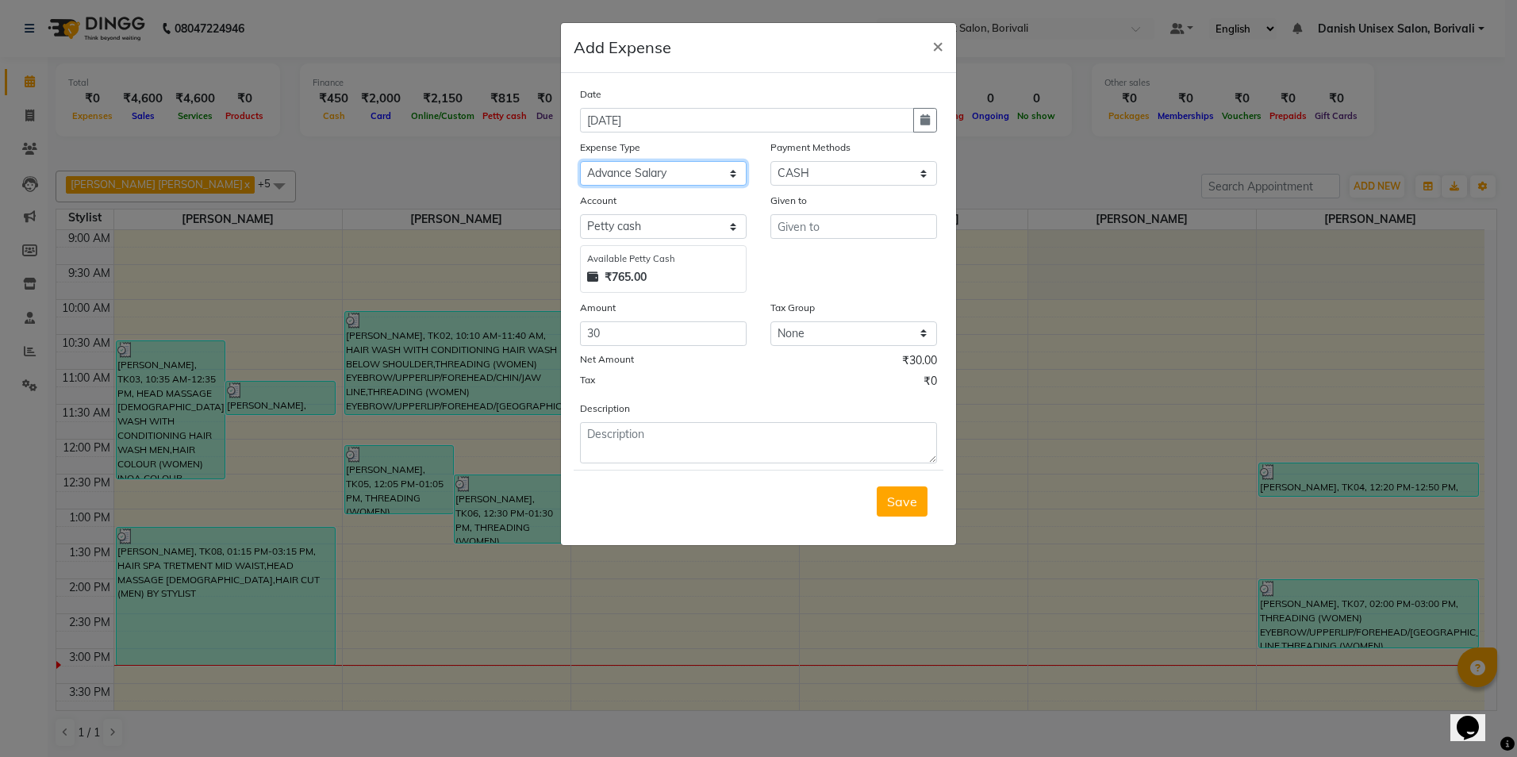
select select "12"
click at [580, 161] on select "Select Advance Salary Bank charges Car maintenance Cash transfer to bank Cash t…" at bounding box center [663, 173] width 167 height 25
click at [832, 225] on input "text" at bounding box center [853, 226] width 167 height 25
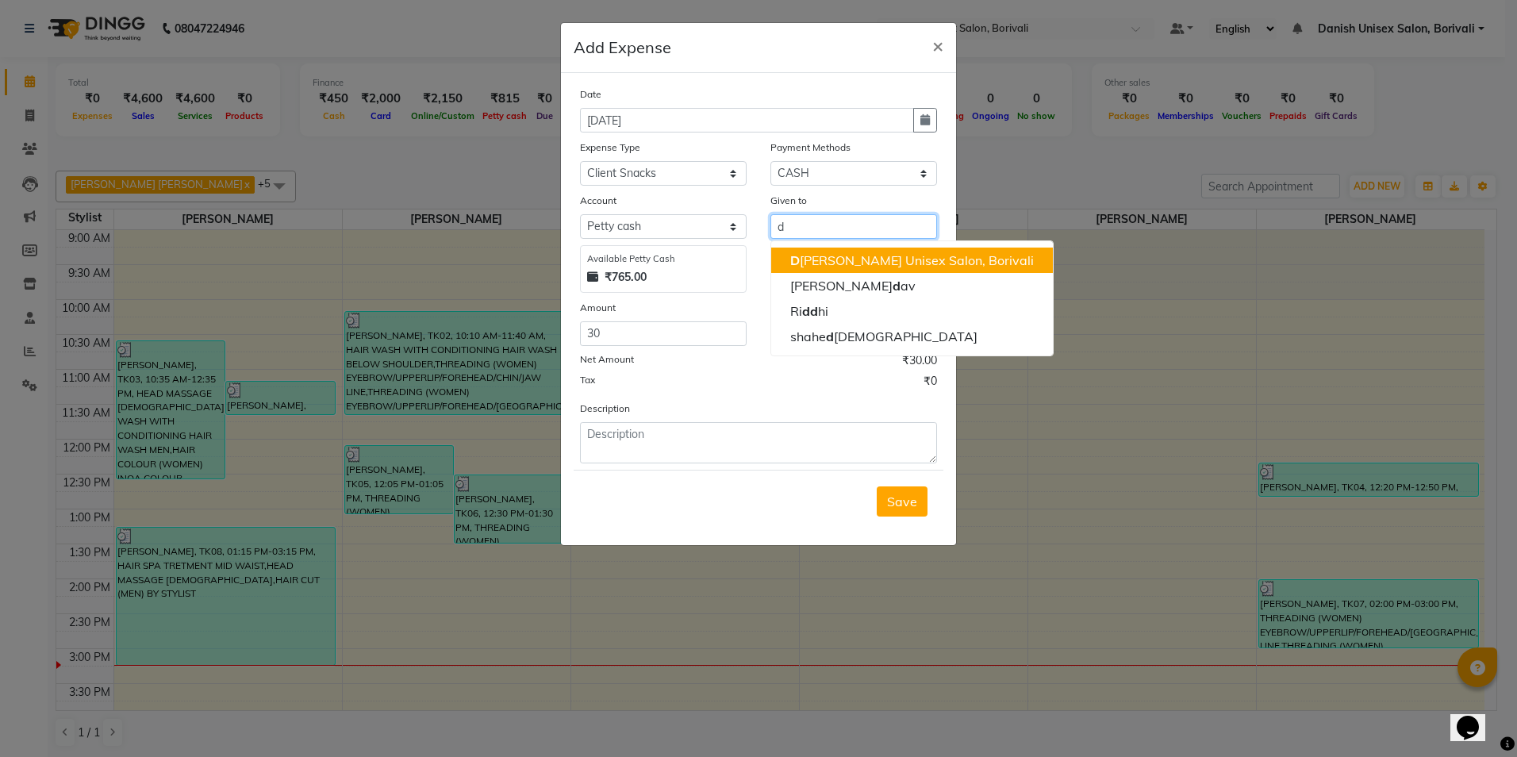
click at [829, 258] on ngb-highlight "D anish Unisex Salon, Borivali" at bounding box center [912, 260] width 244 height 16
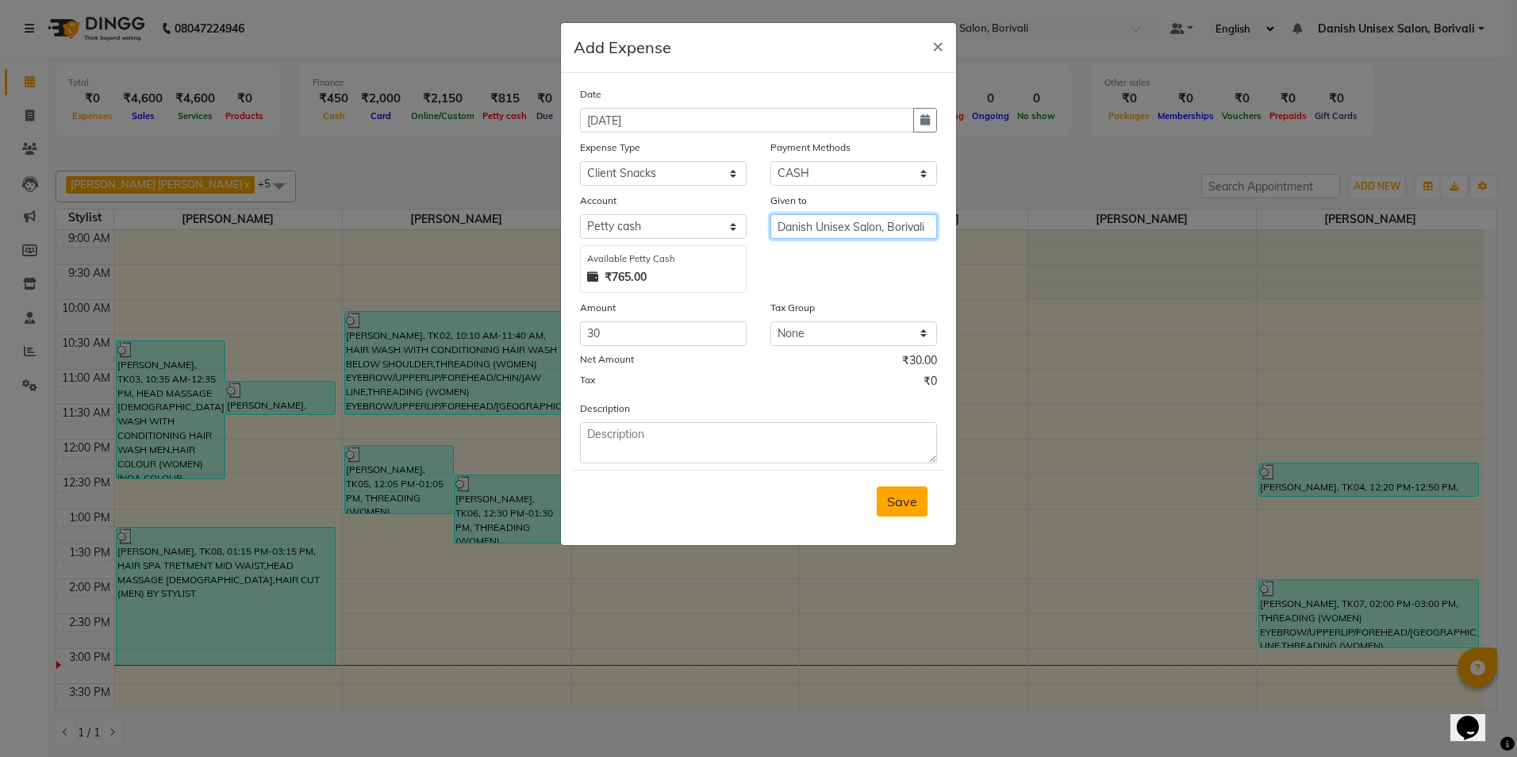
type input "Danish Unisex Salon, Borivali"
click at [909, 501] on span "Save" at bounding box center [902, 501] width 30 height 16
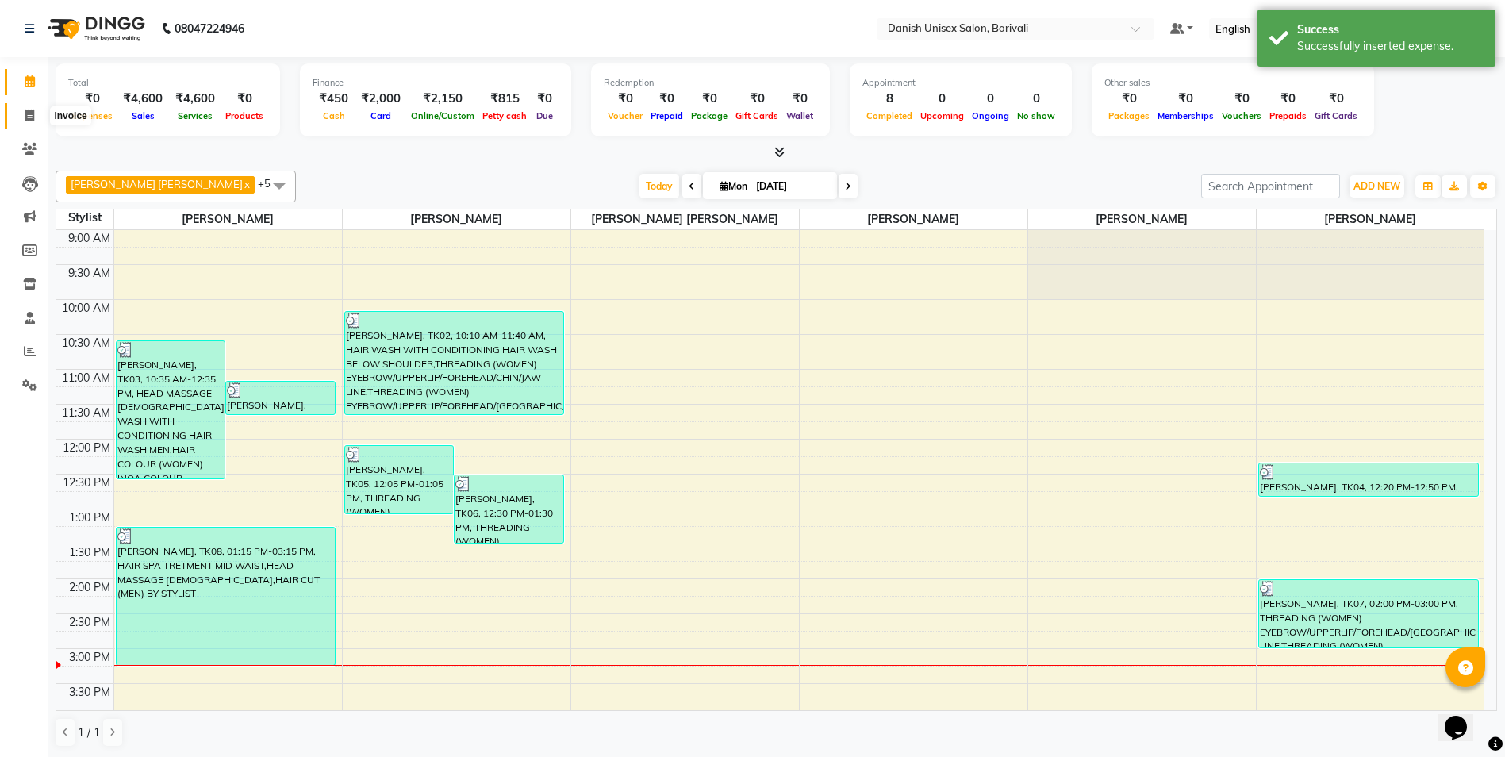
click at [33, 122] on span at bounding box center [30, 116] width 28 height 18
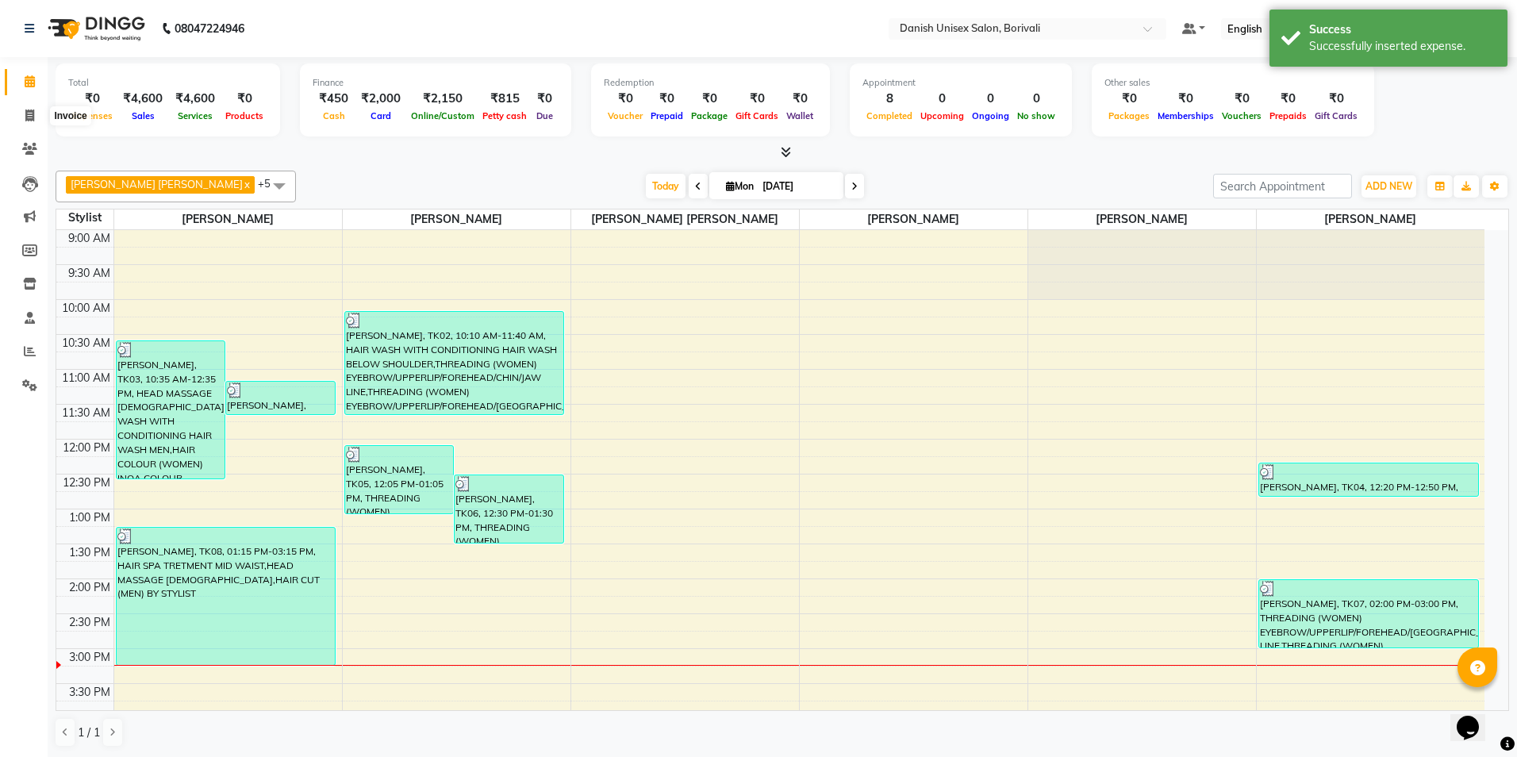
select select "service"
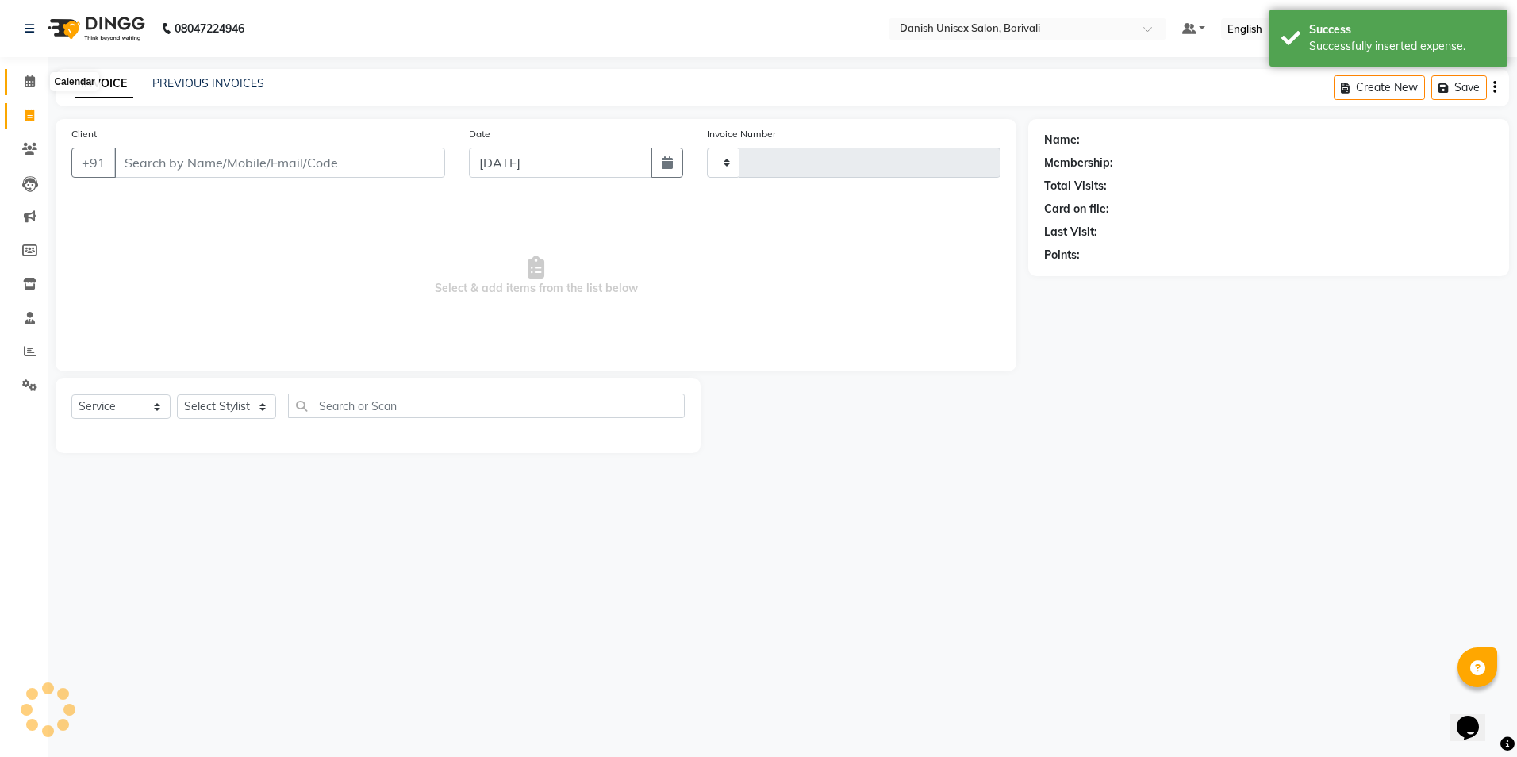
click at [37, 77] on span at bounding box center [30, 82] width 28 height 18
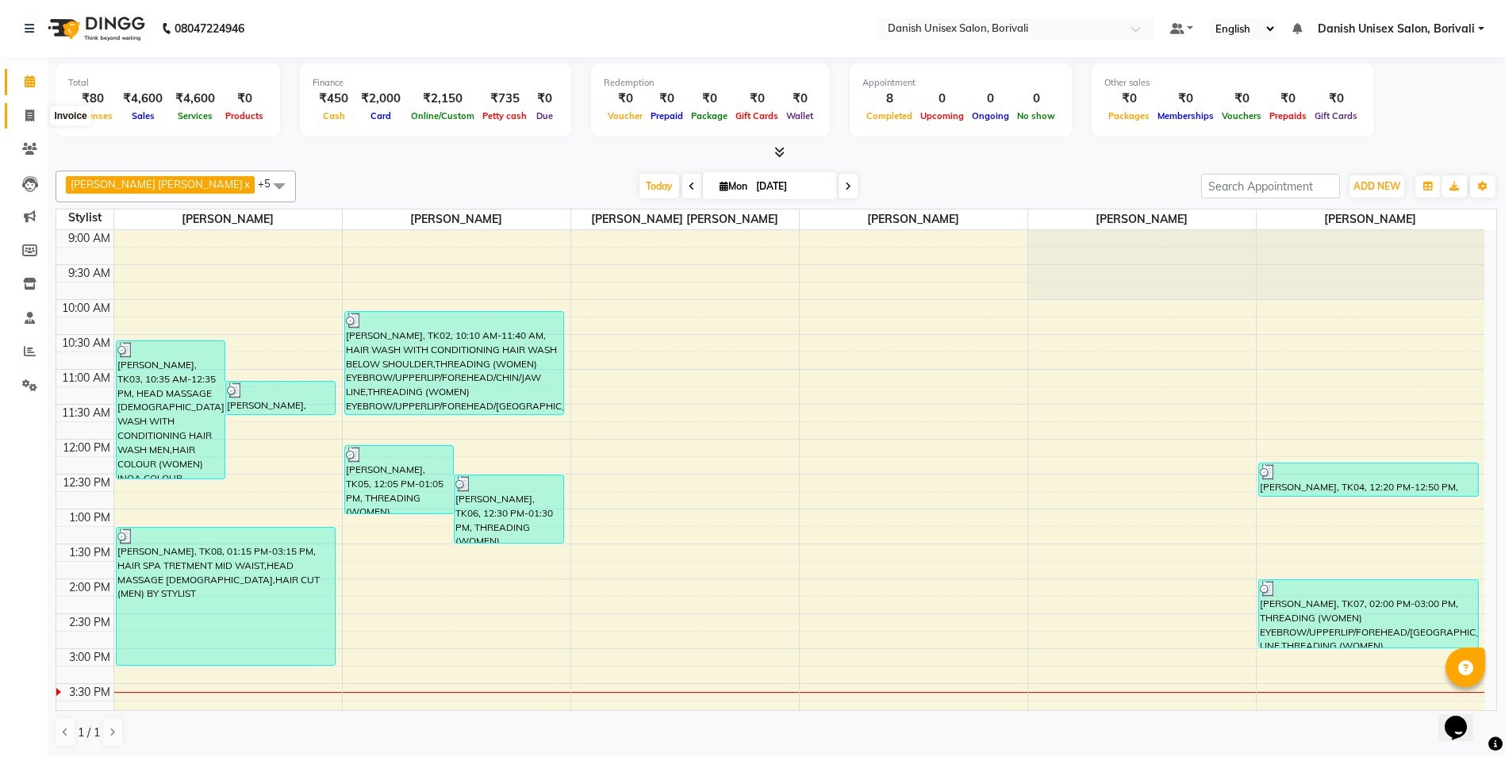
click at [20, 119] on span at bounding box center [30, 116] width 28 height 18
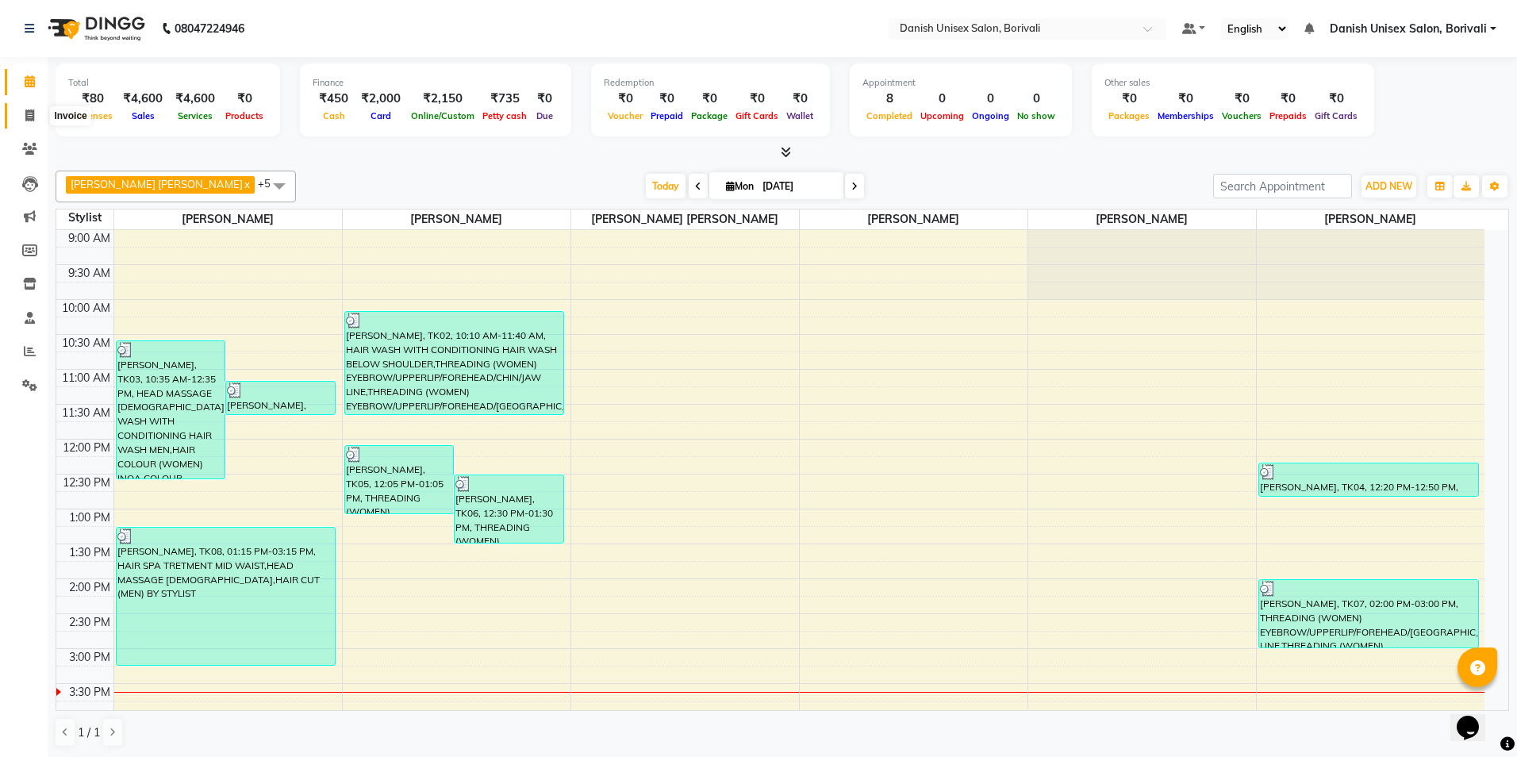
select select "7068"
select select "service"
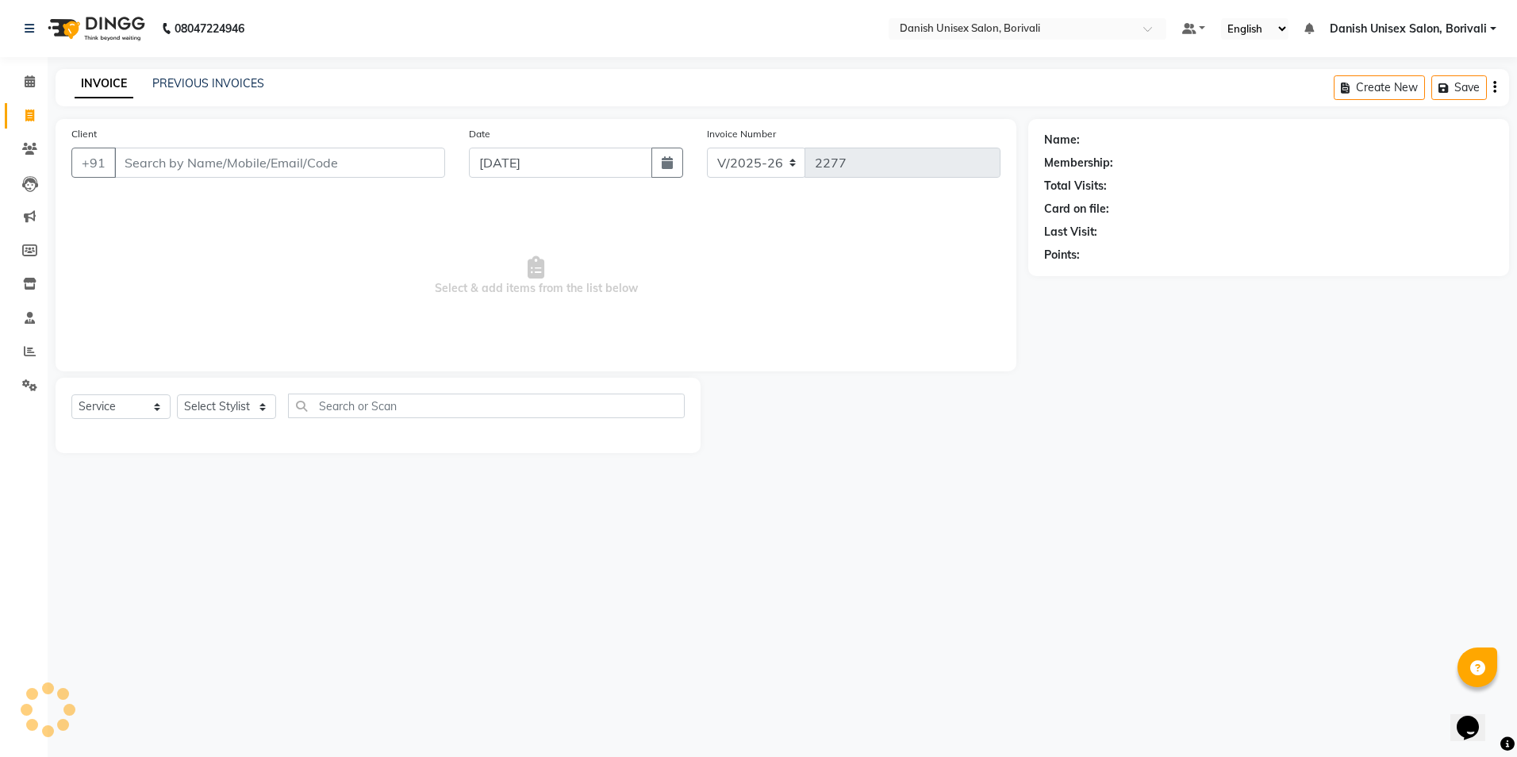
click at [205, 156] on input "Client" at bounding box center [279, 163] width 331 height 30
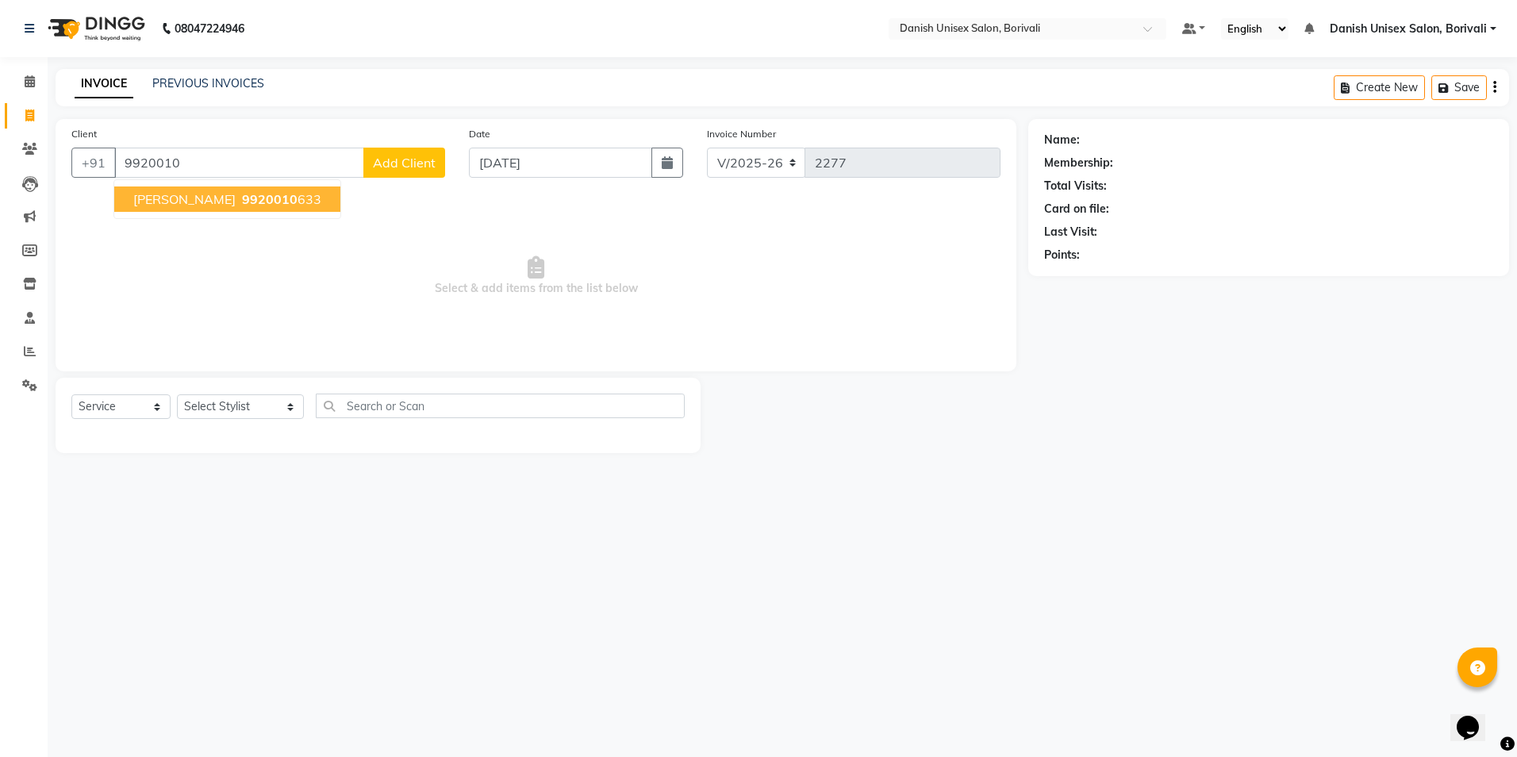
click at [242, 206] on span "9920010" at bounding box center [270, 199] width 56 height 16
type input "9920010633"
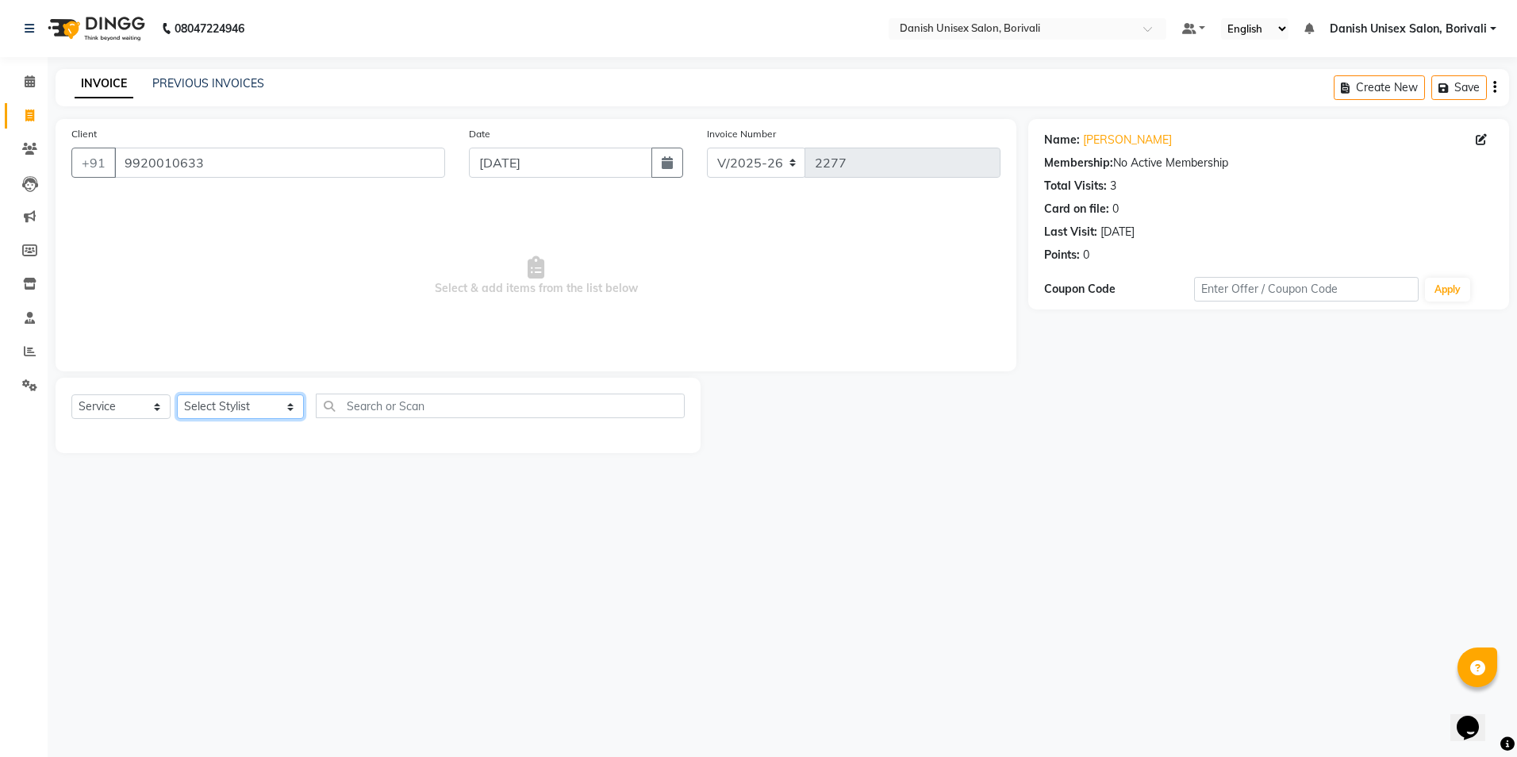
click at [209, 405] on select "Select Stylist [PERSON_NAME] Bheem [PERSON_NAME] Danish Unisex Salon, [PERSON_N…" at bounding box center [240, 406] width 127 height 25
select select "59611"
click at [177, 394] on select "Select Stylist [PERSON_NAME] Bheem [PERSON_NAME] Danish Unisex Salon, [PERSON_N…" at bounding box center [240, 406] width 127 height 25
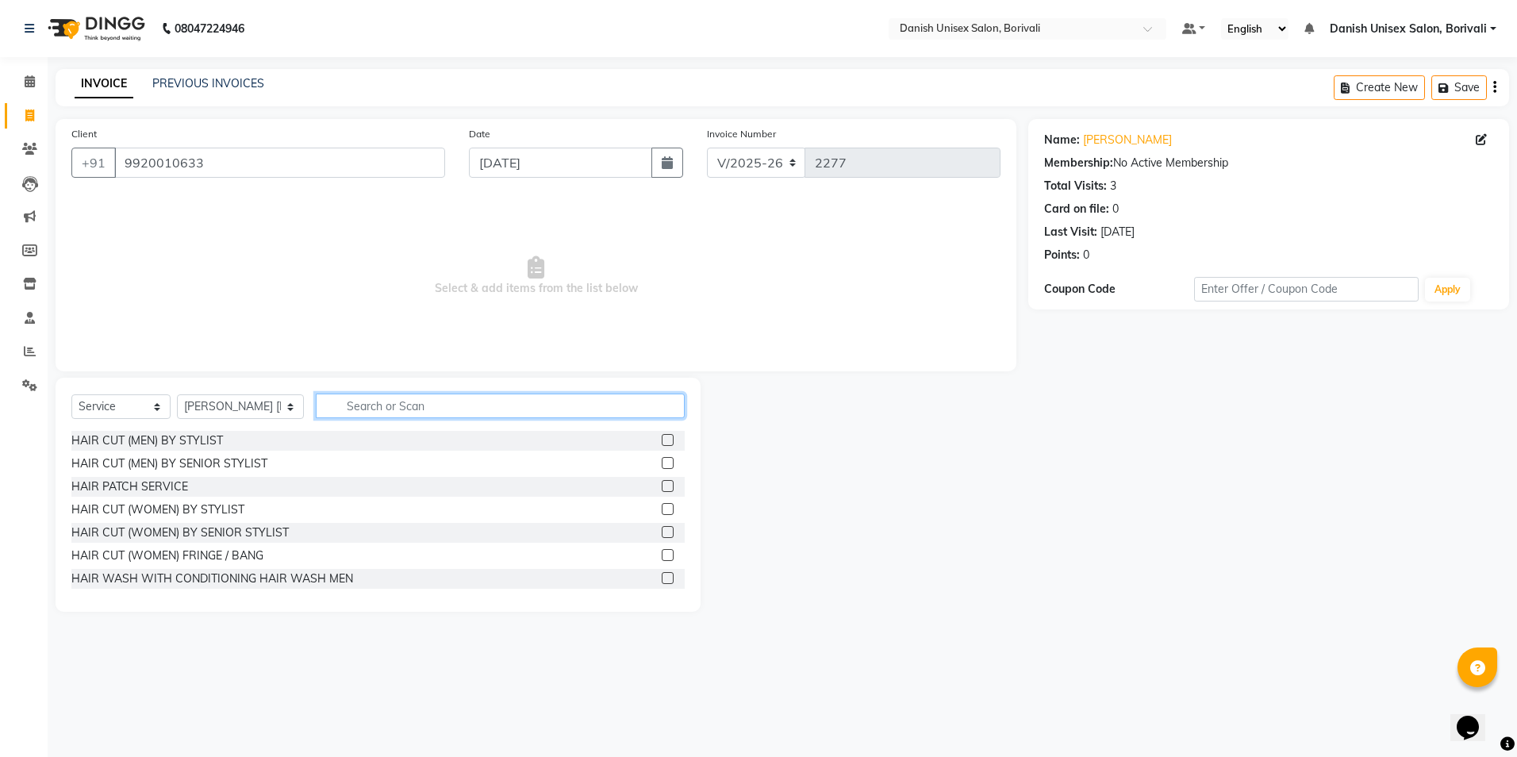
click at [414, 416] on input "text" at bounding box center [500, 406] width 369 height 25
click at [662, 460] on label at bounding box center [668, 463] width 12 height 12
click at [662, 460] on input "checkbox" at bounding box center [667, 464] width 10 height 10
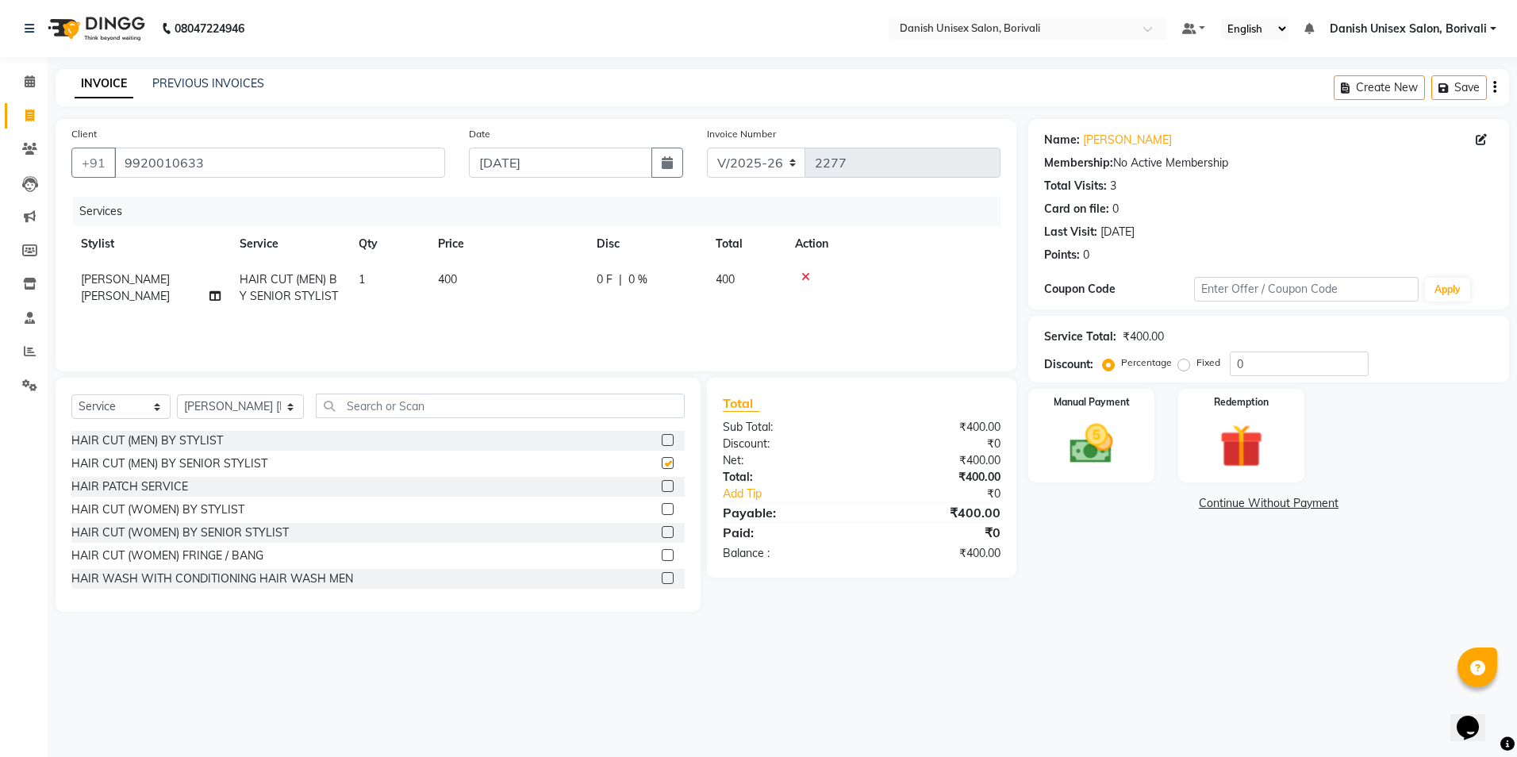
checkbox input "false"
click at [613, 283] on div "0 F | 0 %" at bounding box center [647, 279] width 100 height 17
select select "59611"
click at [678, 280] on input "0" at bounding box center [695, 283] width 48 height 25
type input "100"
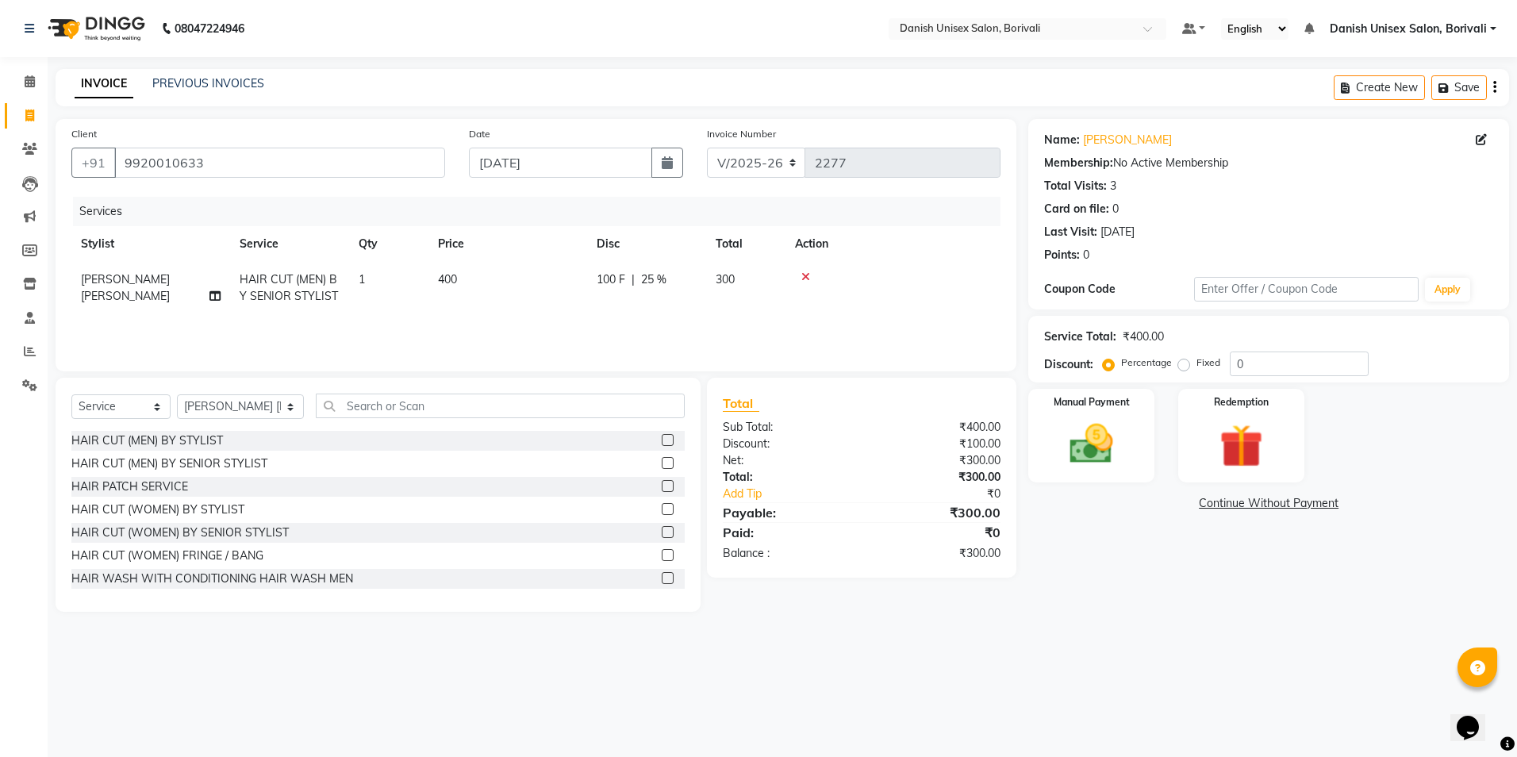
click at [797, 465] on div "Net:" at bounding box center [786, 460] width 151 height 17
click at [1109, 468] on img at bounding box center [1091, 444] width 74 height 52
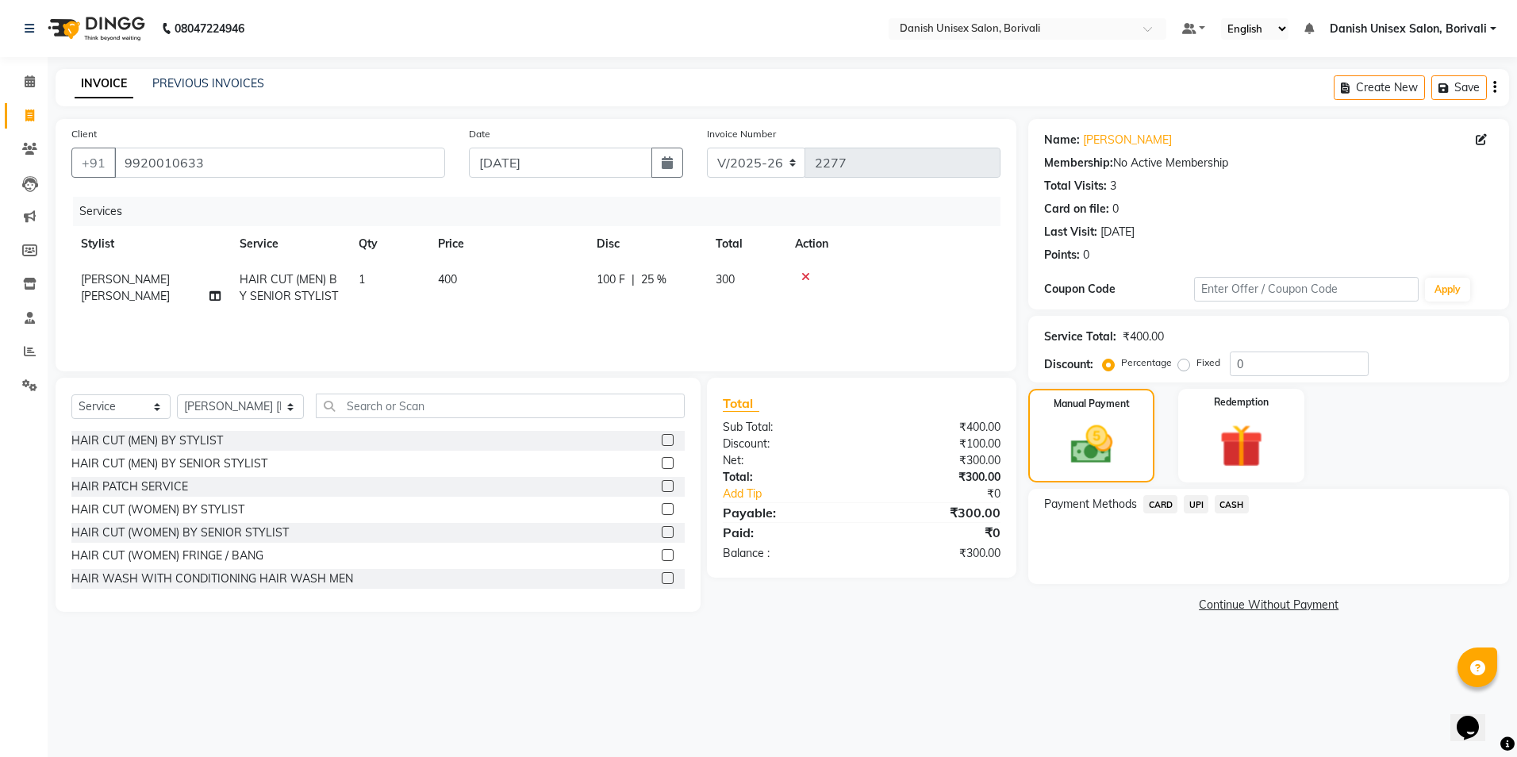
click at [1193, 507] on span "UPI" at bounding box center [1196, 504] width 25 height 18
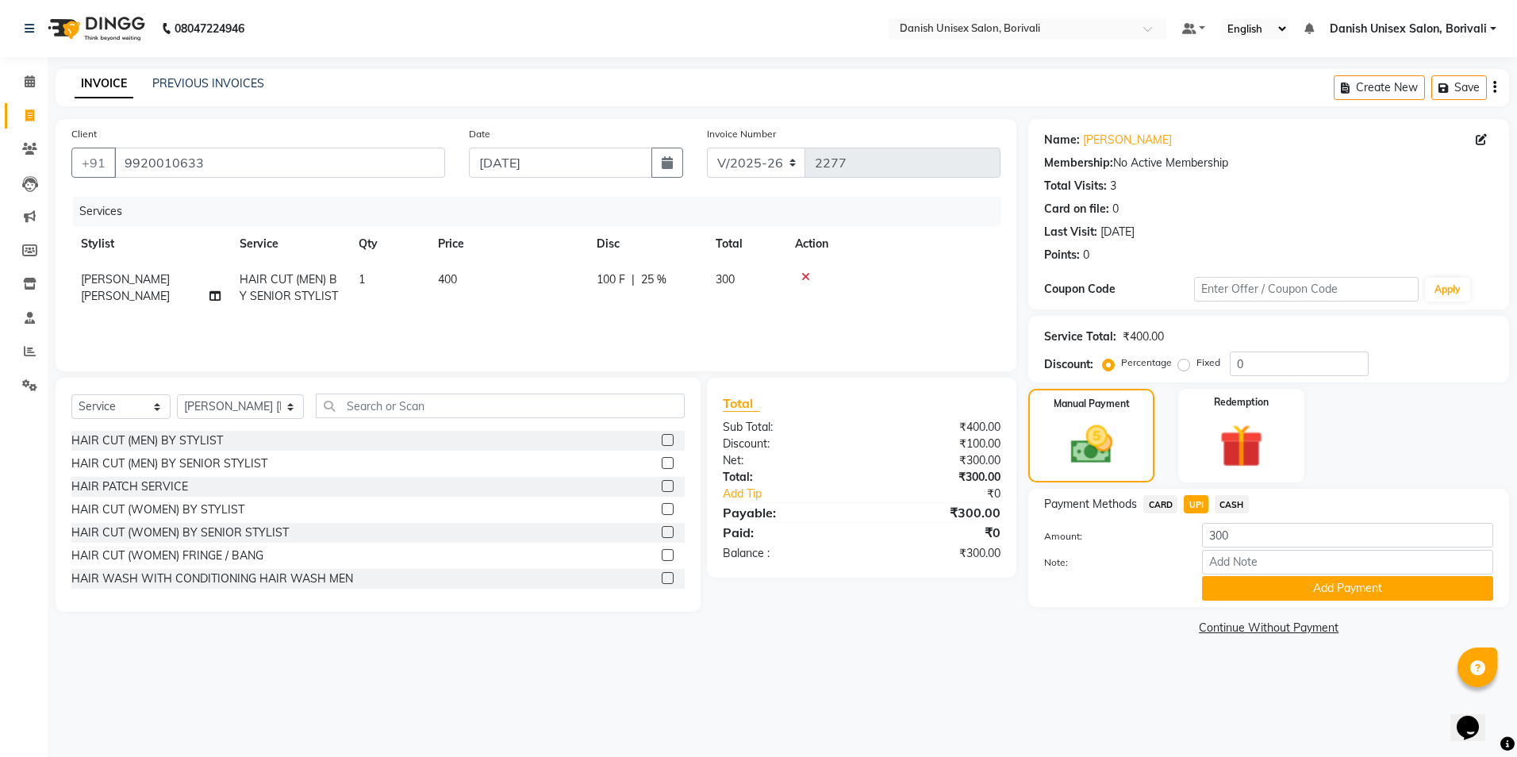
click at [1219, 603] on div "Payment Methods CARD UPI CASH Amount: 300 Note: Add Payment" at bounding box center [1268, 548] width 481 height 118
click at [1222, 596] on button "Add Payment" at bounding box center [1347, 588] width 291 height 25
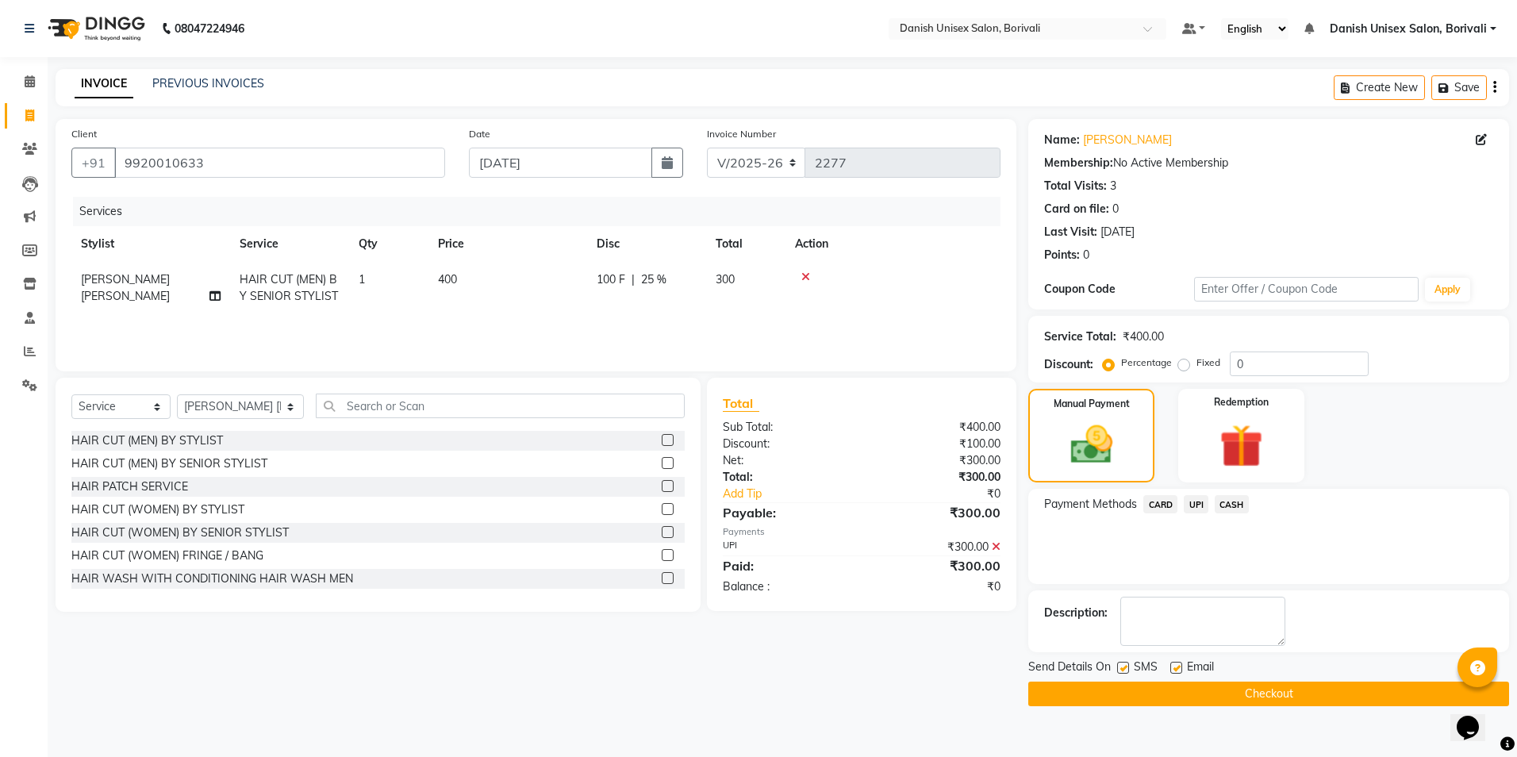
click at [1181, 695] on button "Checkout" at bounding box center [1268, 694] width 481 height 25
